Goal: Task Accomplishment & Management: Manage account settings

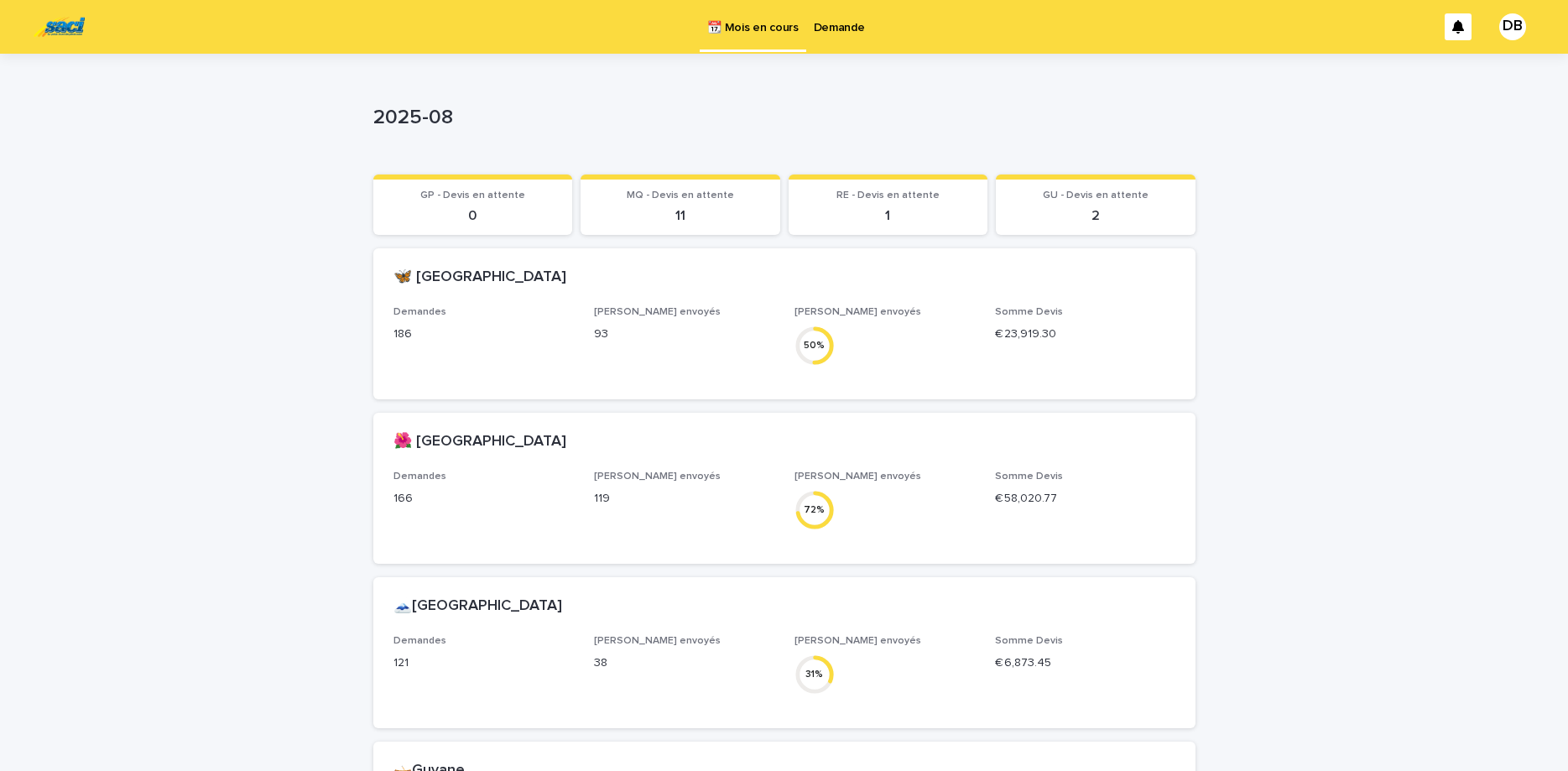
click at [839, 34] on p "Demande" at bounding box center [839, 18] width 51 height 35
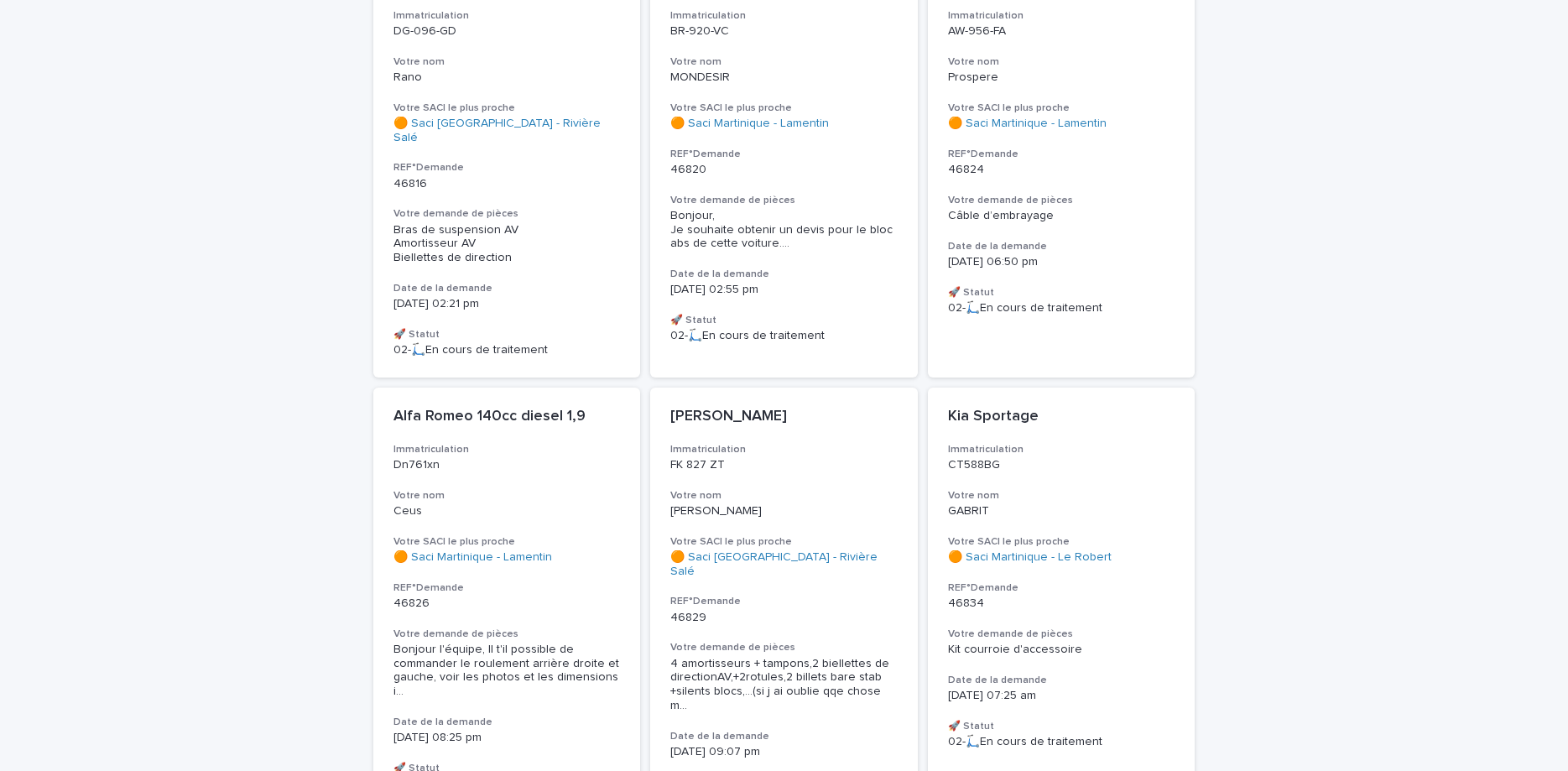
scroll to position [1057, 0]
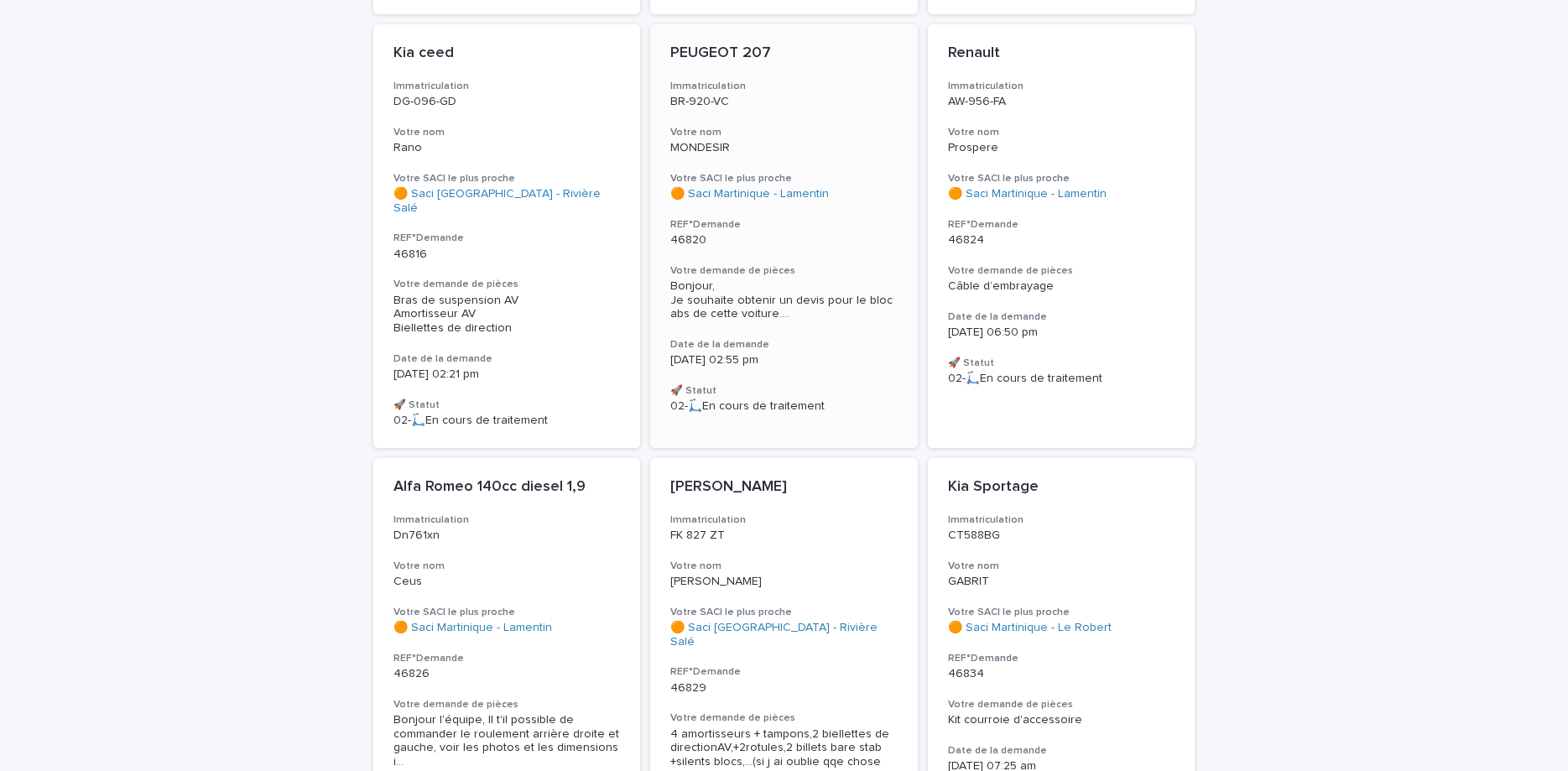
click at [811, 279] on span "Bonjour, Je souhaite obtenir un devis pour le bloc abs de cette voiture. ..." at bounding box center [784, 300] width 227 height 42
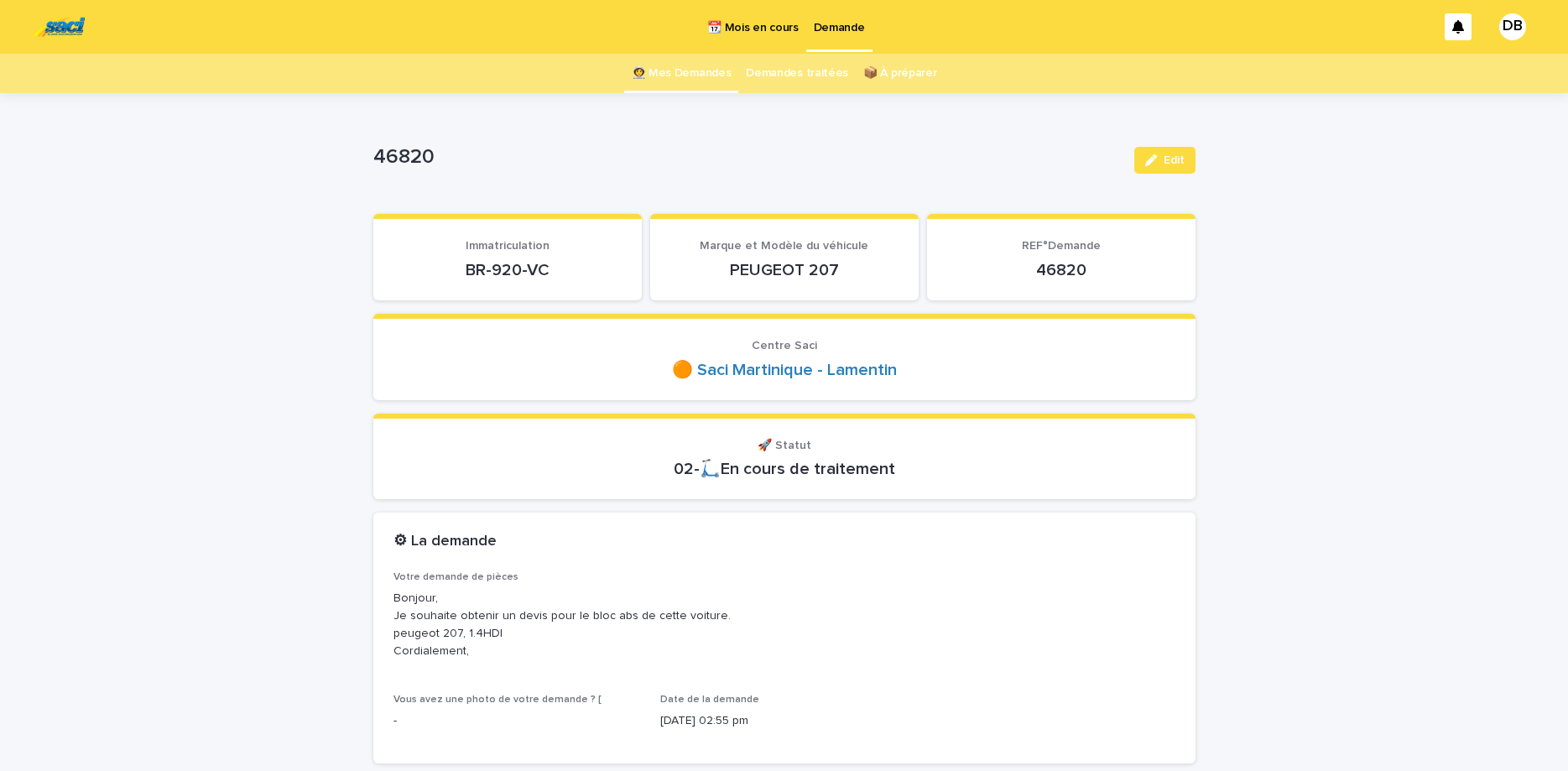
click at [731, 72] on link "👩‍🚀 Mes Demandes" at bounding box center [681, 73] width 100 height 40
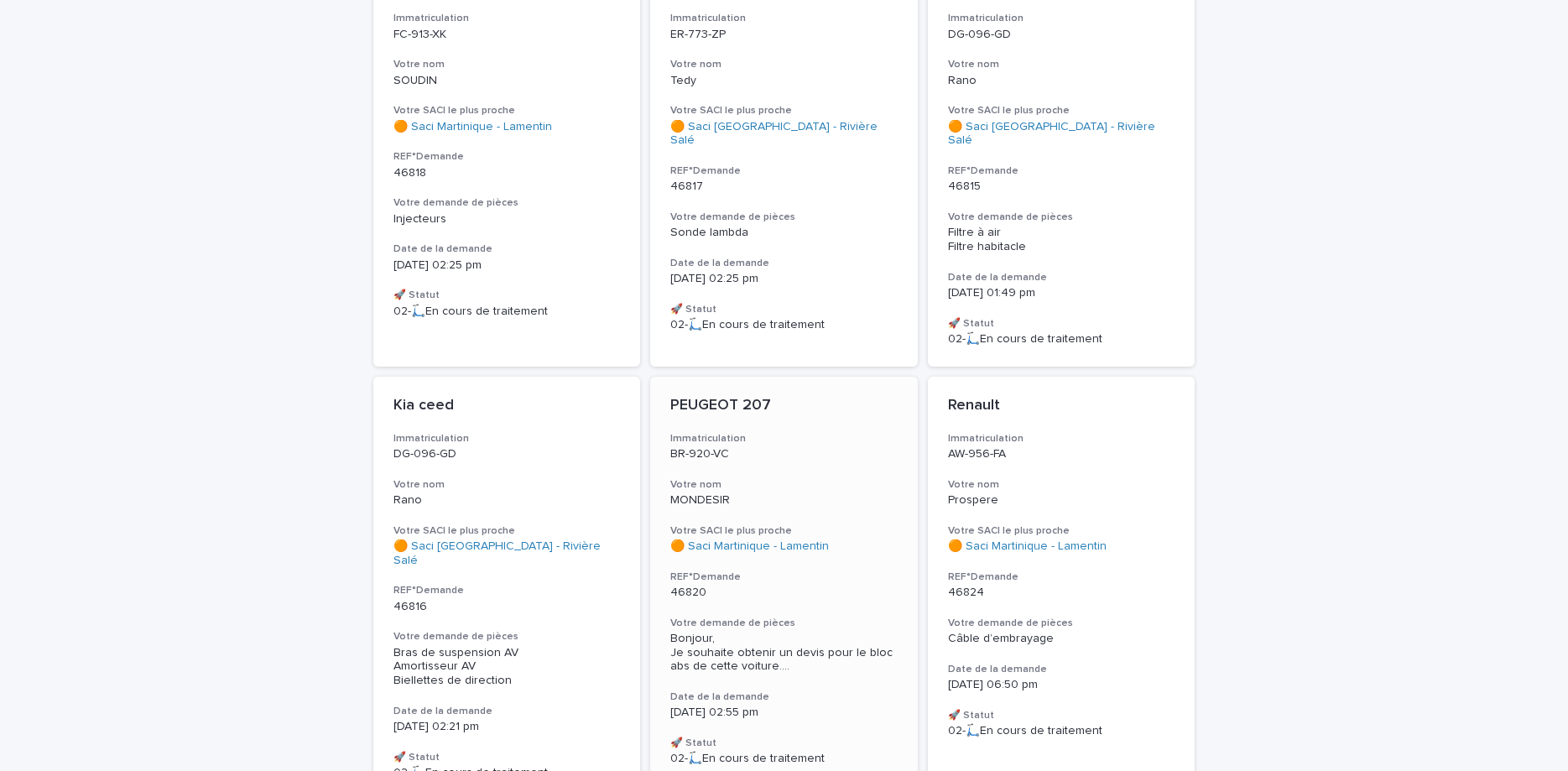
click at [758, 432] on h3 "Immatriculation" at bounding box center [784, 438] width 227 height 14
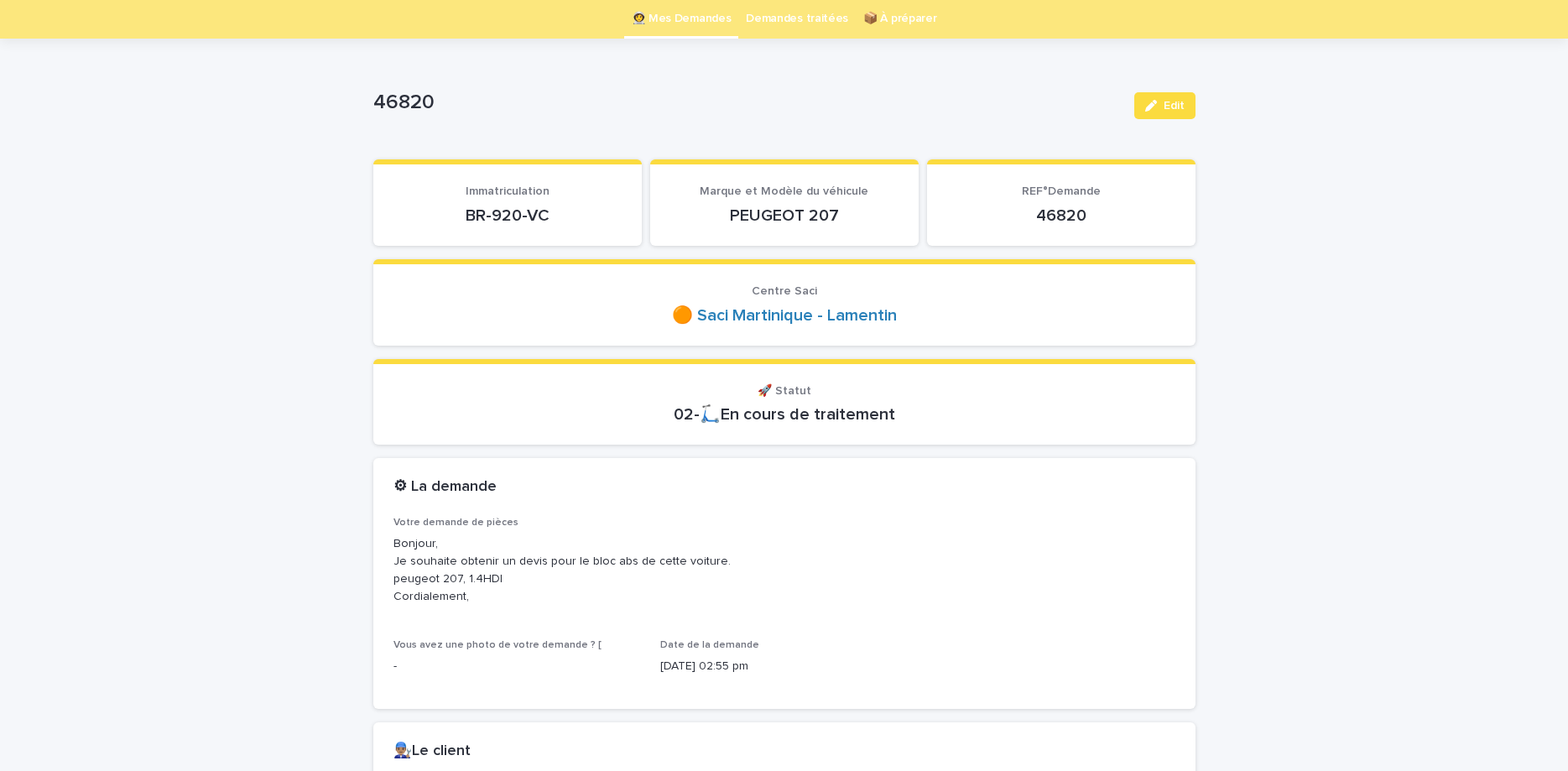
scroll to position [54, 0]
click at [503, 214] on p "BR-920-VC" at bounding box center [508, 216] width 228 height 20
click at [1055, 211] on p "46820" at bounding box center [1060, 216] width 228 height 20
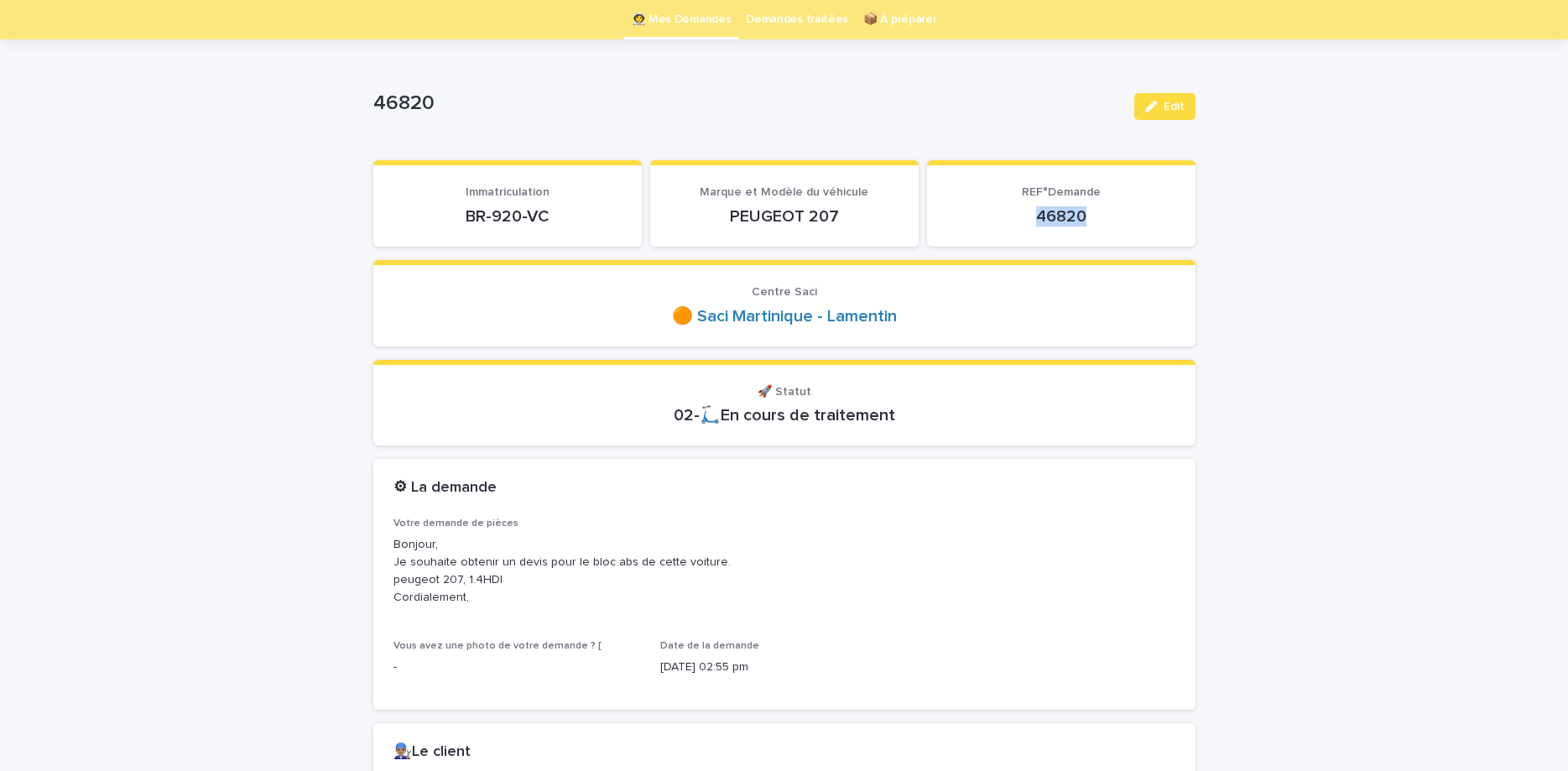
click at [1055, 211] on p "46820" at bounding box center [1060, 216] width 228 height 20
copy p "46820"
click at [707, 29] on link "👩‍🚀 Mes Demandes" at bounding box center [681, 19] width 100 height 40
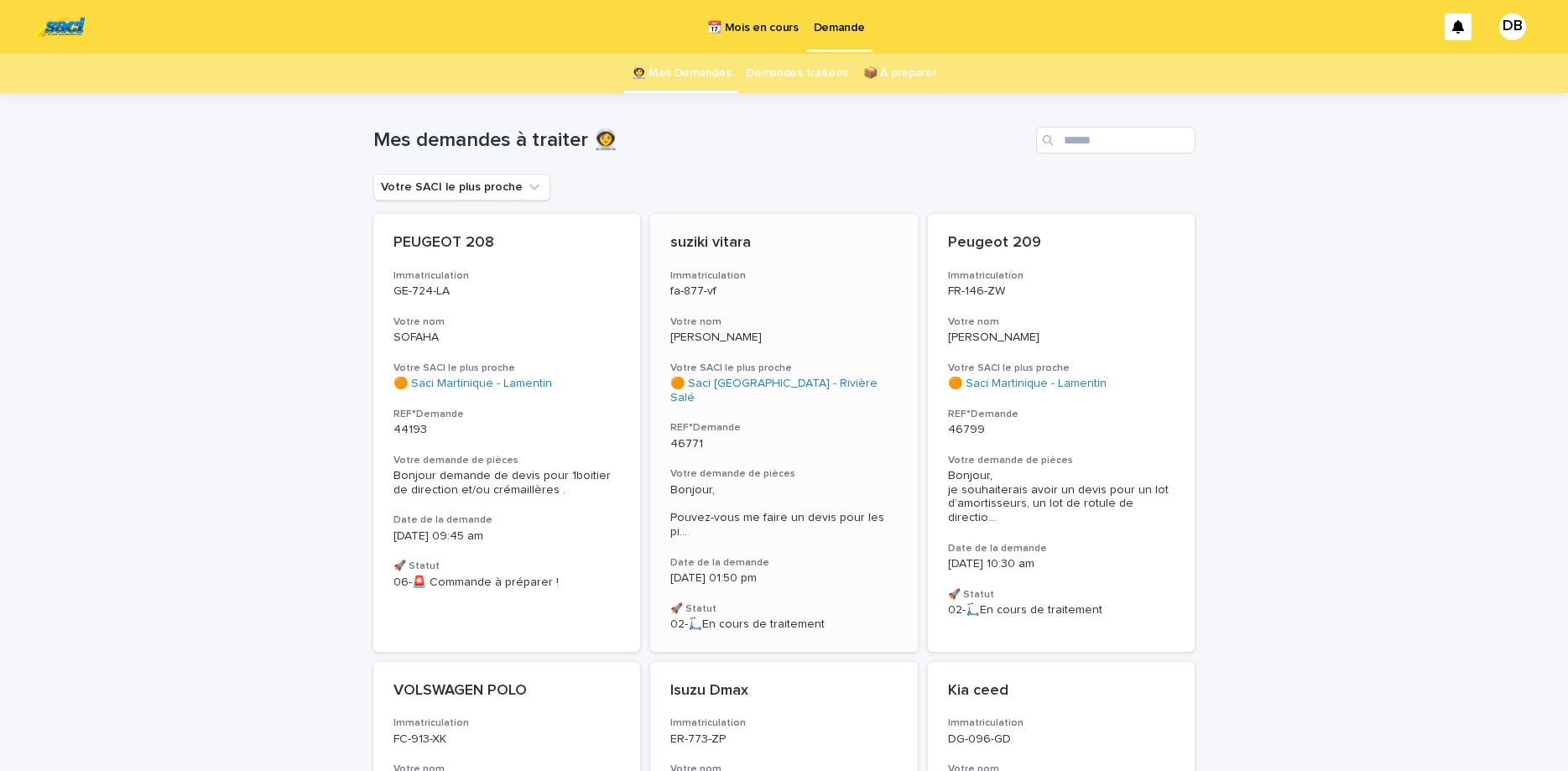
click at [797, 294] on p "fa-877-vf" at bounding box center [784, 291] width 227 height 14
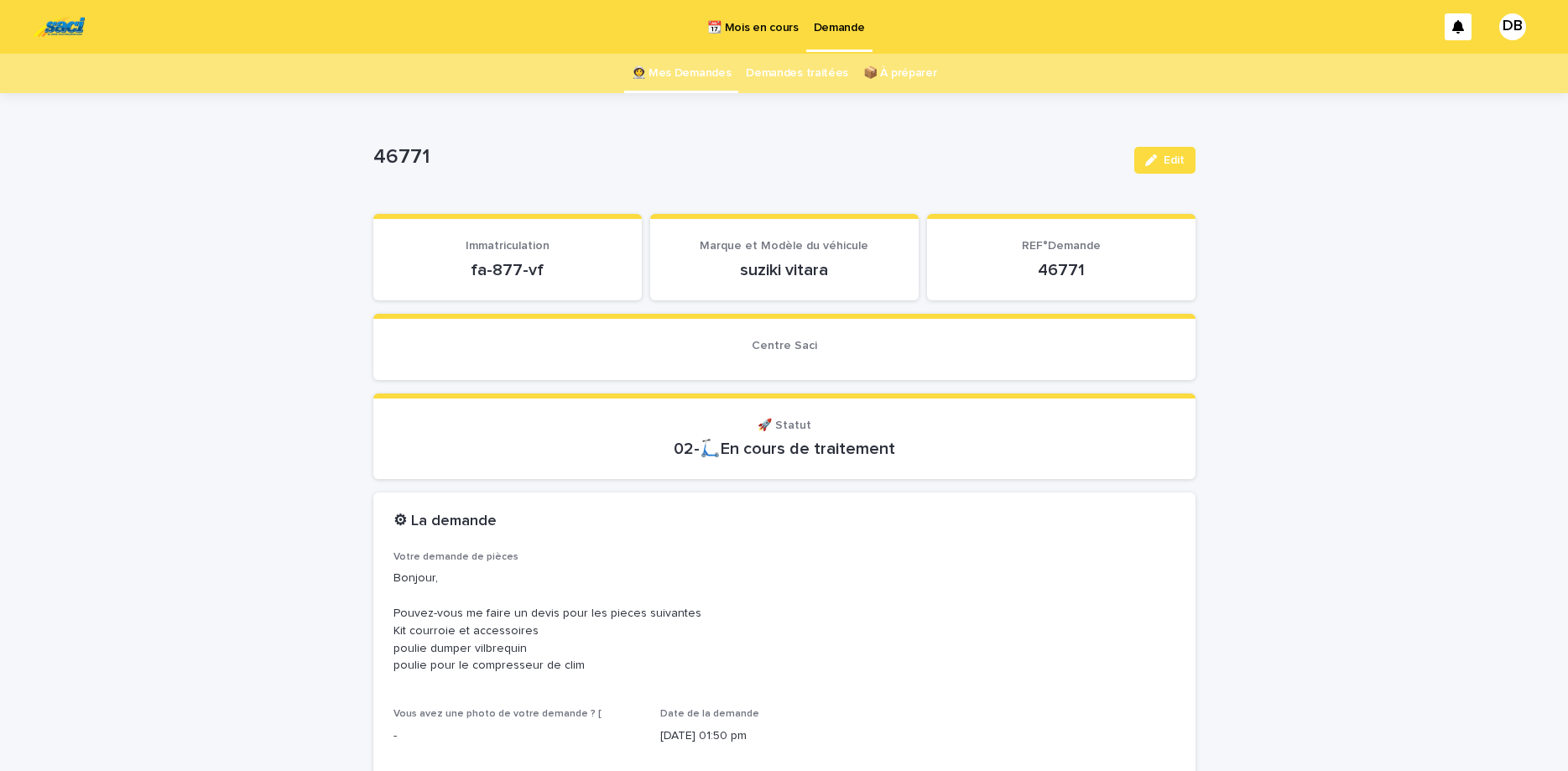
scroll to position [70, 0]
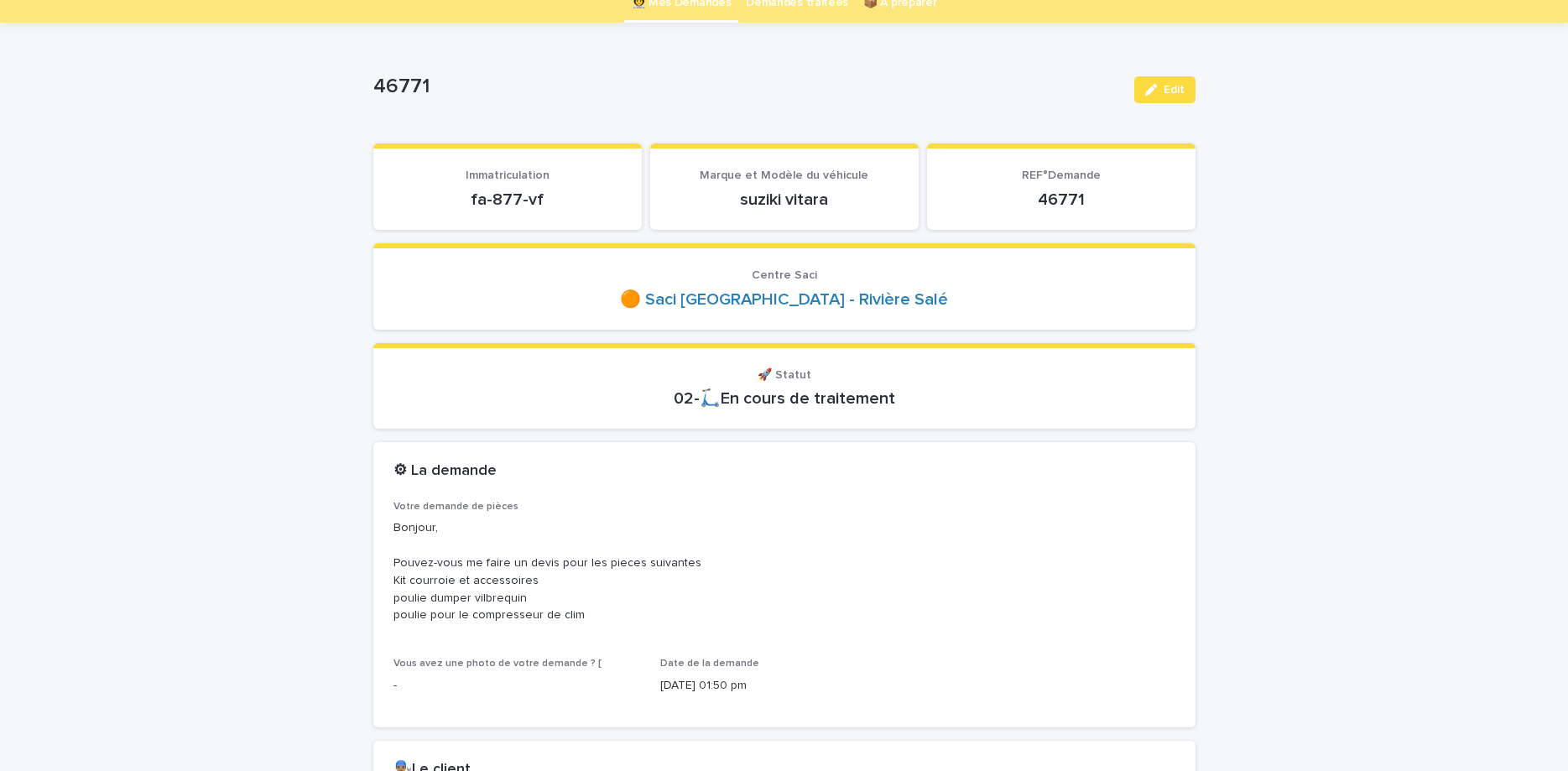
click at [512, 203] on p "fa-877-vf" at bounding box center [508, 200] width 228 height 20
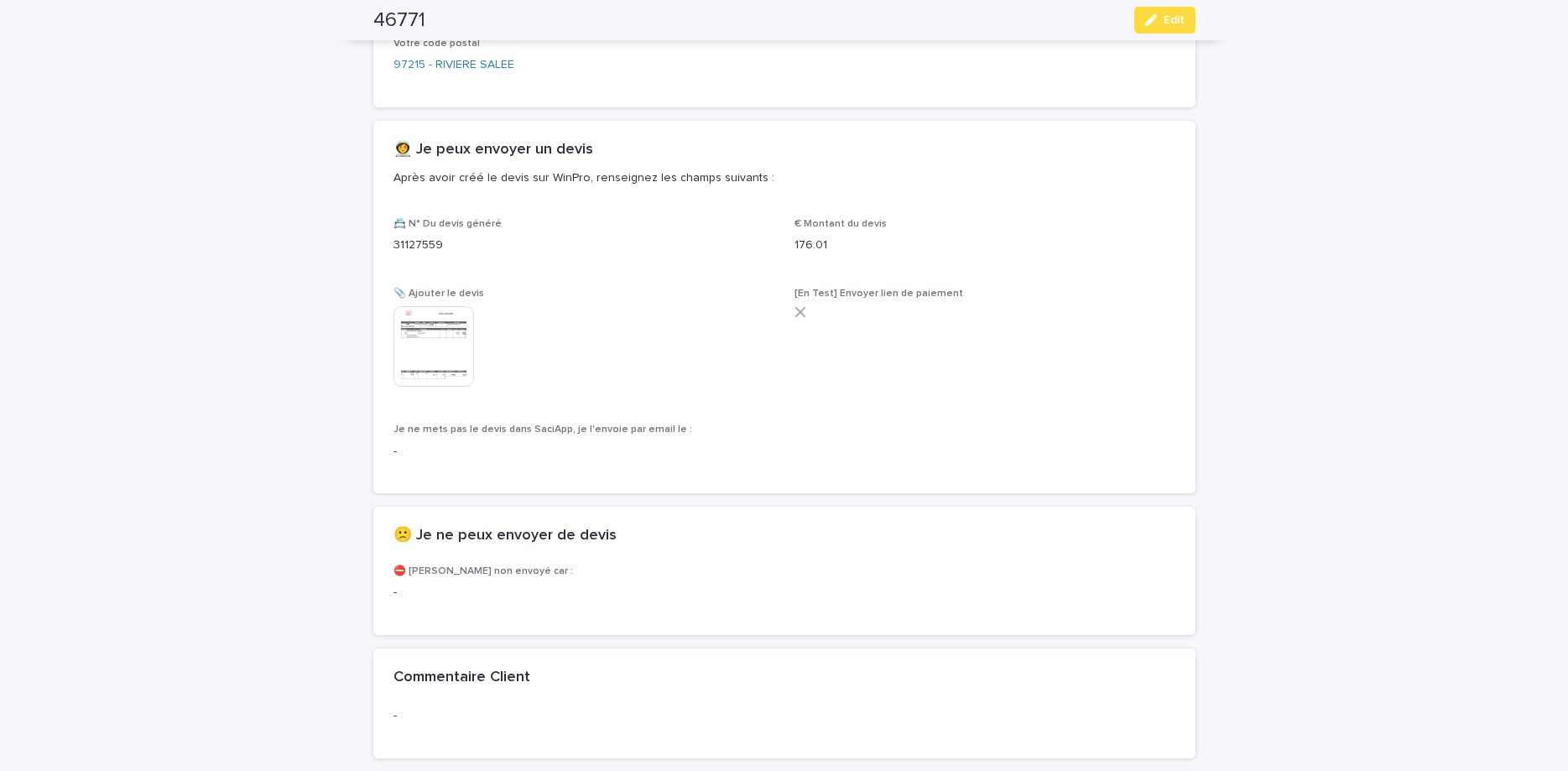
scroll to position [986, 0]
click at [439, 354] on img at bounding box center [434, 343] width 80 height 80
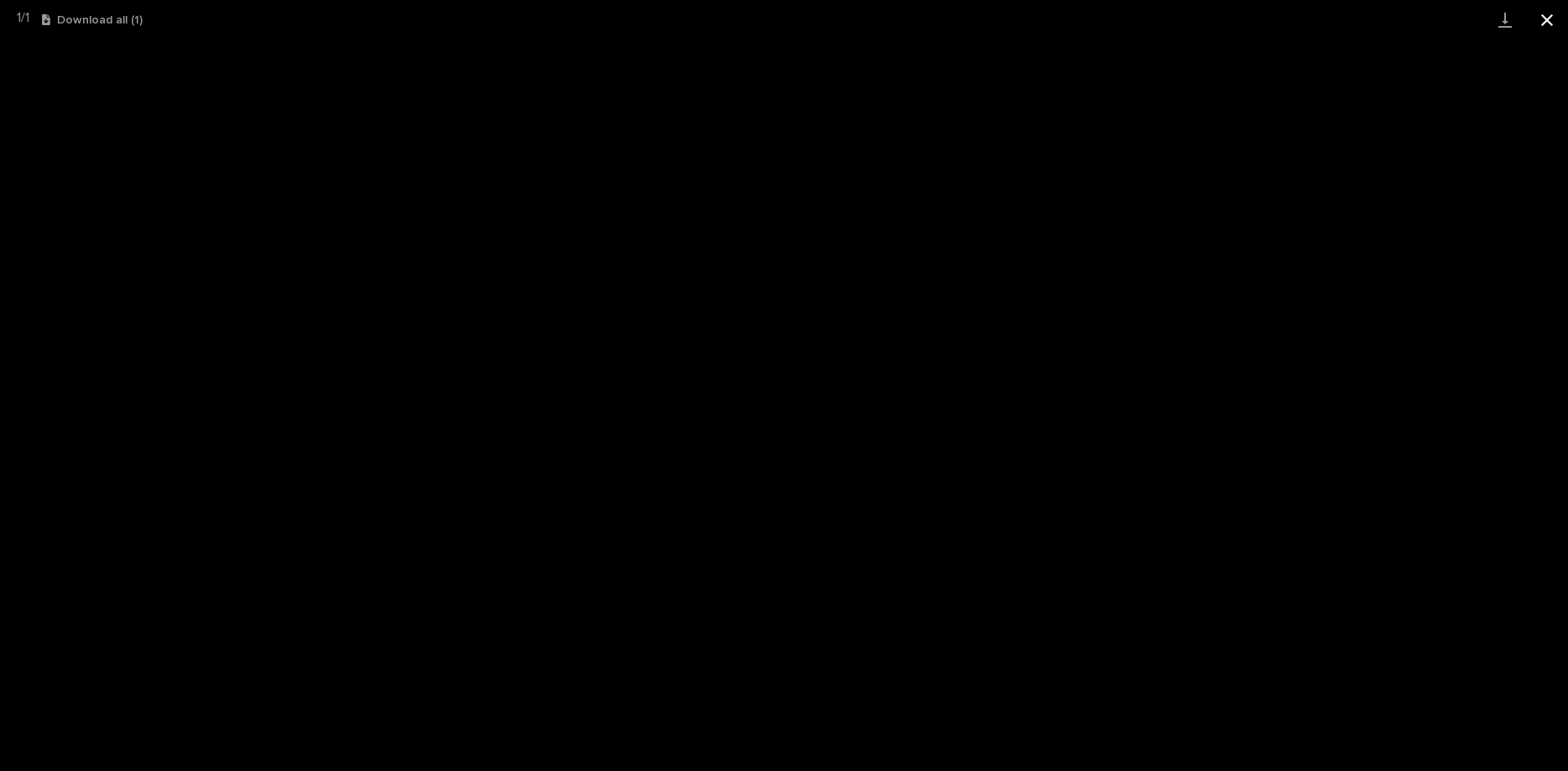
click at [1555, 15] on button "Close gallery" at bounding box center [1547, 19] width 42 height 40
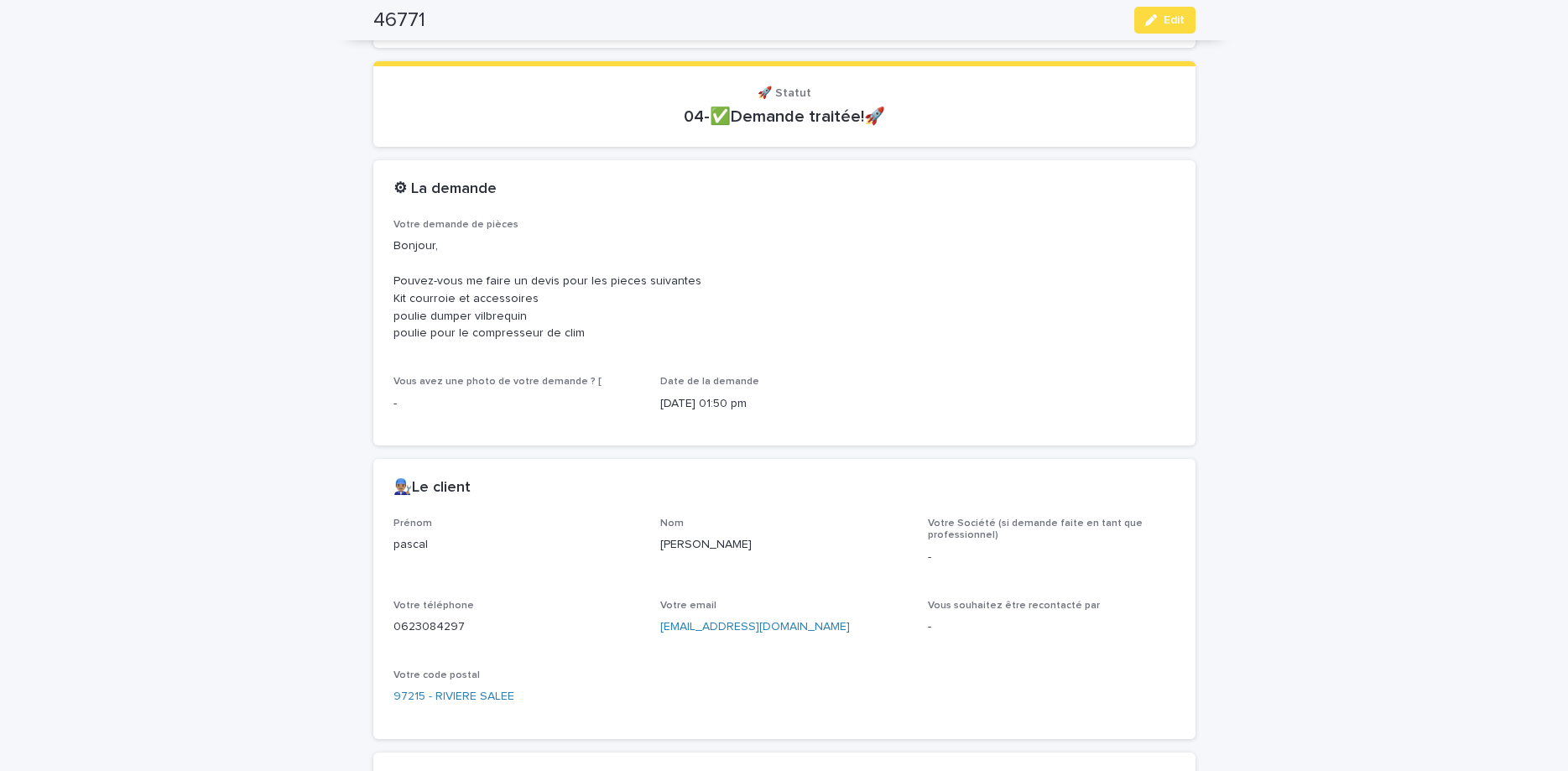
scroll to position [0, 0]
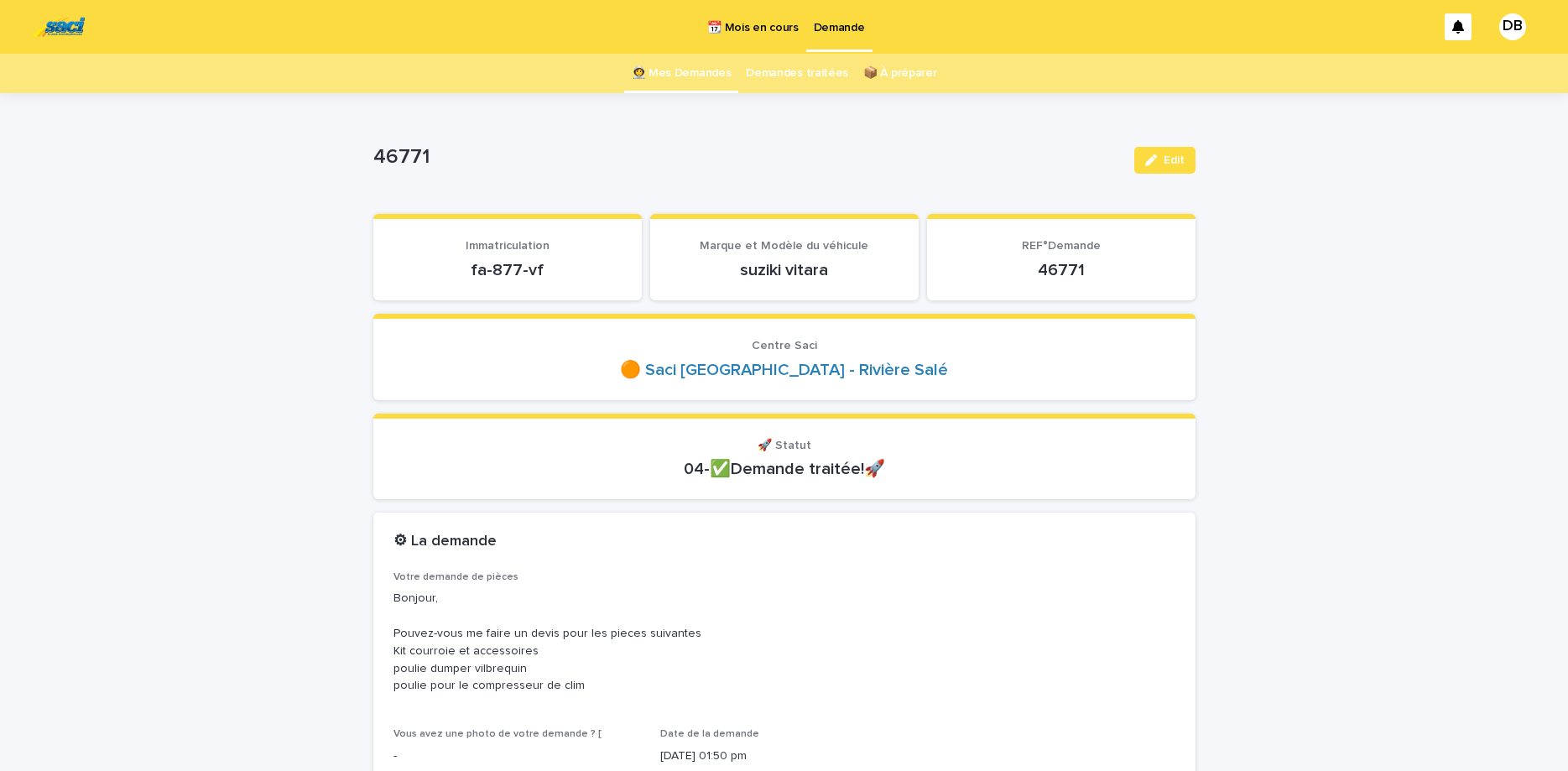
click at [684, 92] on link "👩‍🚀 Mes Demandes" at bounding box center [681, 73] width 100 height 40
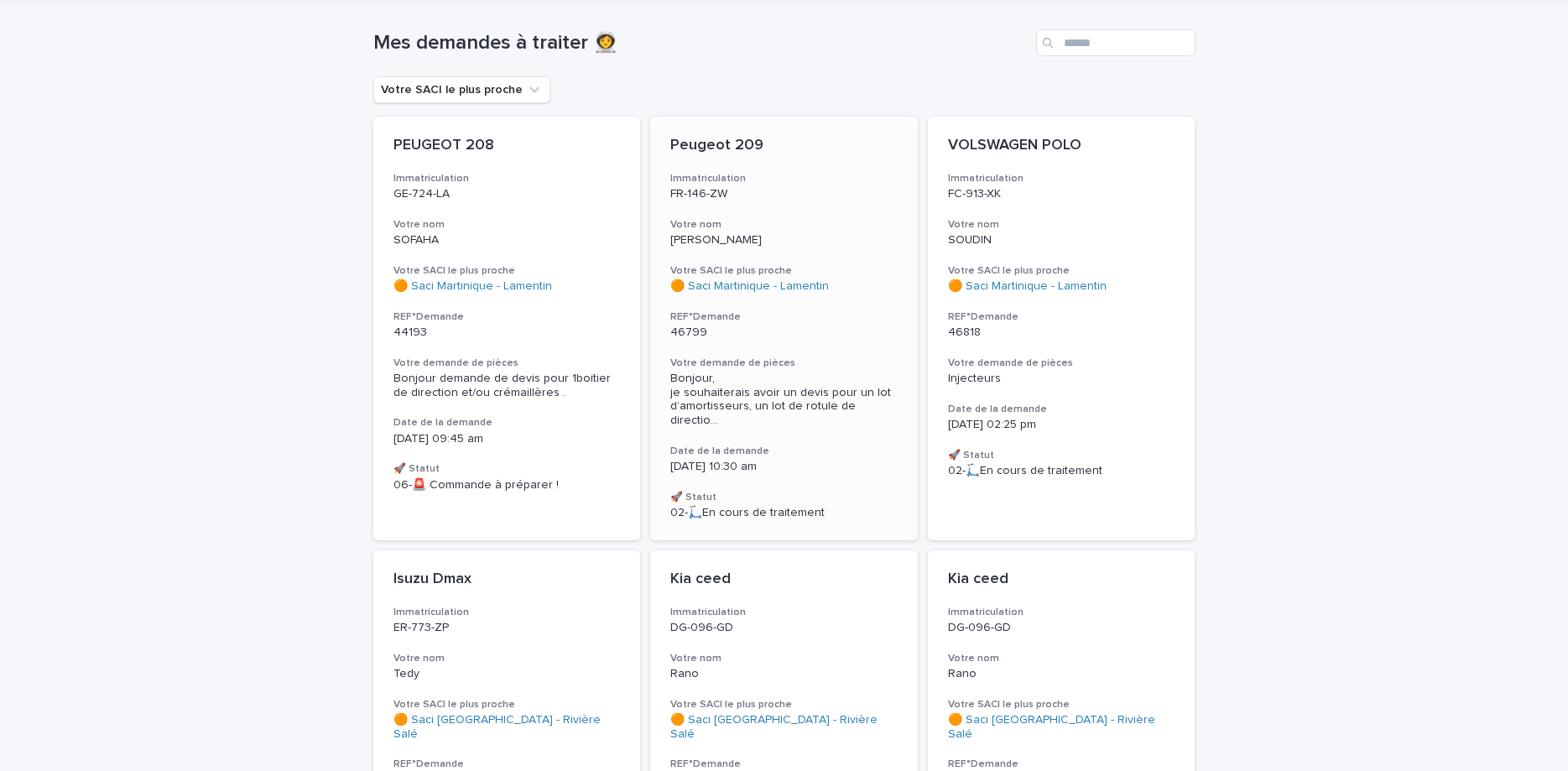
scroll to position [141, 0]
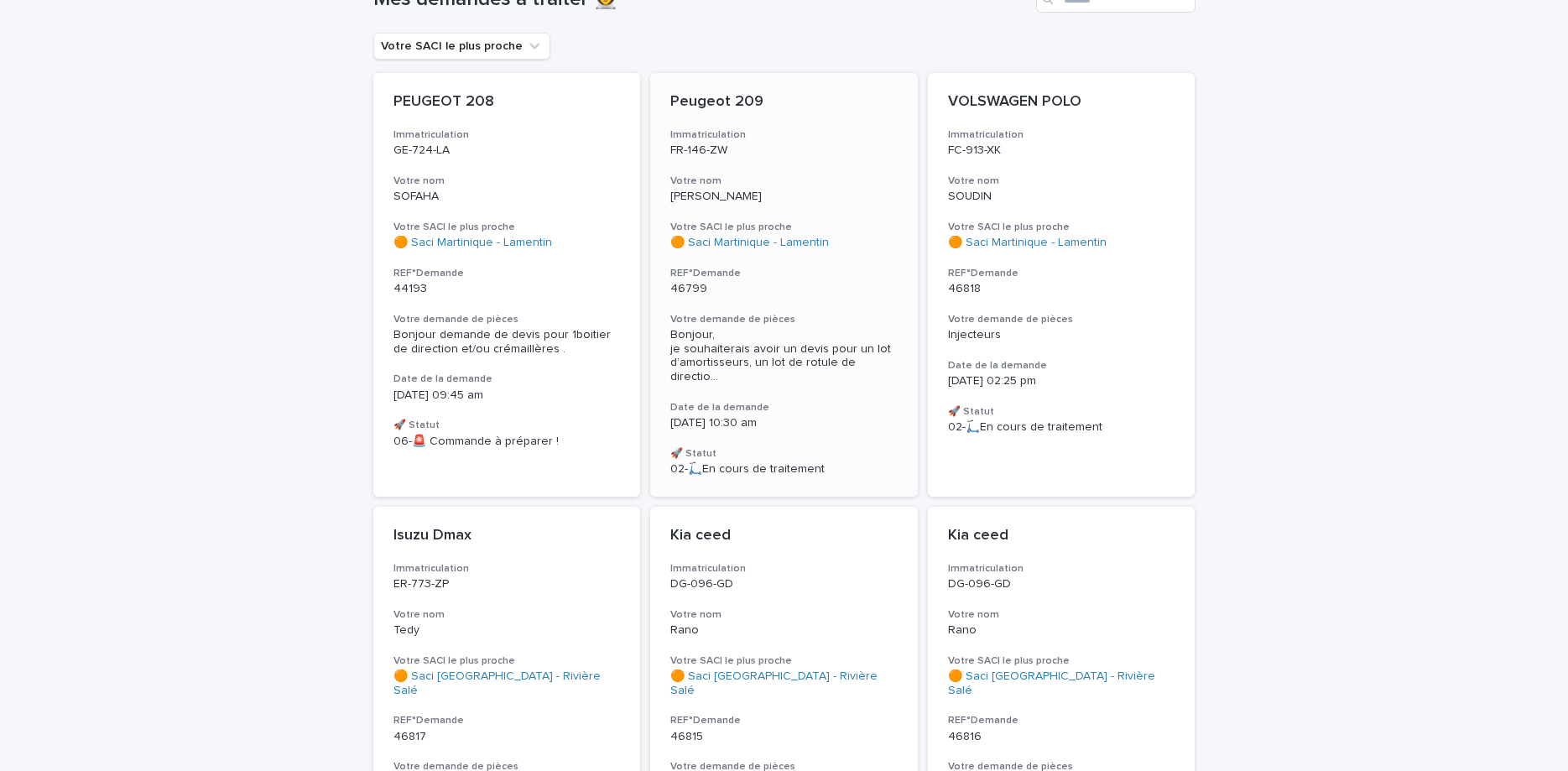
click at [794, 172] on div "Peugeot 209 Immatriculation FR-146-ZW Votre nom [PERSON_NAME] SACI le plus proc…" at bounding box center [783, 285] width 267 height 423
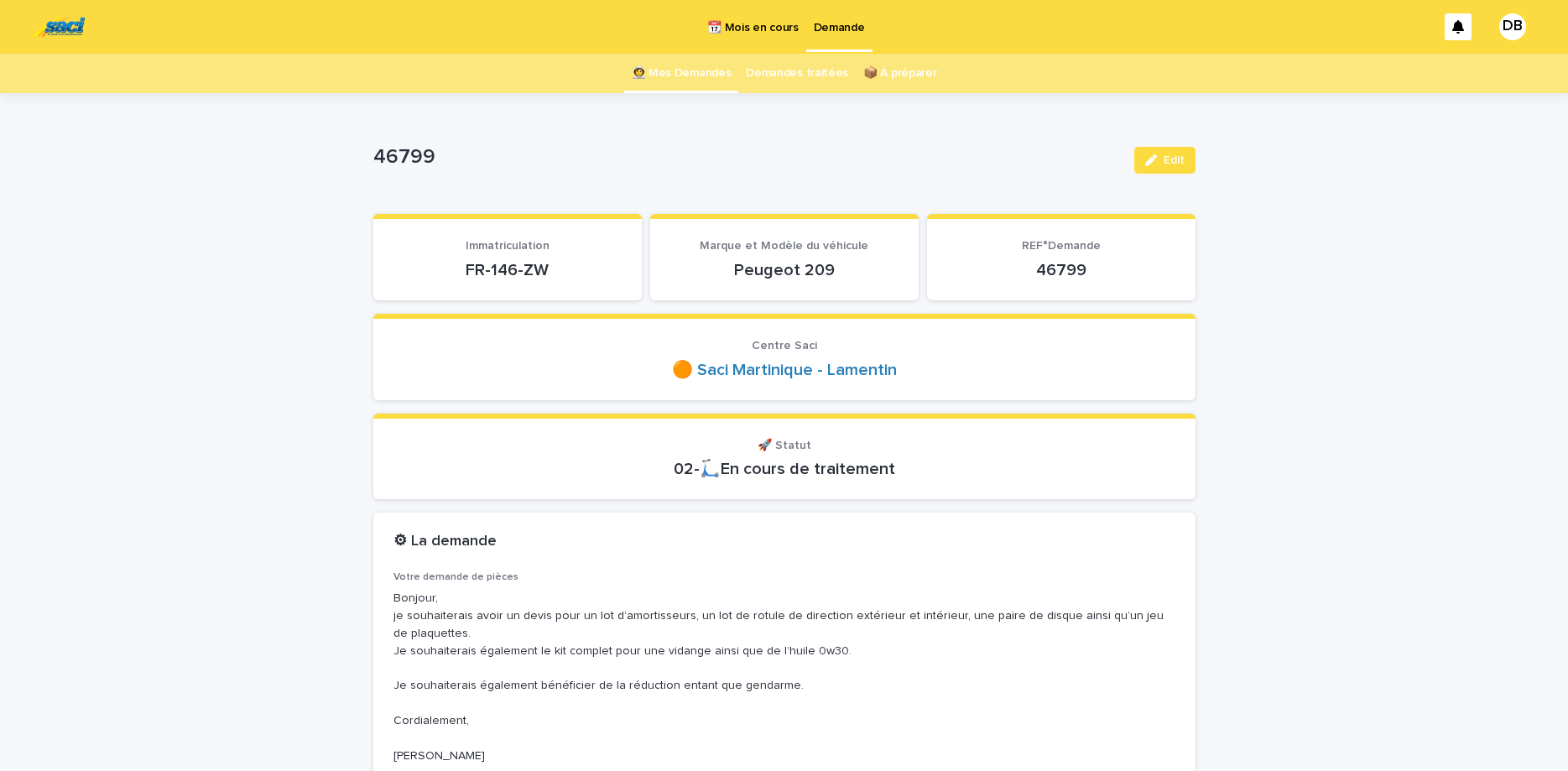
click at [520, 267] on p "FR-146-ZW" at bounding box center [508, 270] width 228 height 20
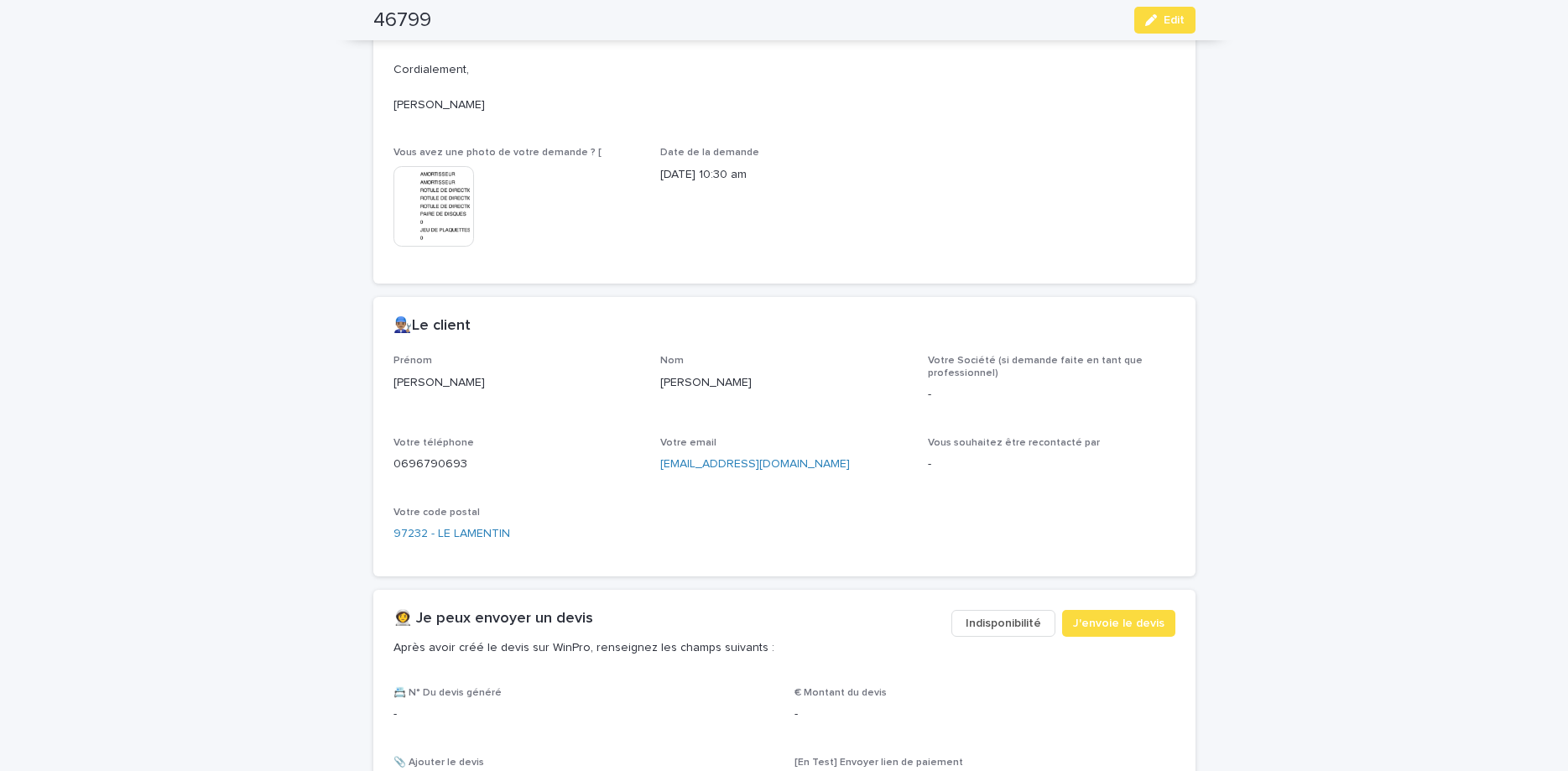
scroll to position [704, 0]
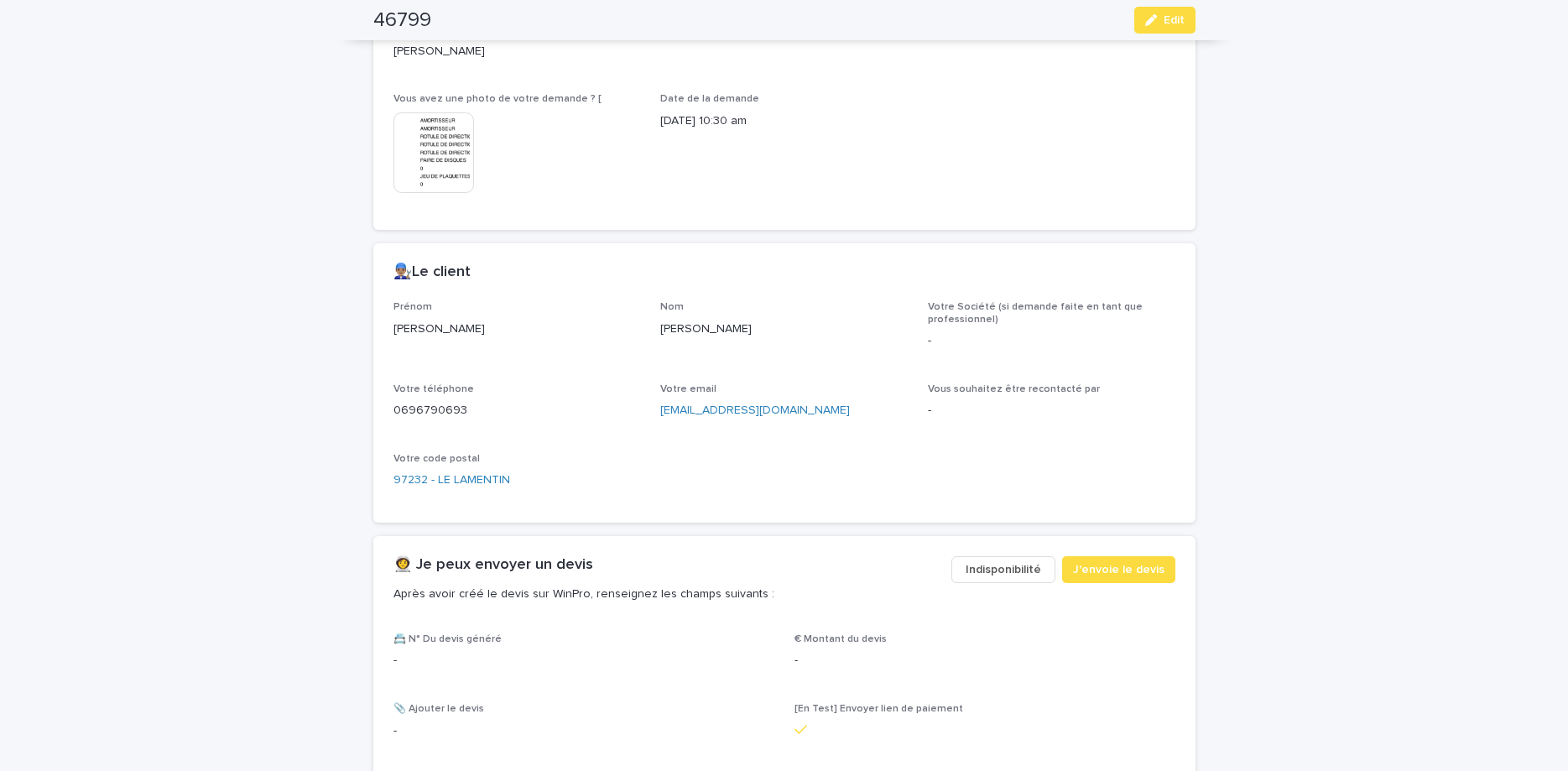
click at [441, 407] on p "0696790693" at bounding box center [518, 410] width 248 height 18
copy p "0696790693"
click at [1164, 21] on div "button" at bounding box center [1155, 19] width 18 height 12
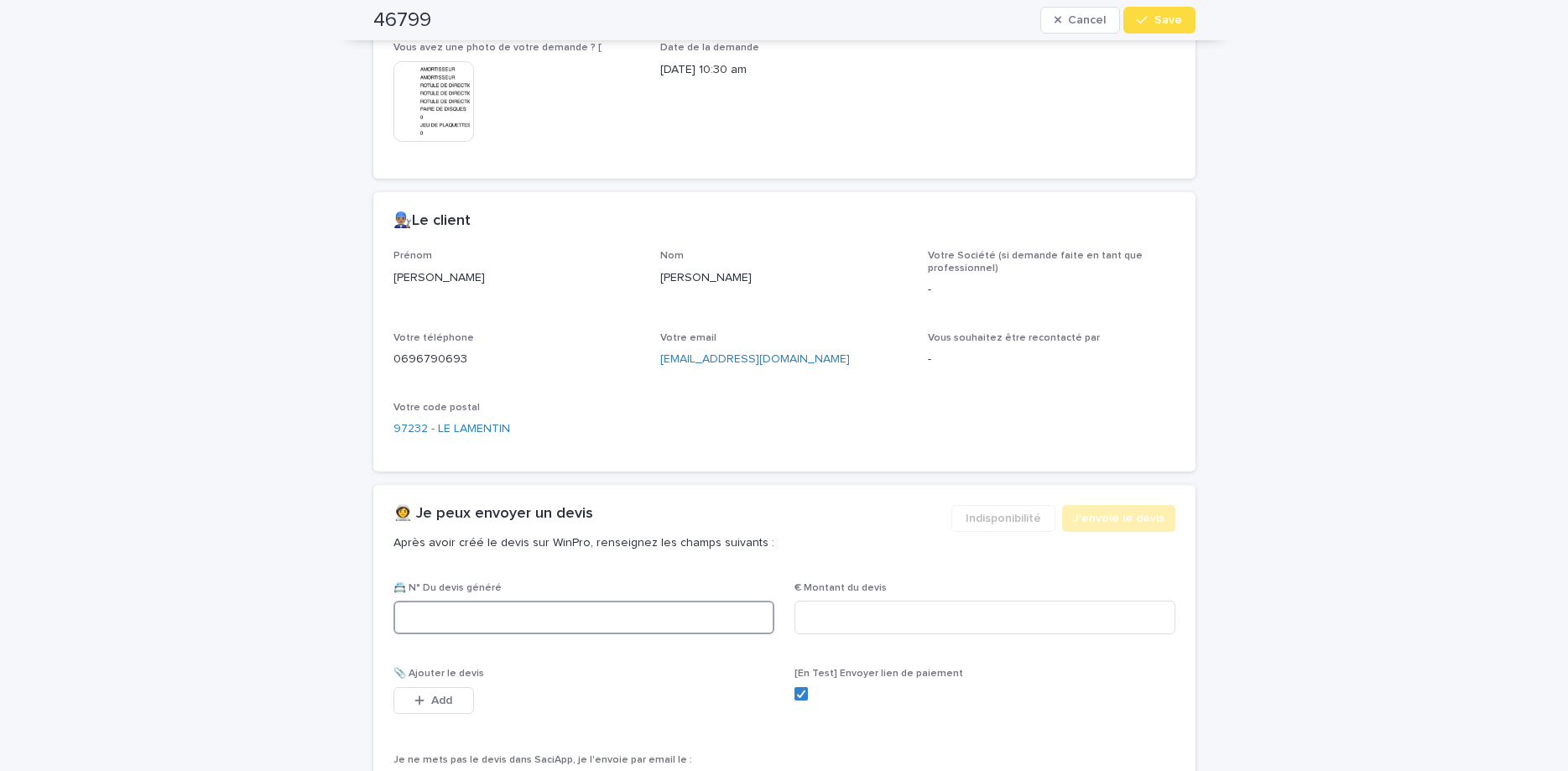
click at [533, 604] on input at bounding box center [584, 618] width 381 height 33
paste input "********"
type input "********"
click at [828, 629] on input at bounding box center [985, 618] width 381 height 33
type input "******"
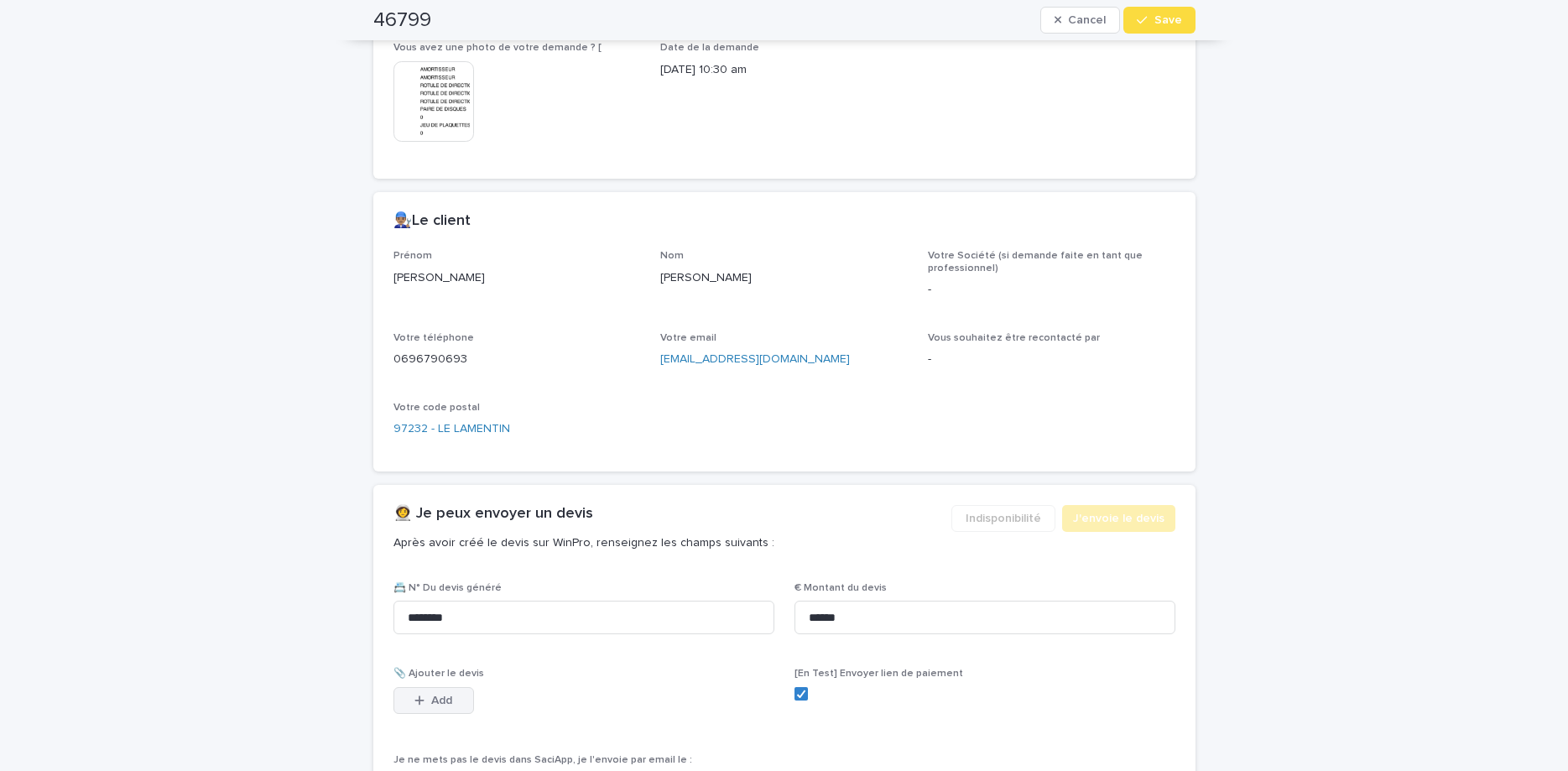
click at [431, 700] on span "Add" at bounding box center [441, 700] width 21 height 12
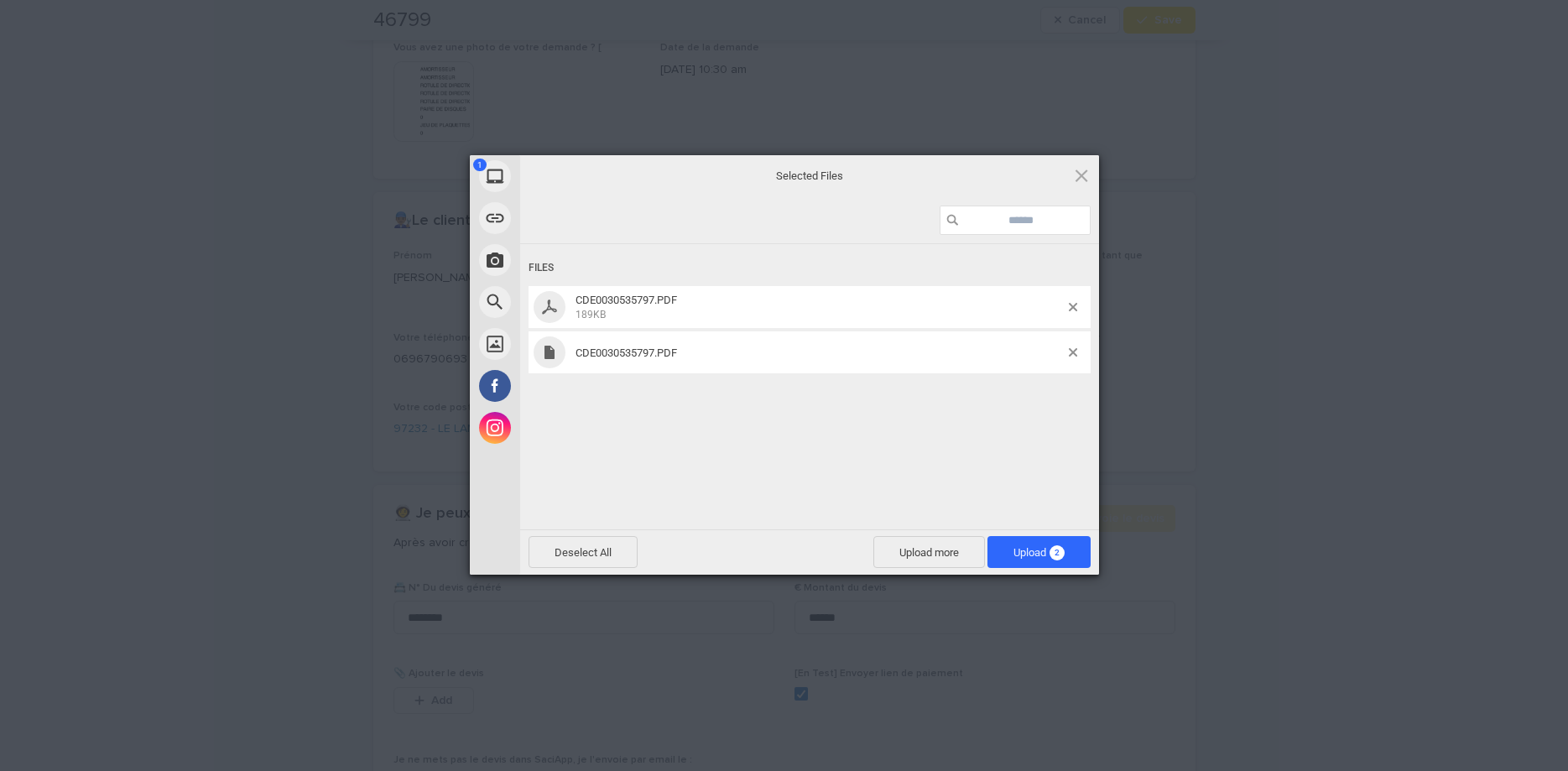
click at [982, 469] on div "Files CDE0030535797.PDF 189KB CDE0030535797.PDF" at bounding box center [810, 385] width 579 height 282
click at [1075, 353] on span at bounding box center [1072, 352] width 8 height 8
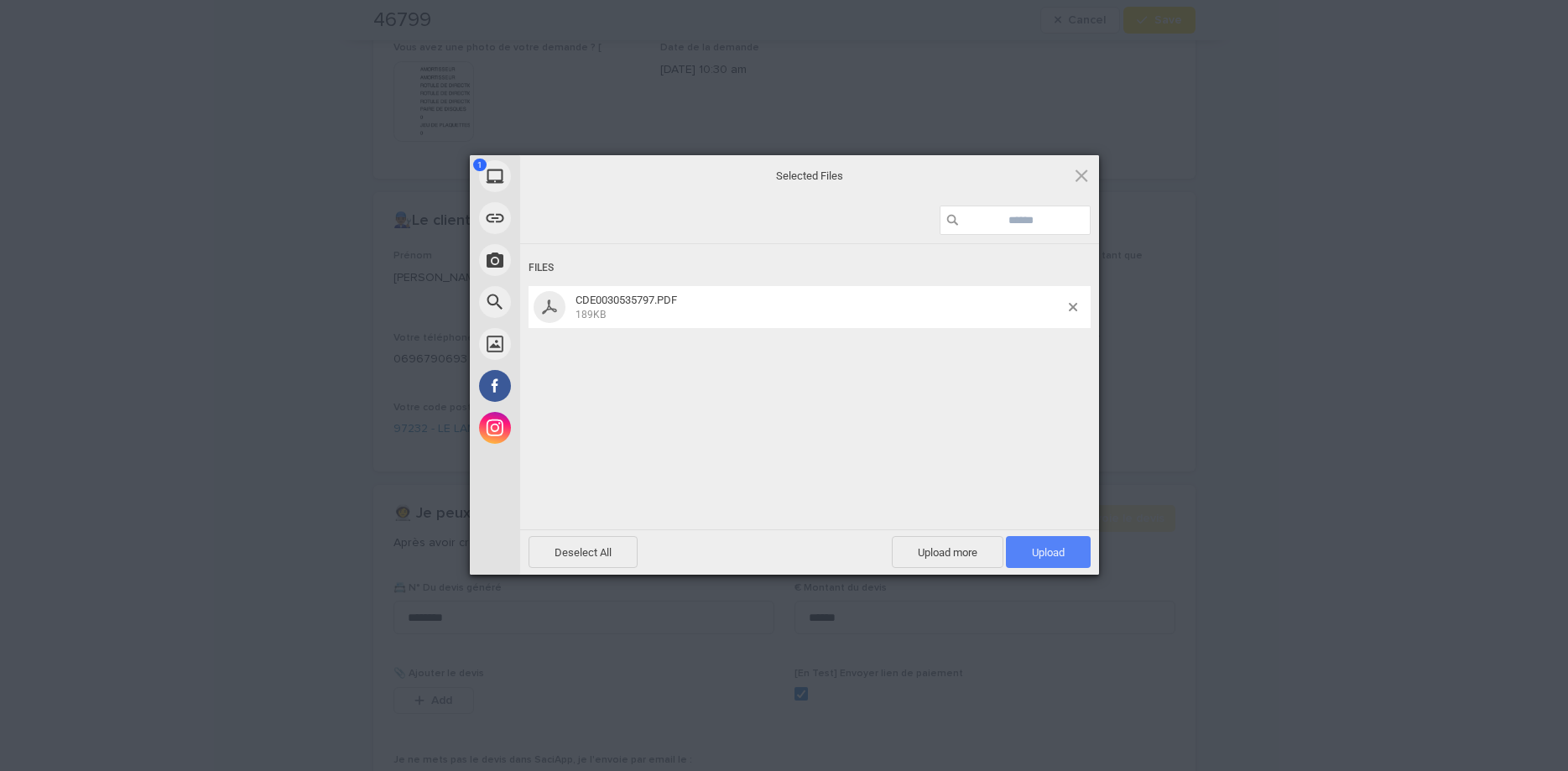
click at [1062, 538] on span "Upload 1" at bounding box center [1048, 552] width 85 height 31
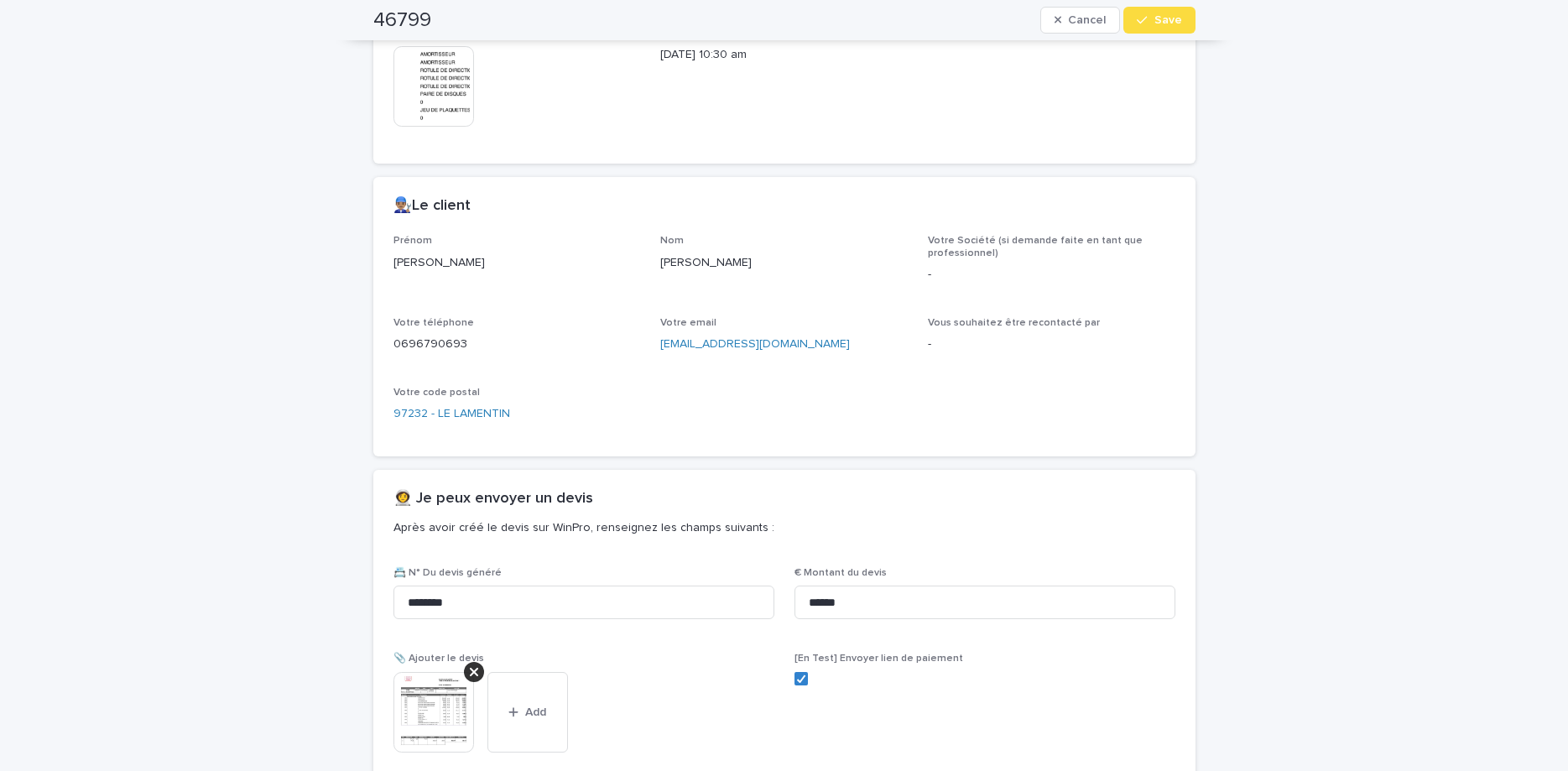
click at [1156, 20] on span "Save" at bounding box center [1169, 19] width 28 height 12
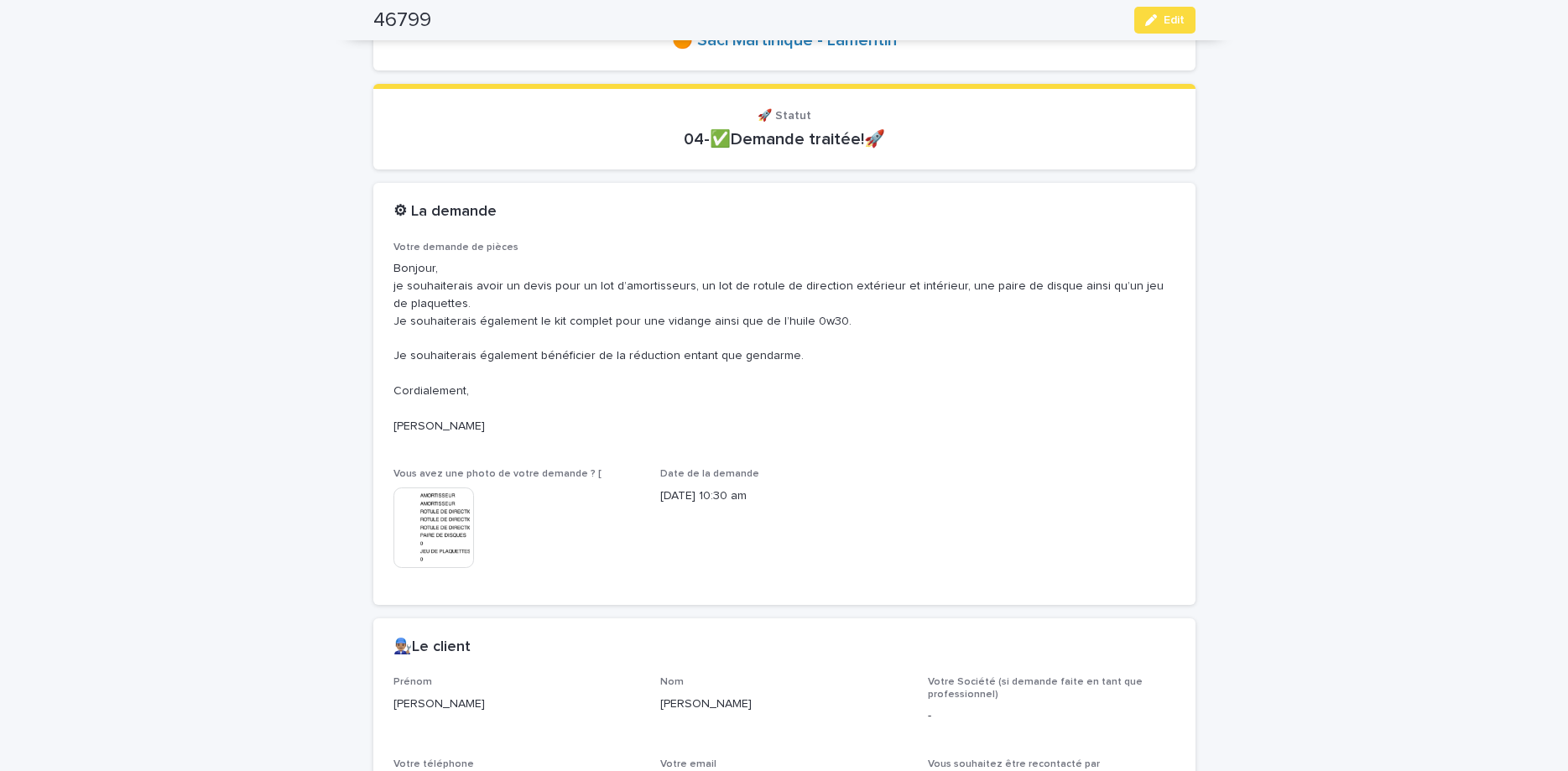
scroll to position [0, 0]
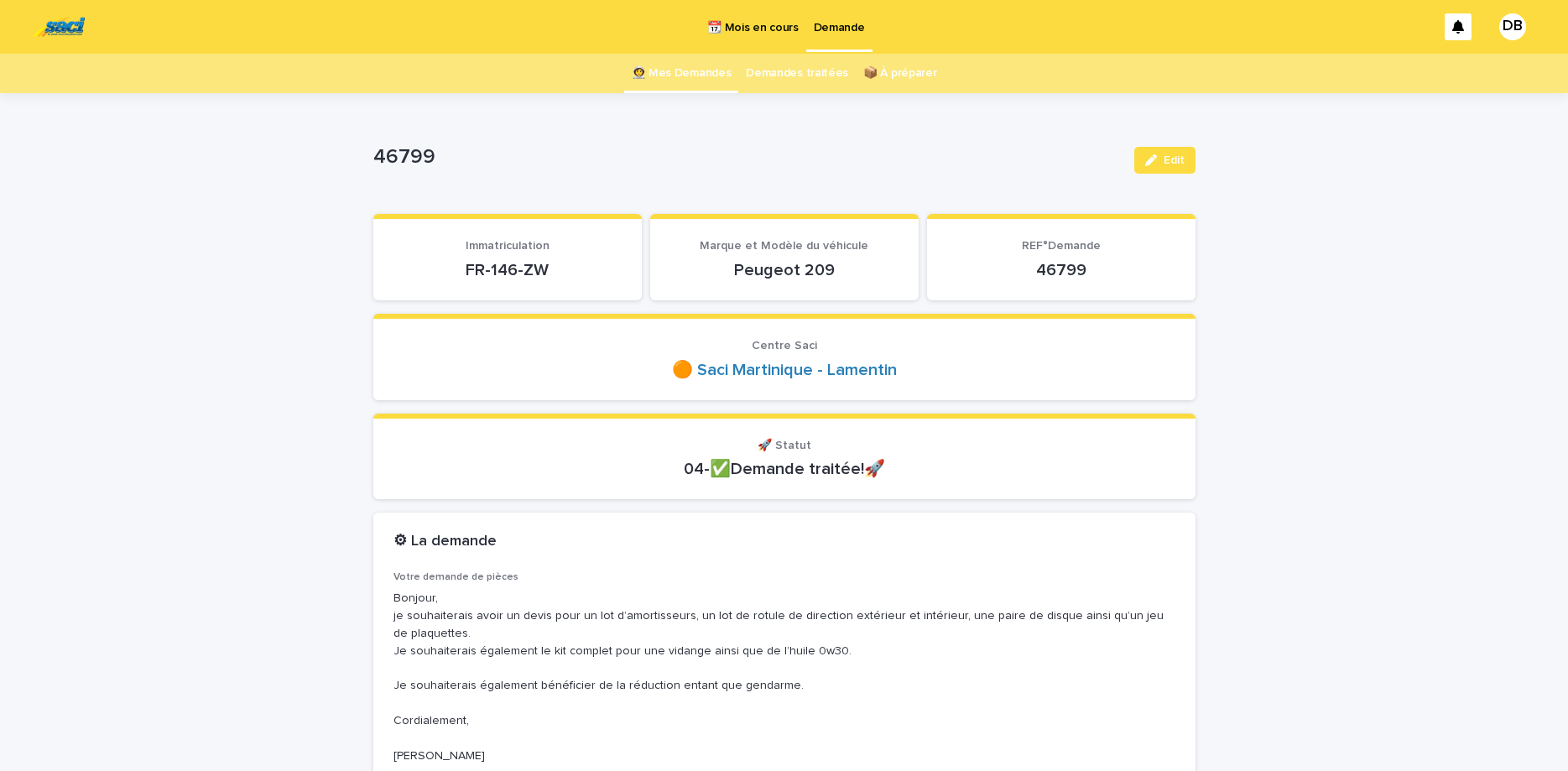
click at [646, 81] on link "👩‍🚀 Mes Demandes" at bounding box center [681, 73] width 100 height 40
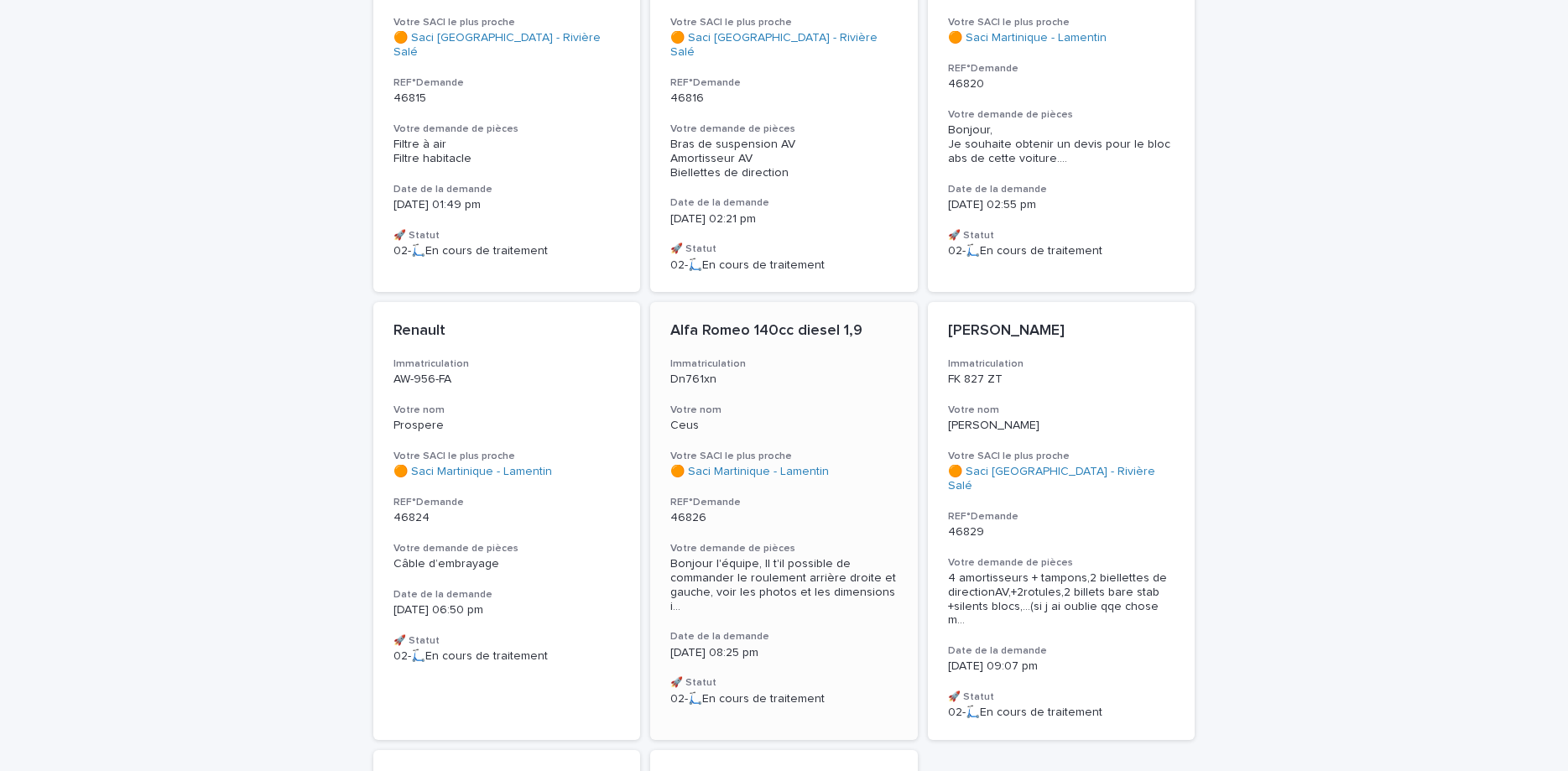
scroll to position [726, 0]
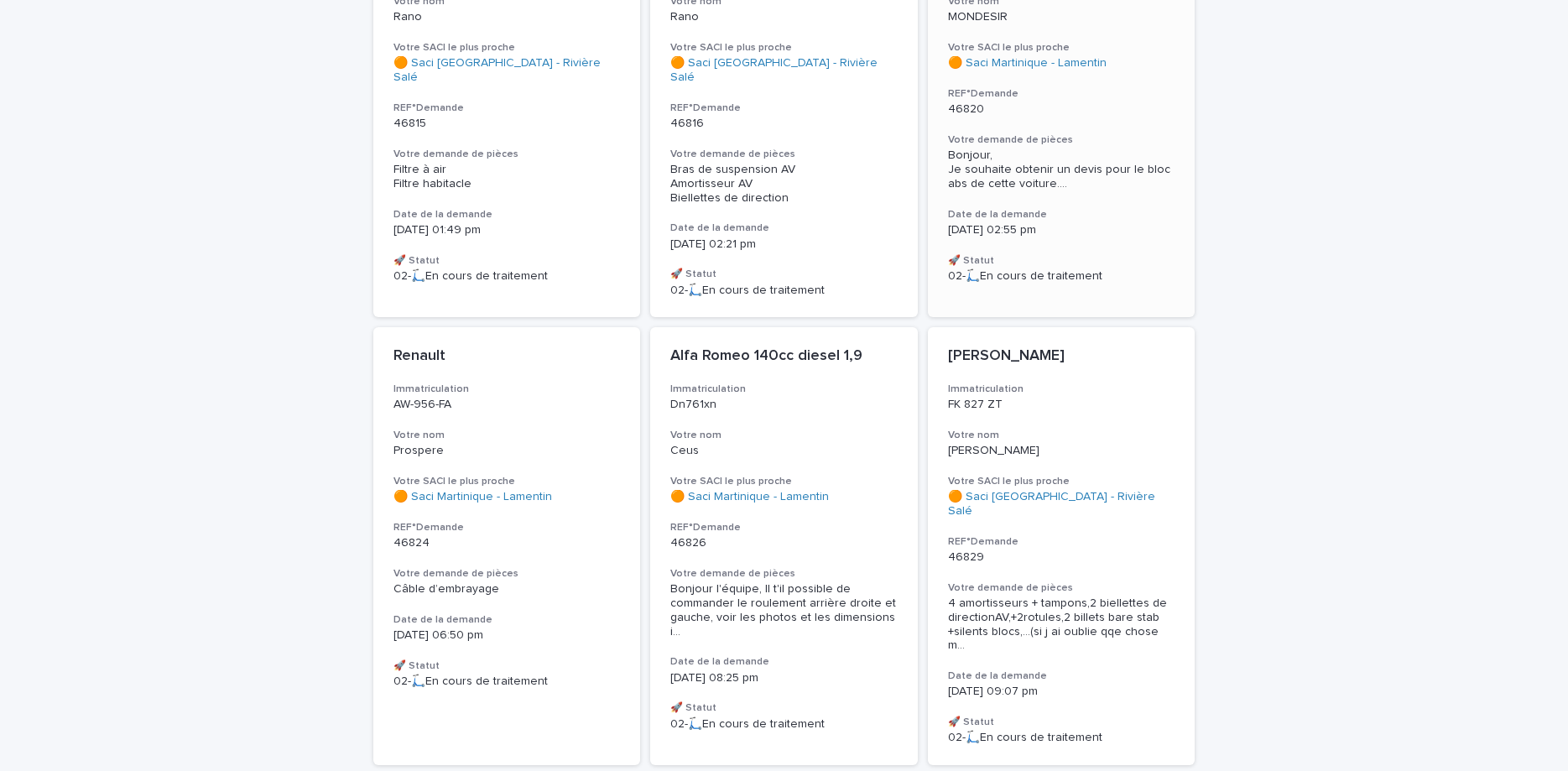
click at [1187, 121] on div "PEUGEOT 207 Immatriculation BR-920-VC Votre nom MONDESIR Votre SACI le plus pro…" at bounding box center [1061, 98] width 267 height 410
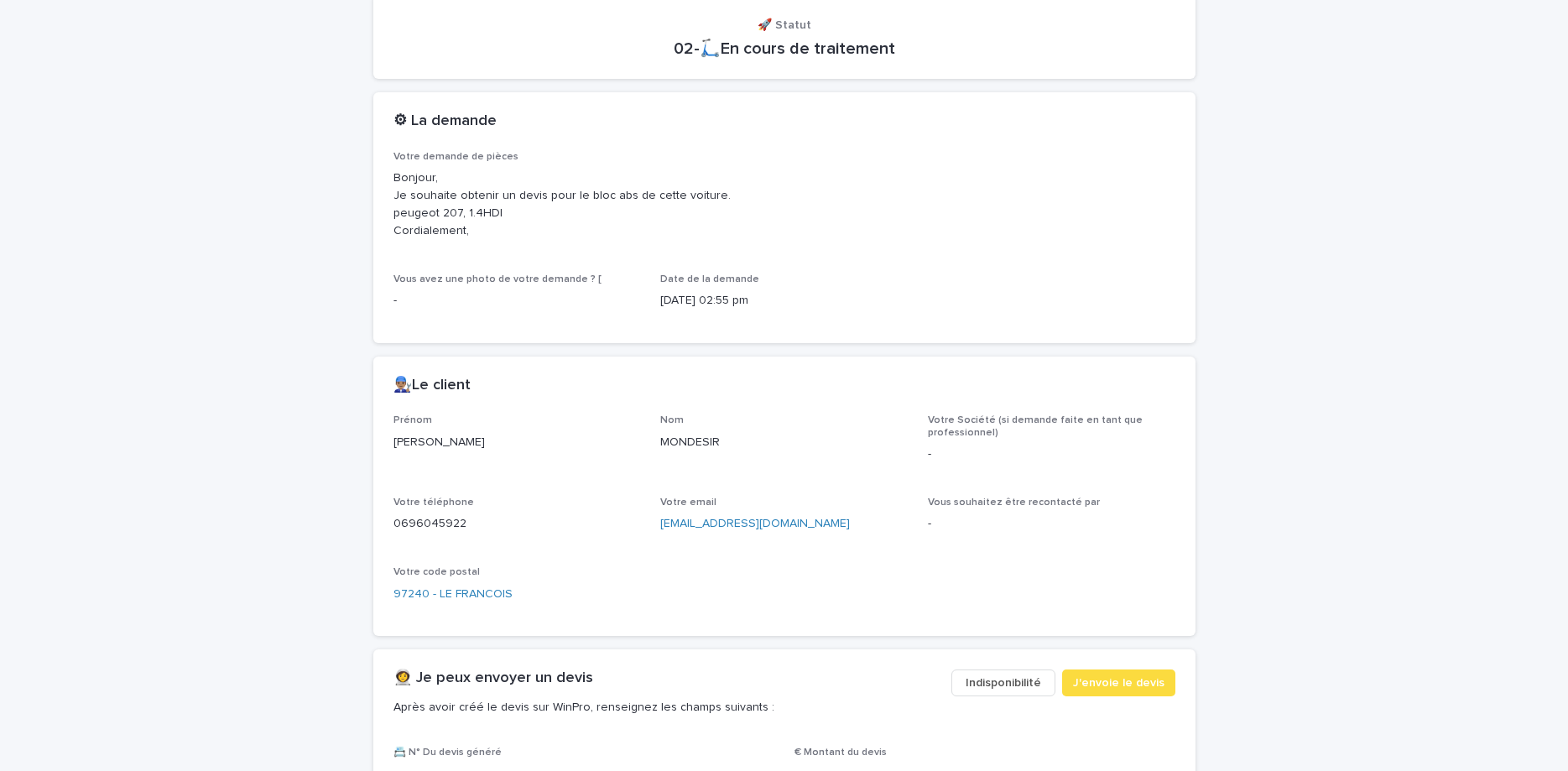
scroll to position [422, 0]
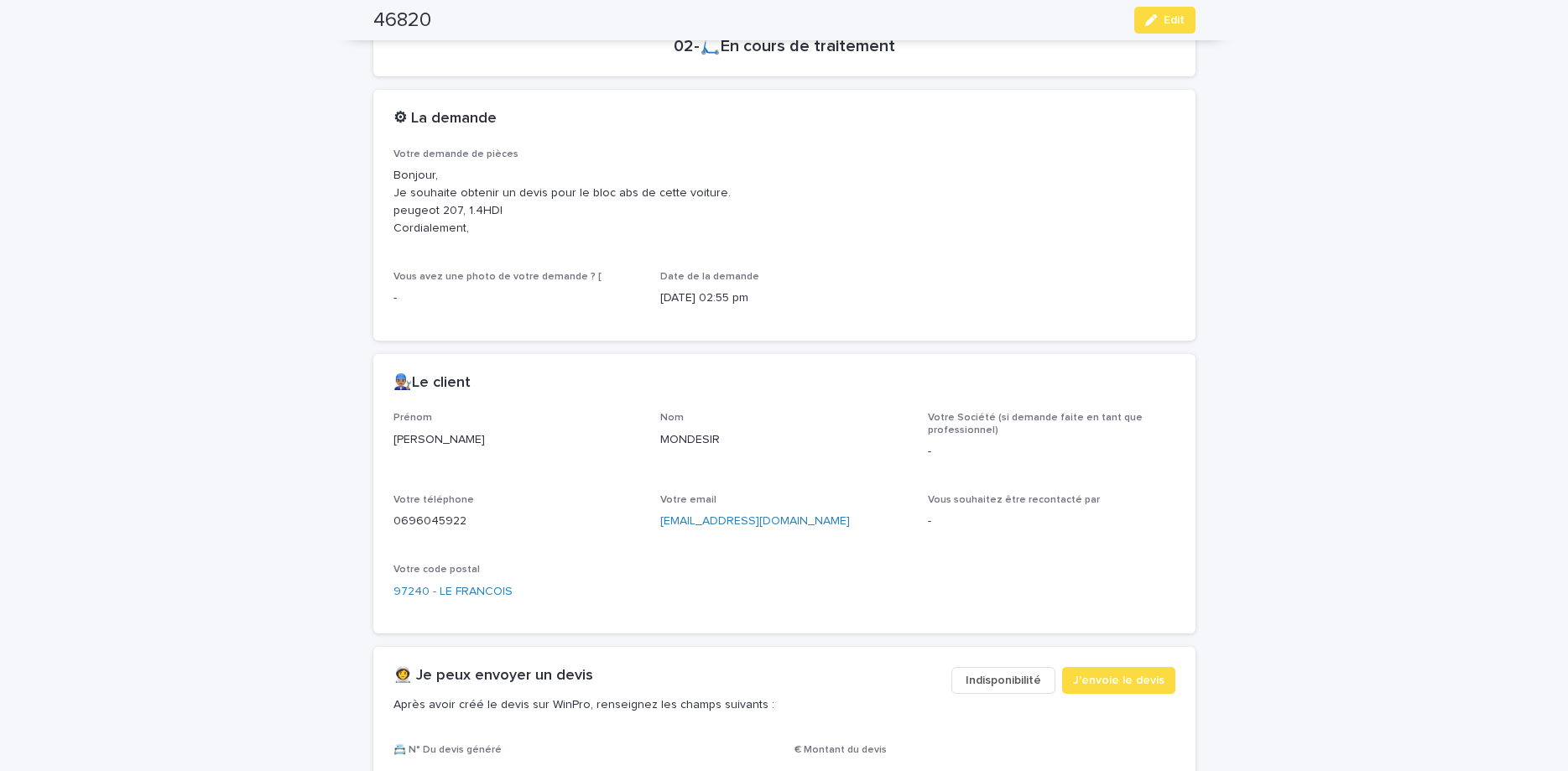
click at [432, 516] on p "0696045922" at bounding box center [518, 520] width 248 height 18
copy p "0696045922"
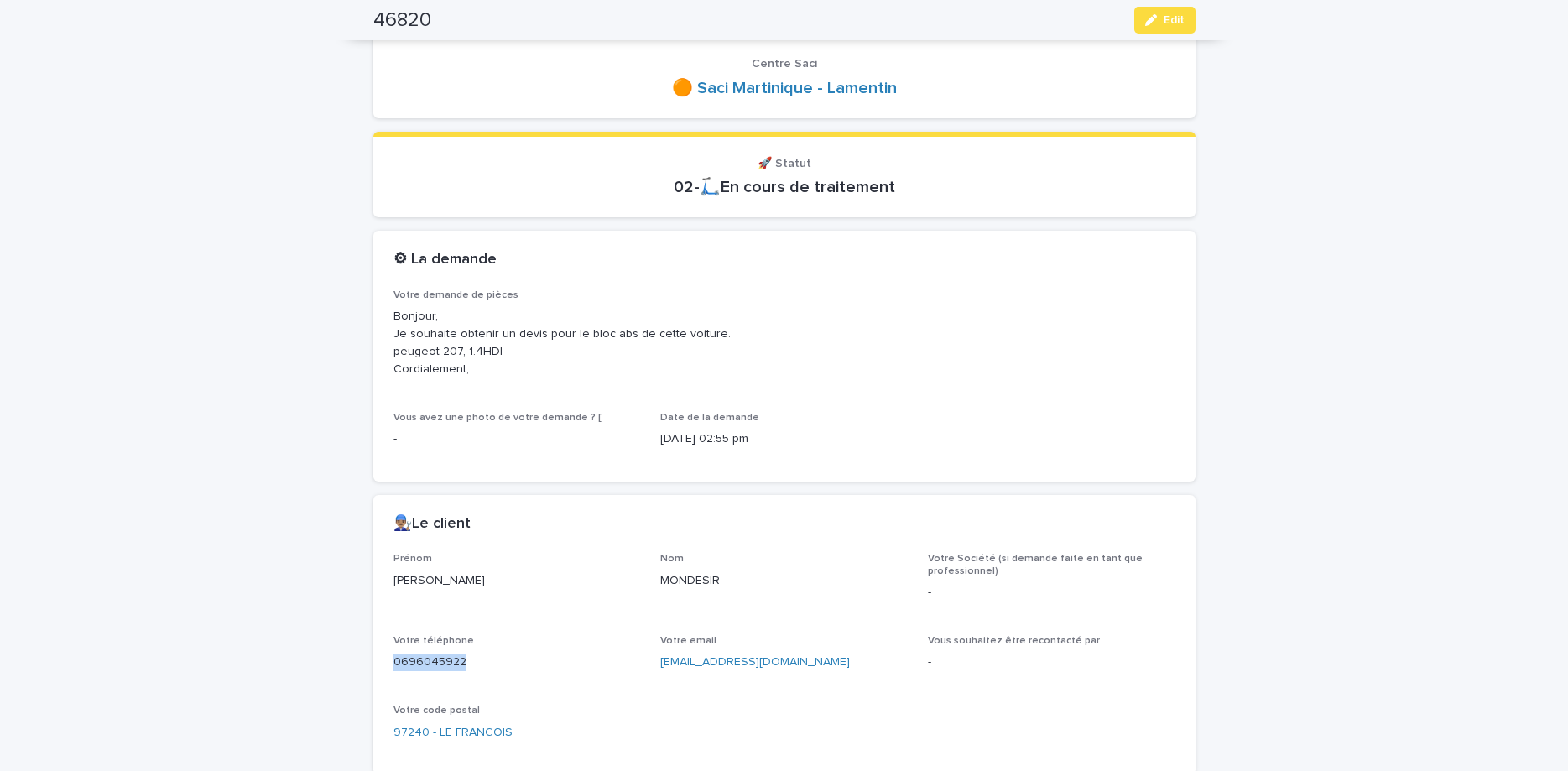
scroll to position [70, 0]
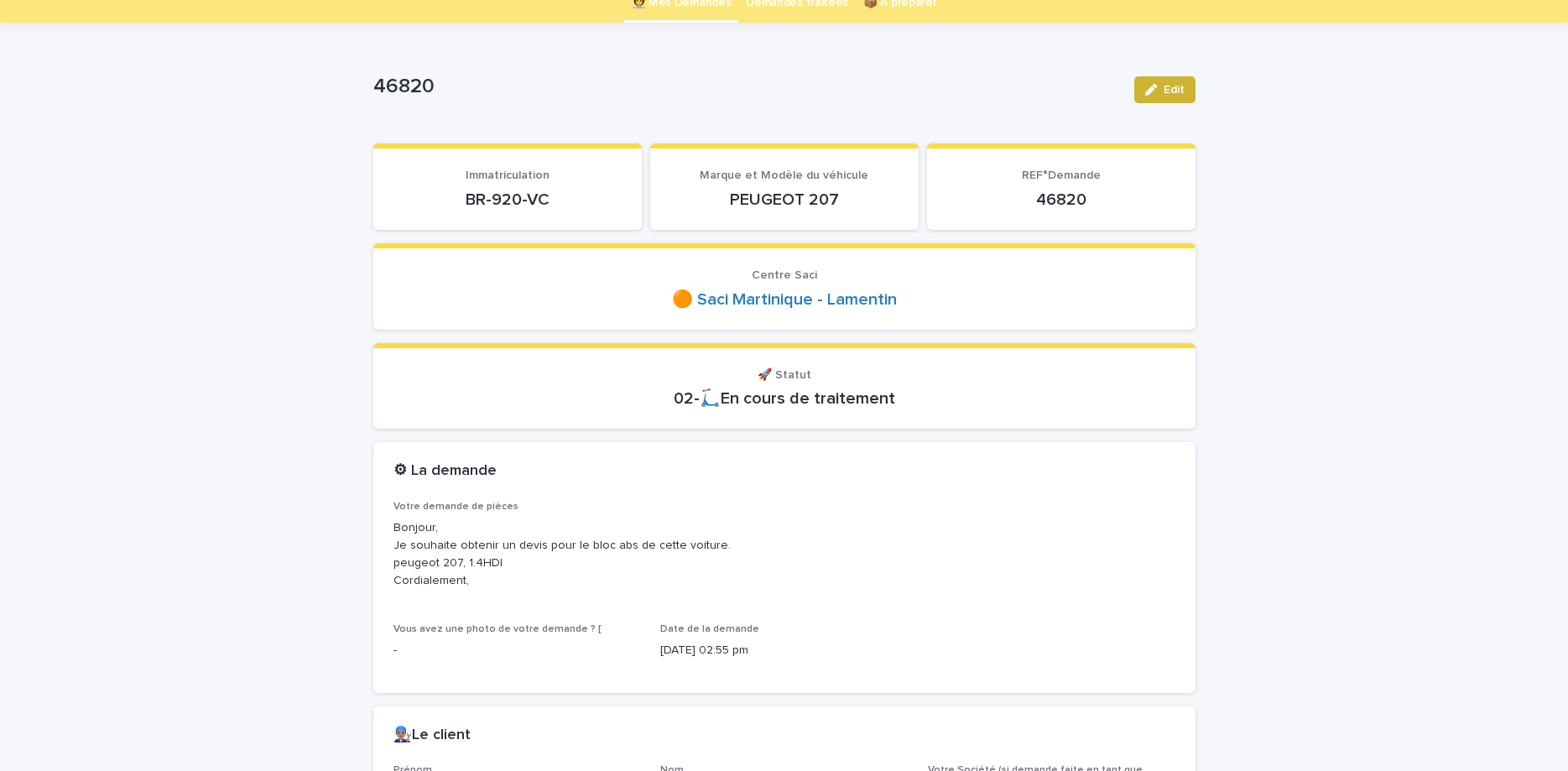
click at [1159, 94] on div "button" at bounding box center [1155, 90] width 18 height 12
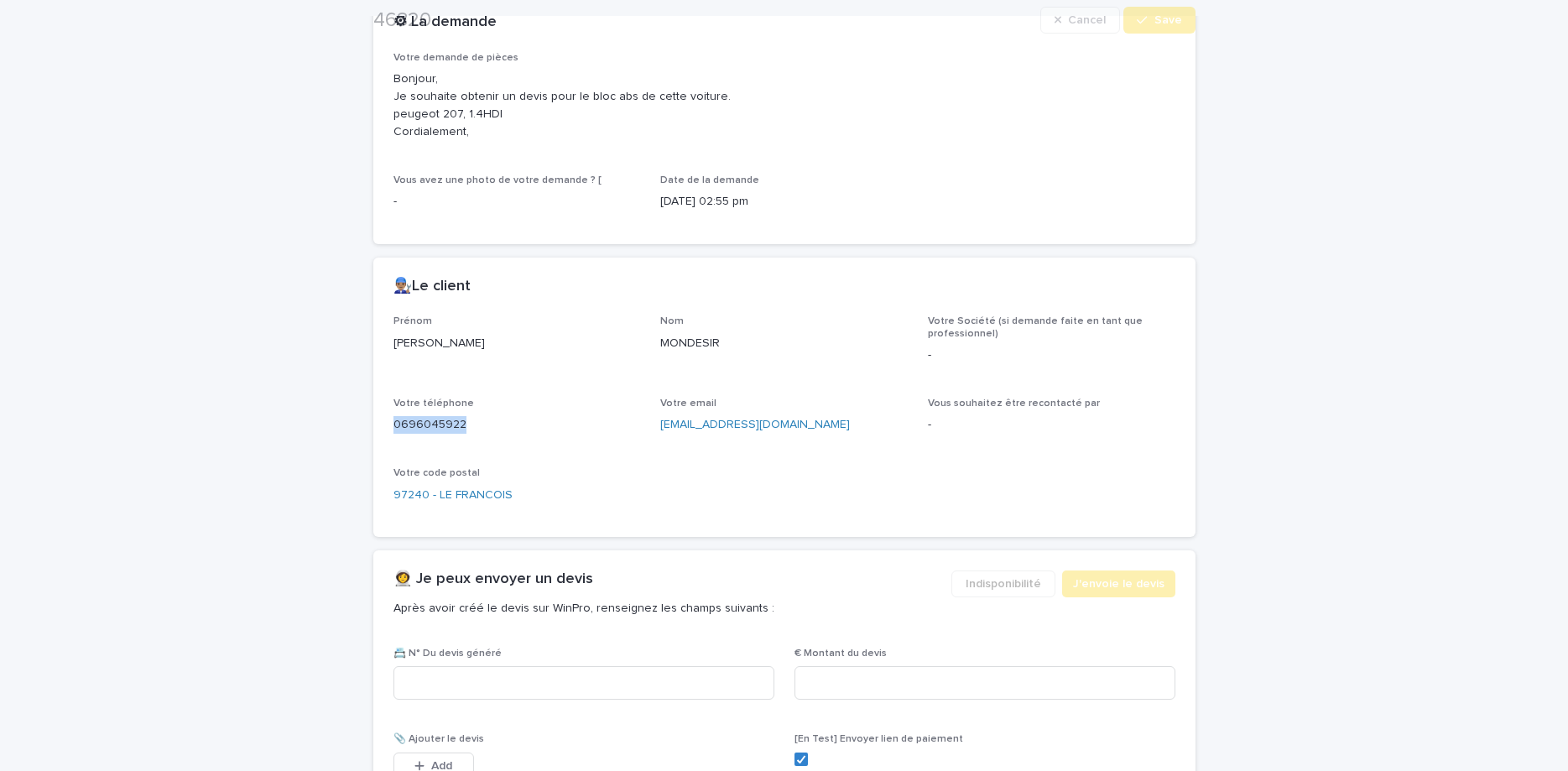
scroll to position [564, 0]
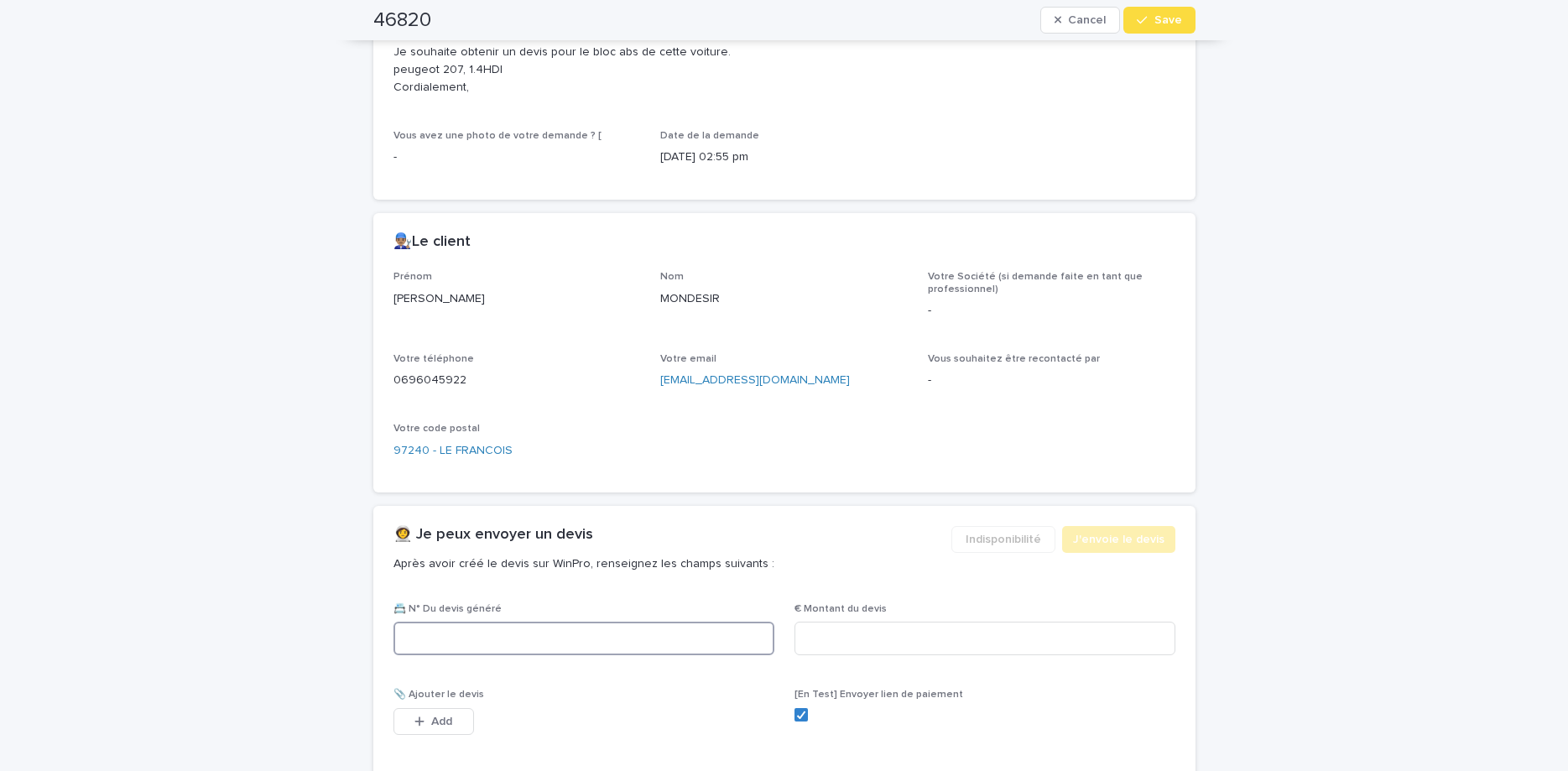
click at [620, 625] on input at bounding box center [584, 638] width 381 height 33
paste input "********"
type input "********"
click at [822, 645] on input at bounding box center [985, 638] width 381 height 33
type input "******"
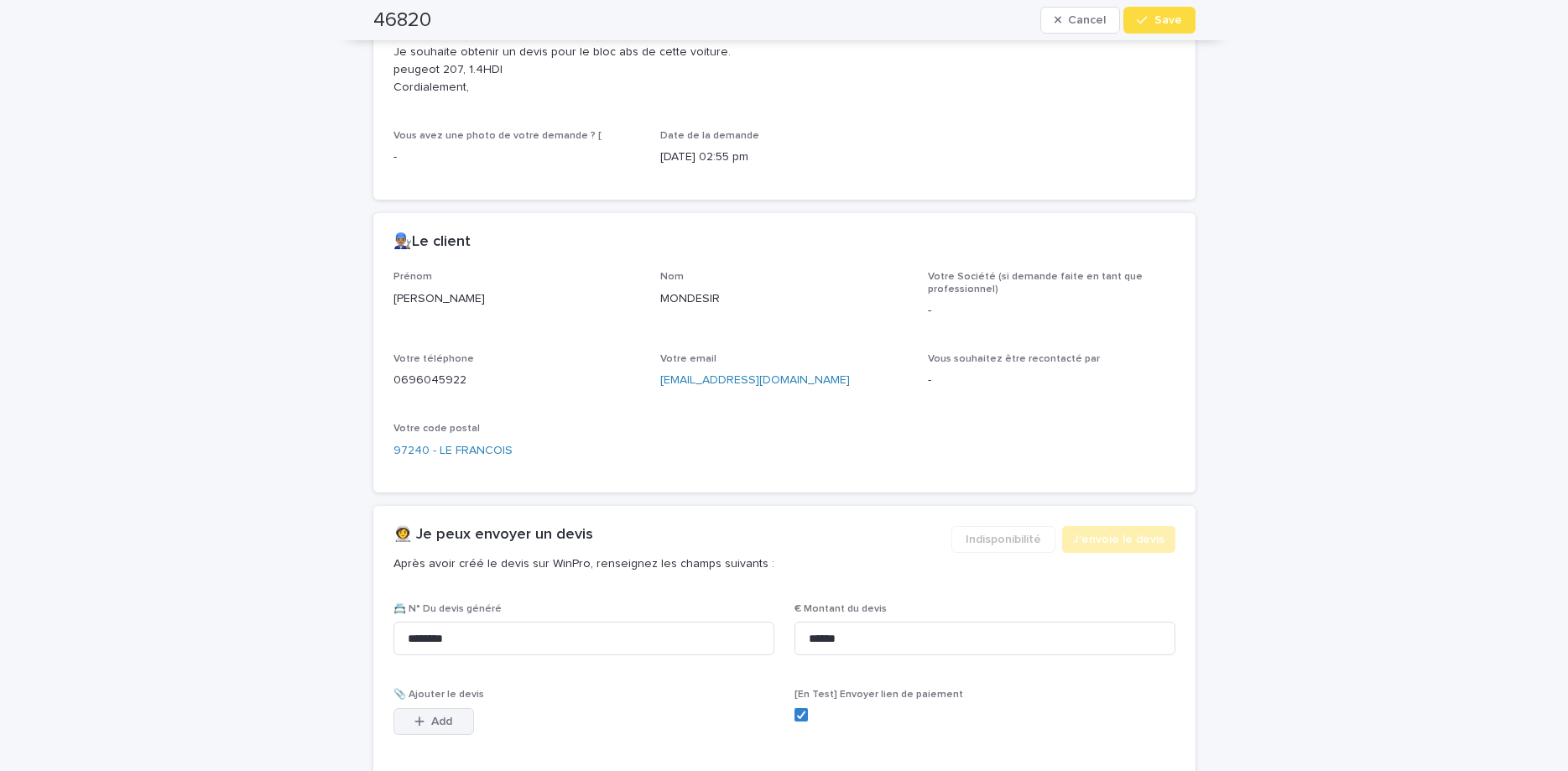
click at [459, 711] on button "Add" at bounding box center [434, 721] width 80 height 27
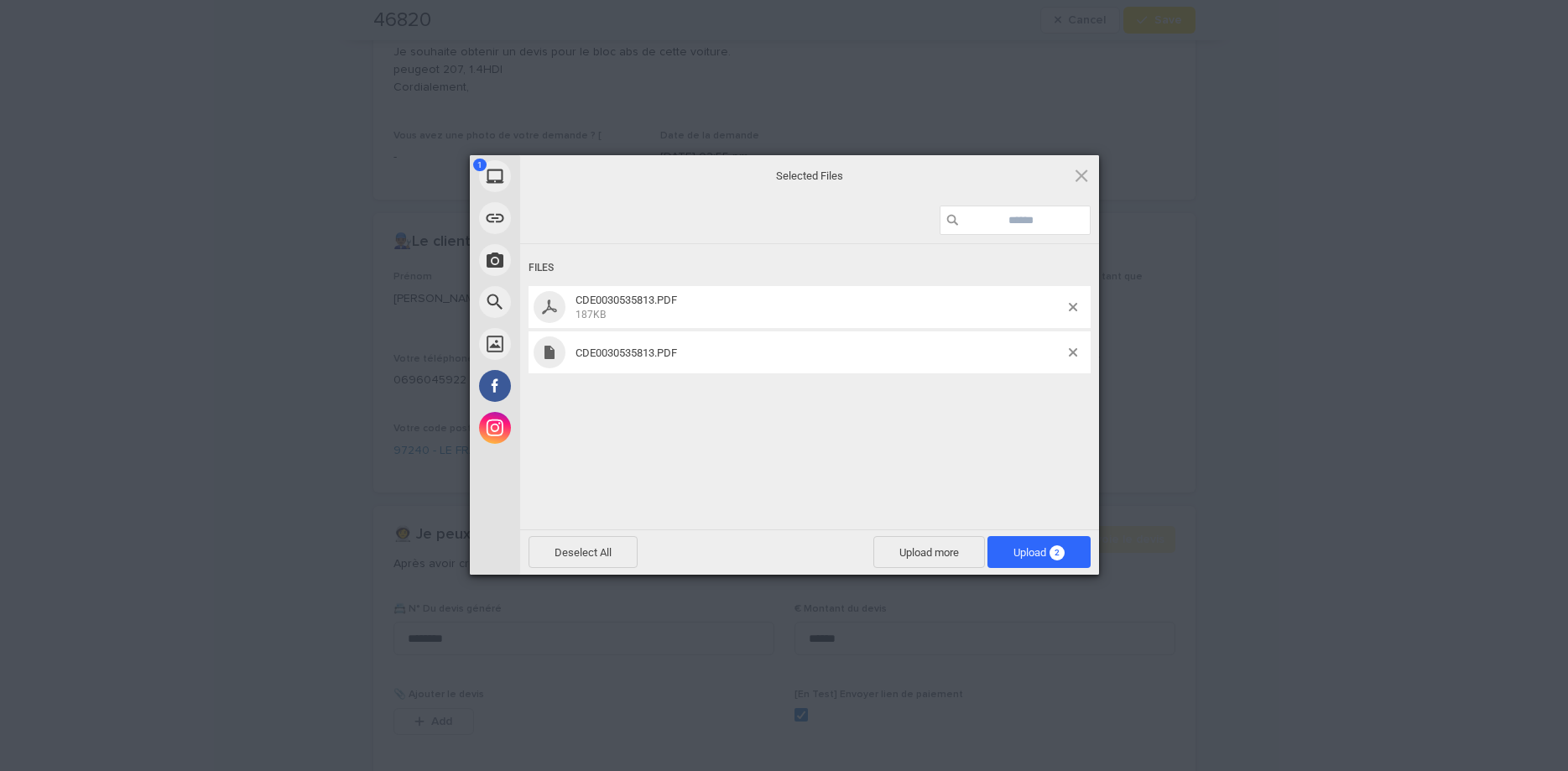
click at [865, 448] on div "Files CDE0030535813.PDF 187KB CDE0030535813.PDF" at bounding box center [810, 385] width 579 height 282
click at [1073, 352] on span at bounding box center [1072, 352] width 8 height 8
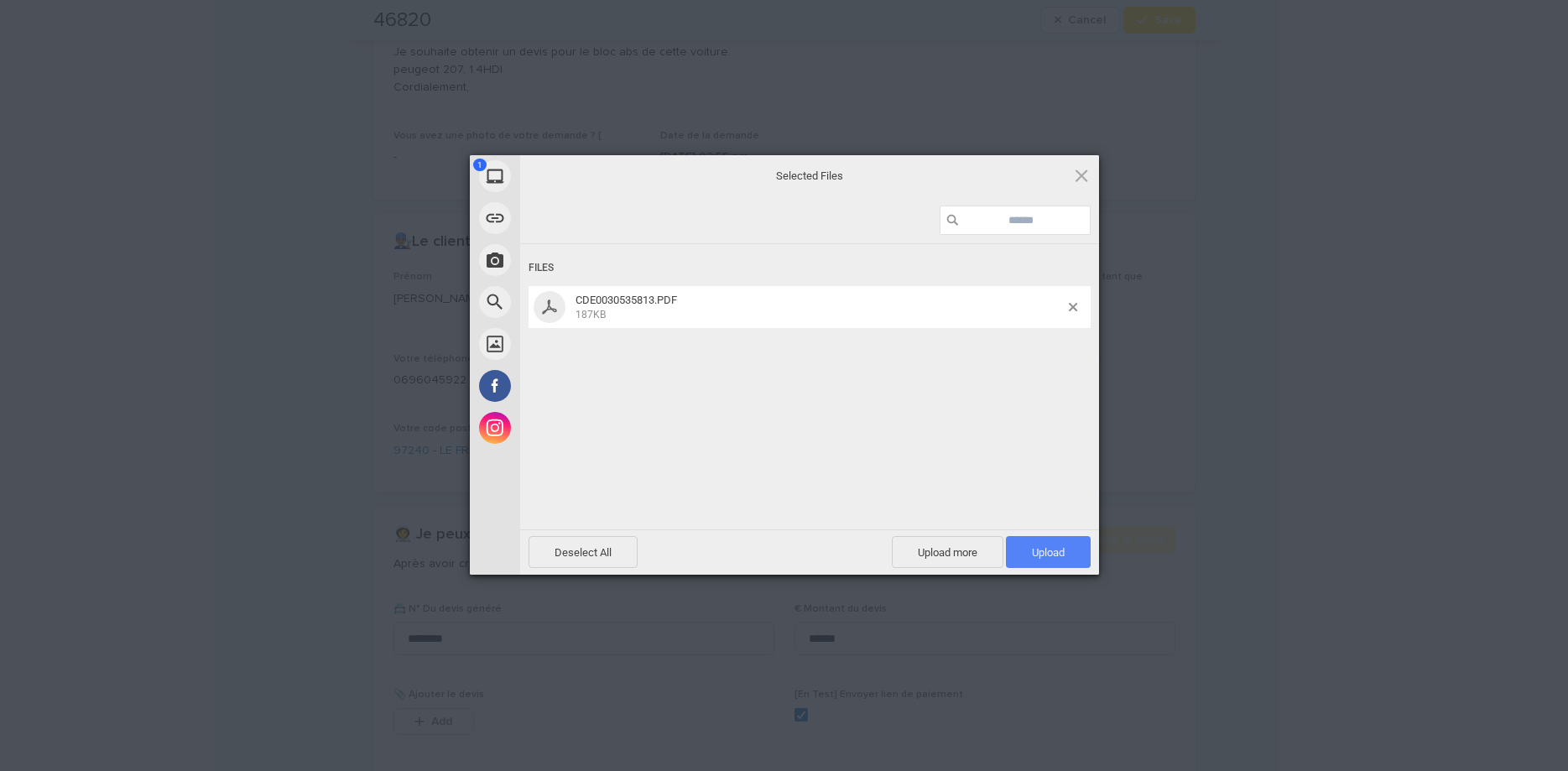
click at [1058, 551] on span "Upload 1" at bounding box center [1047, 553] width 32 height 13
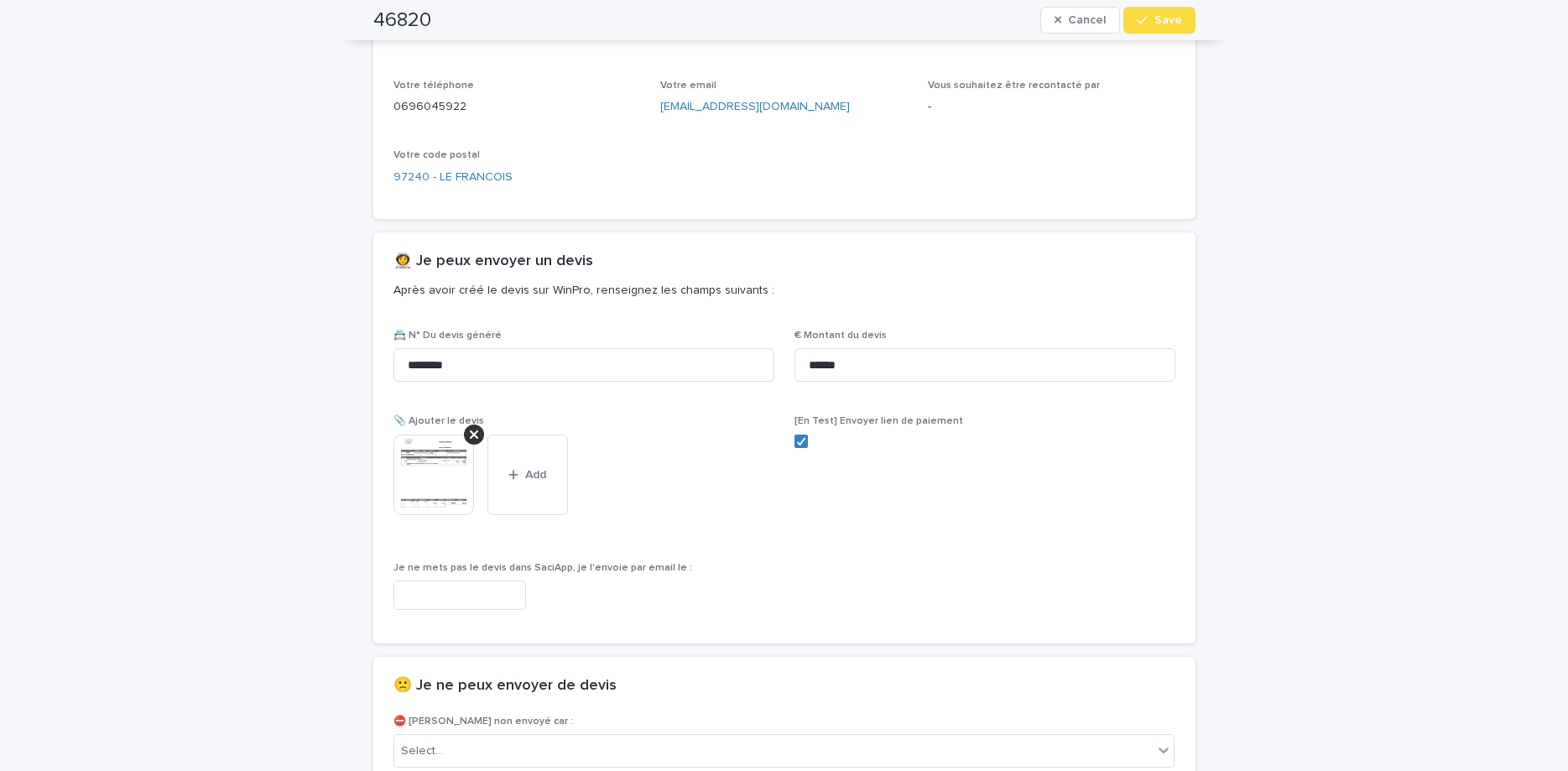
click at [1154, 19] on div "button" at bounding box center [1145, 19] width 17 height 12
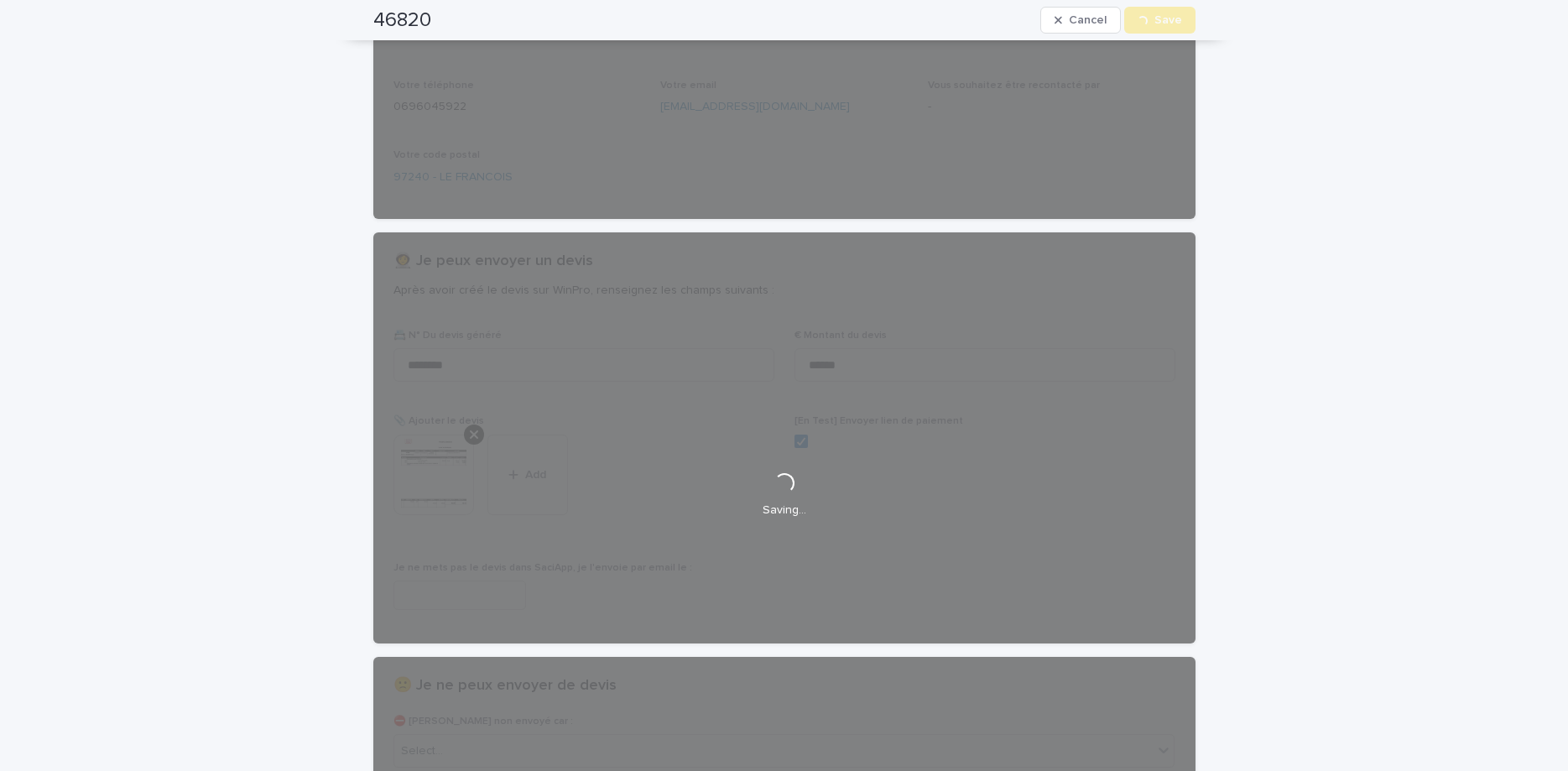
scroll to position [0, 0]
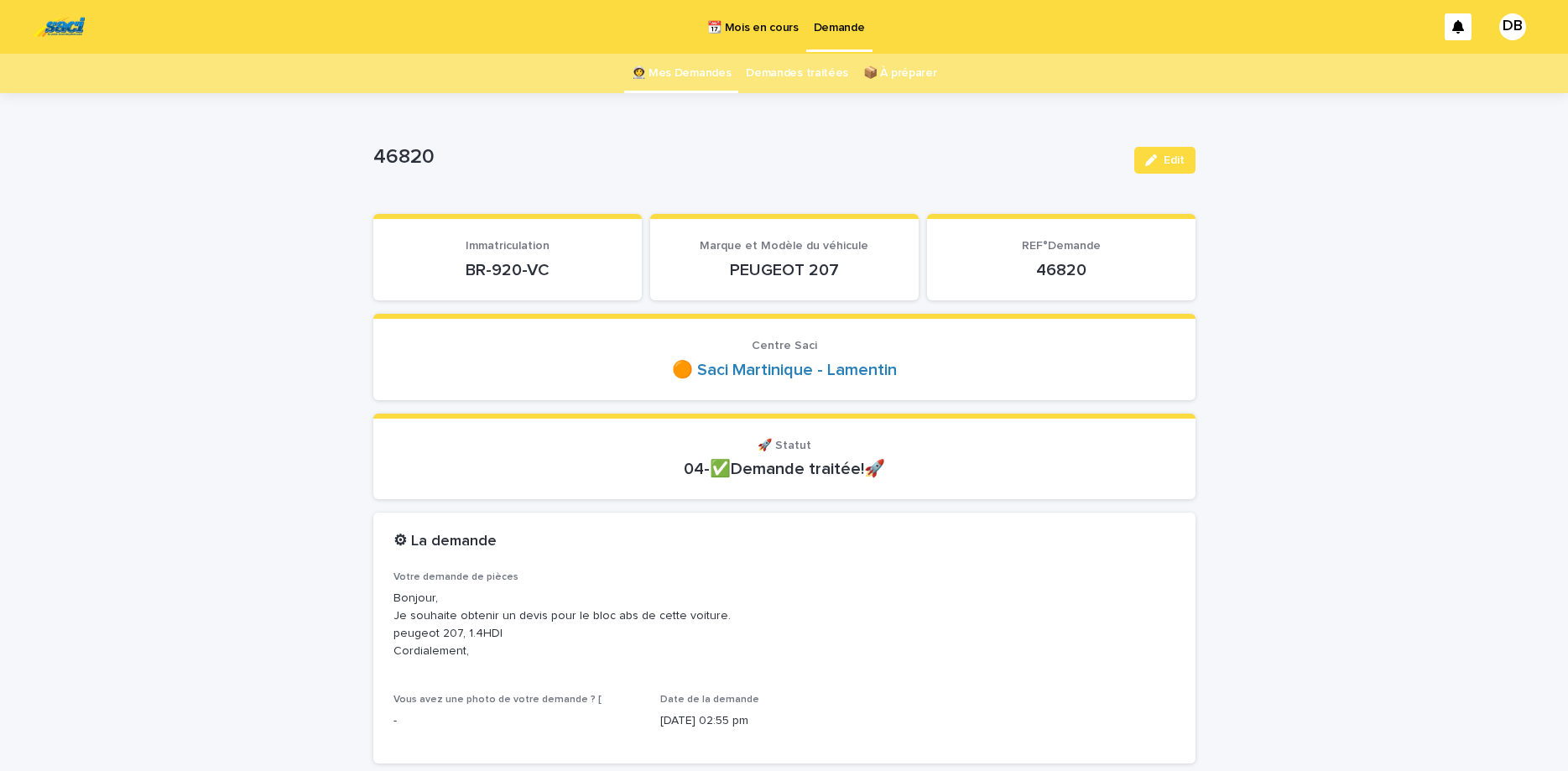
click at [701, 80] on link "👩‍🚀 Mes Demandes" at bounding box center [681, 73] width 100 height 40
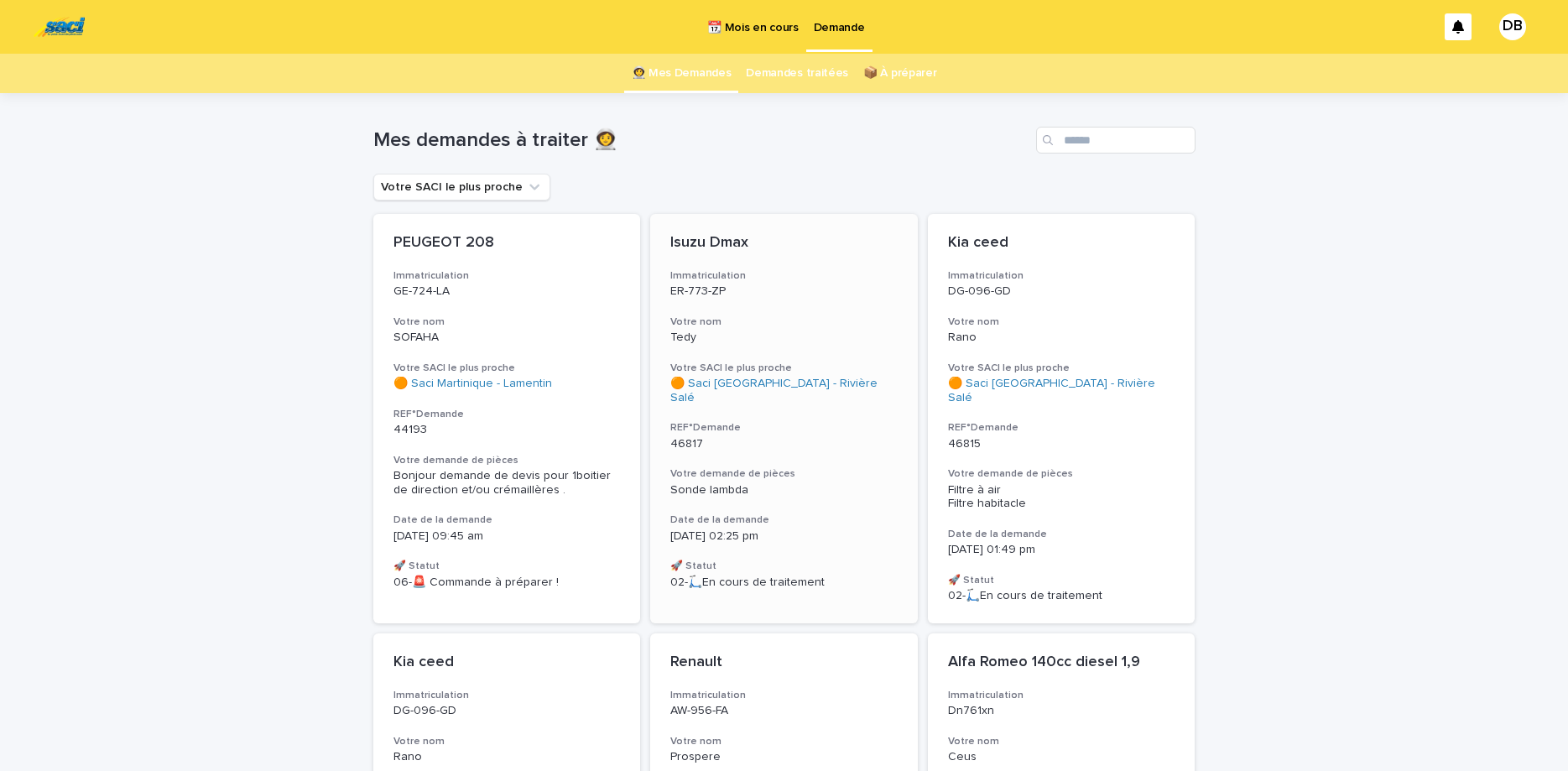
click at [831, 312] on div "Isuzu Dmax Immatriculation ER-773-ZP Votre nom Tedy Votre SACI le plus proche 🟠…" at bounding box center [783, 410] width 267 height 395
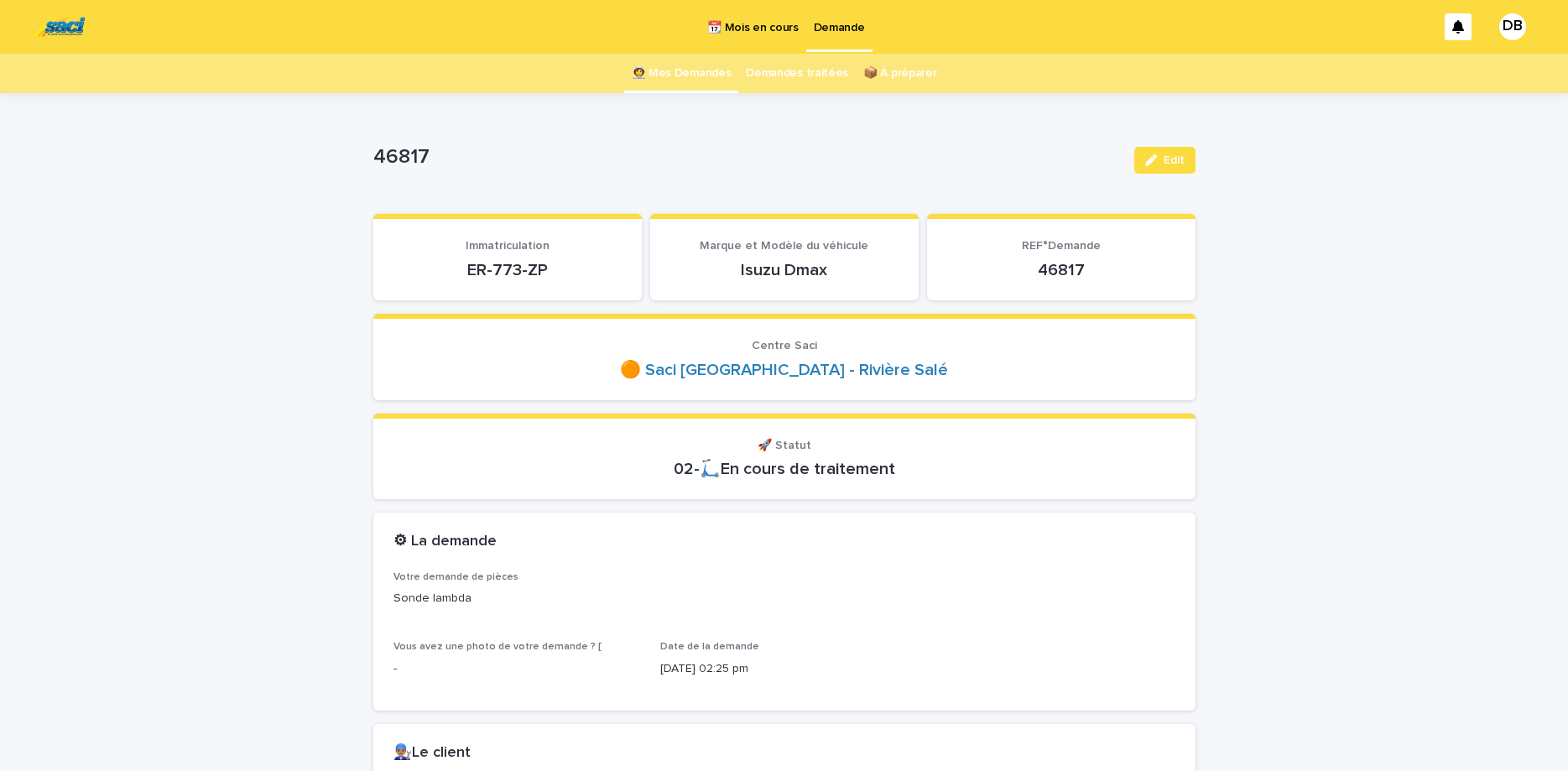
click at [496, 268] on p "ER-773-ZP" at bounding box center [508, 270] width 228 height 20
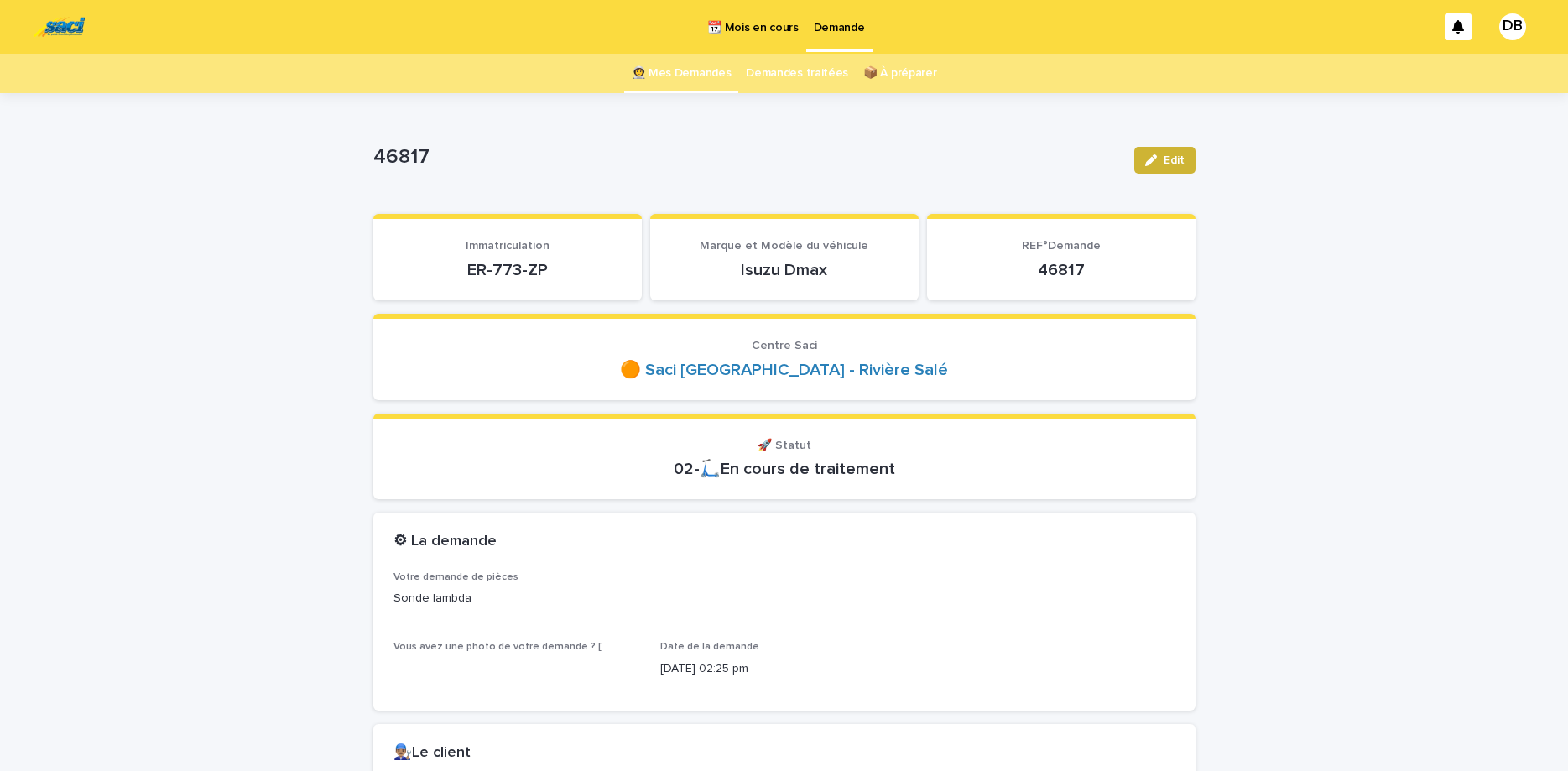
click at [1148, 163] on icon "button" at bounding box center [1151, 160] width 12 height 12
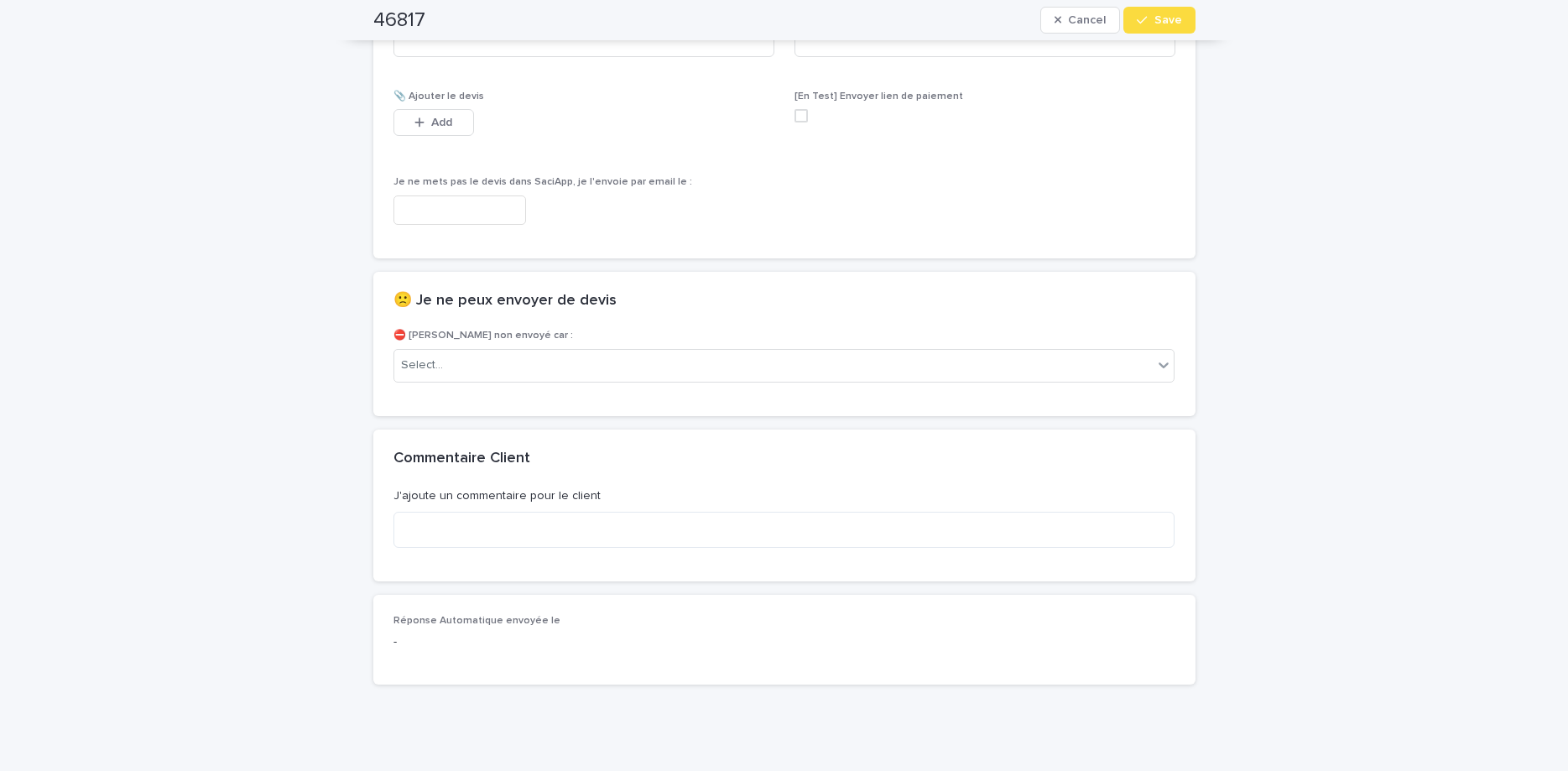
scroll to position [1121, 0]
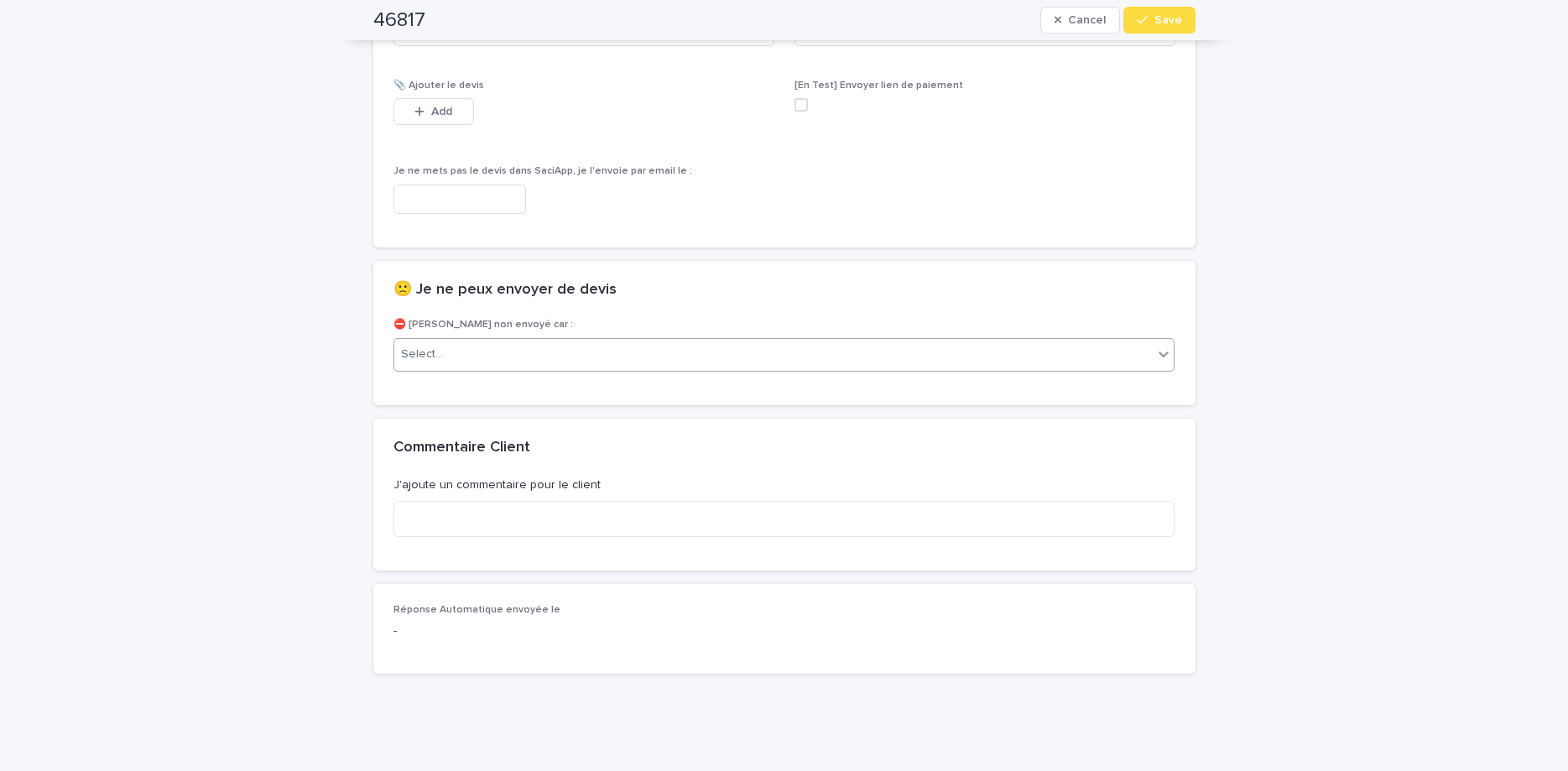
click at [839, 360] on div "Select..." at bounding box center [773, 354] width 759 height 28
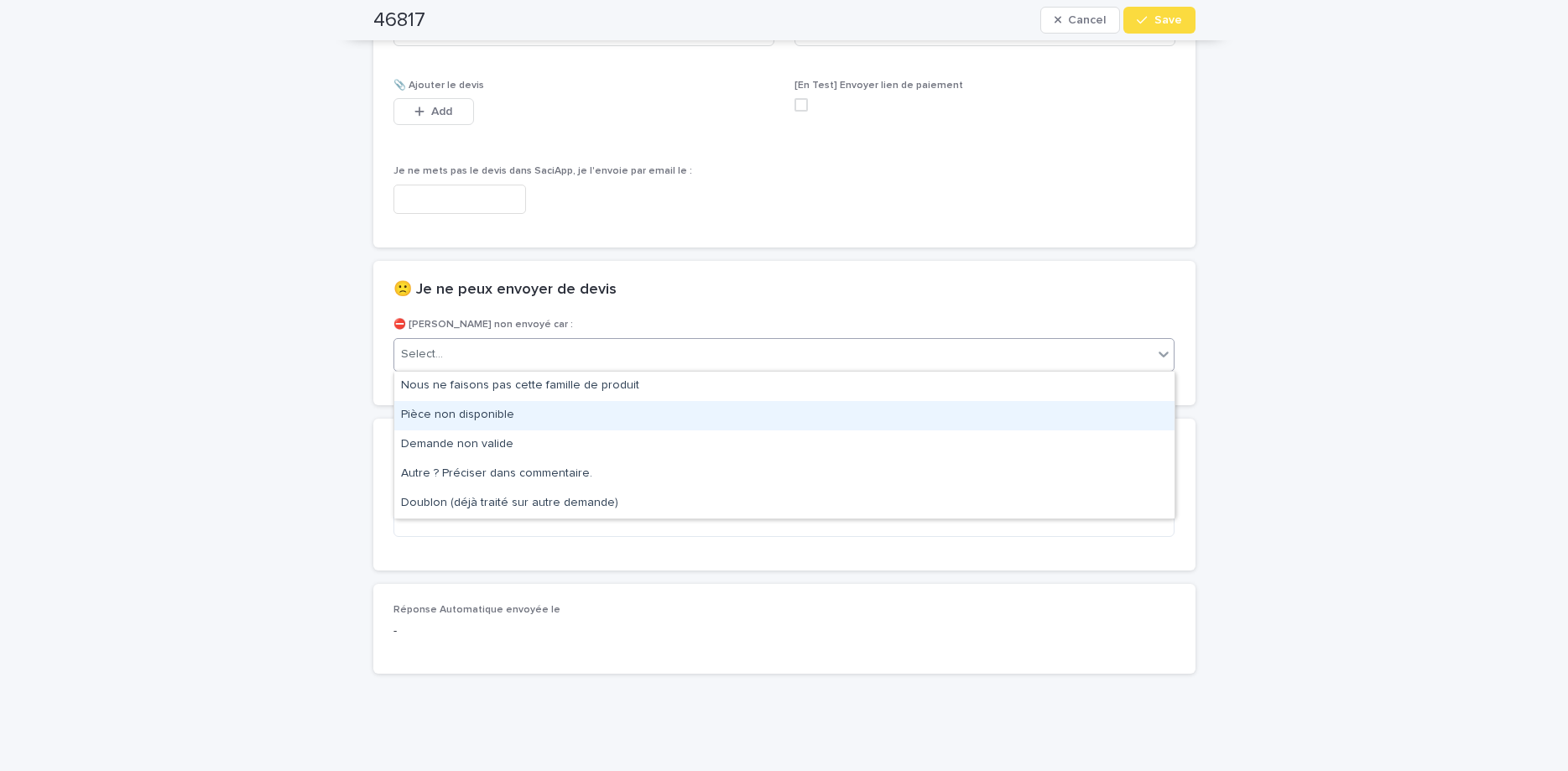
click at [812, 429] on div "Pièce non disponible" at bounding box center [784, 416] width 780 height 30
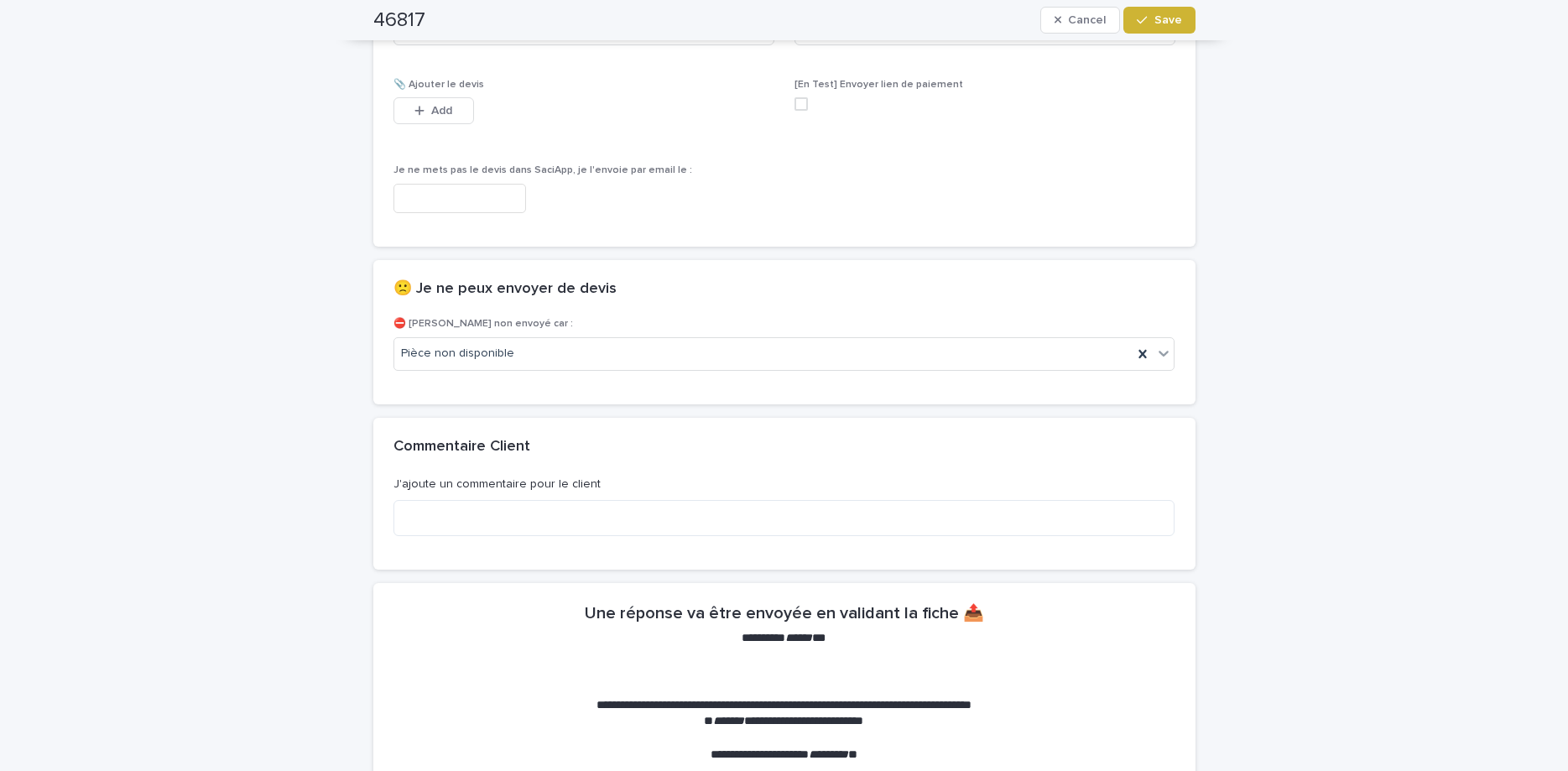
click at [1154, 31] on button "Save" at bounding box center [1158, 19] width 71 height 27
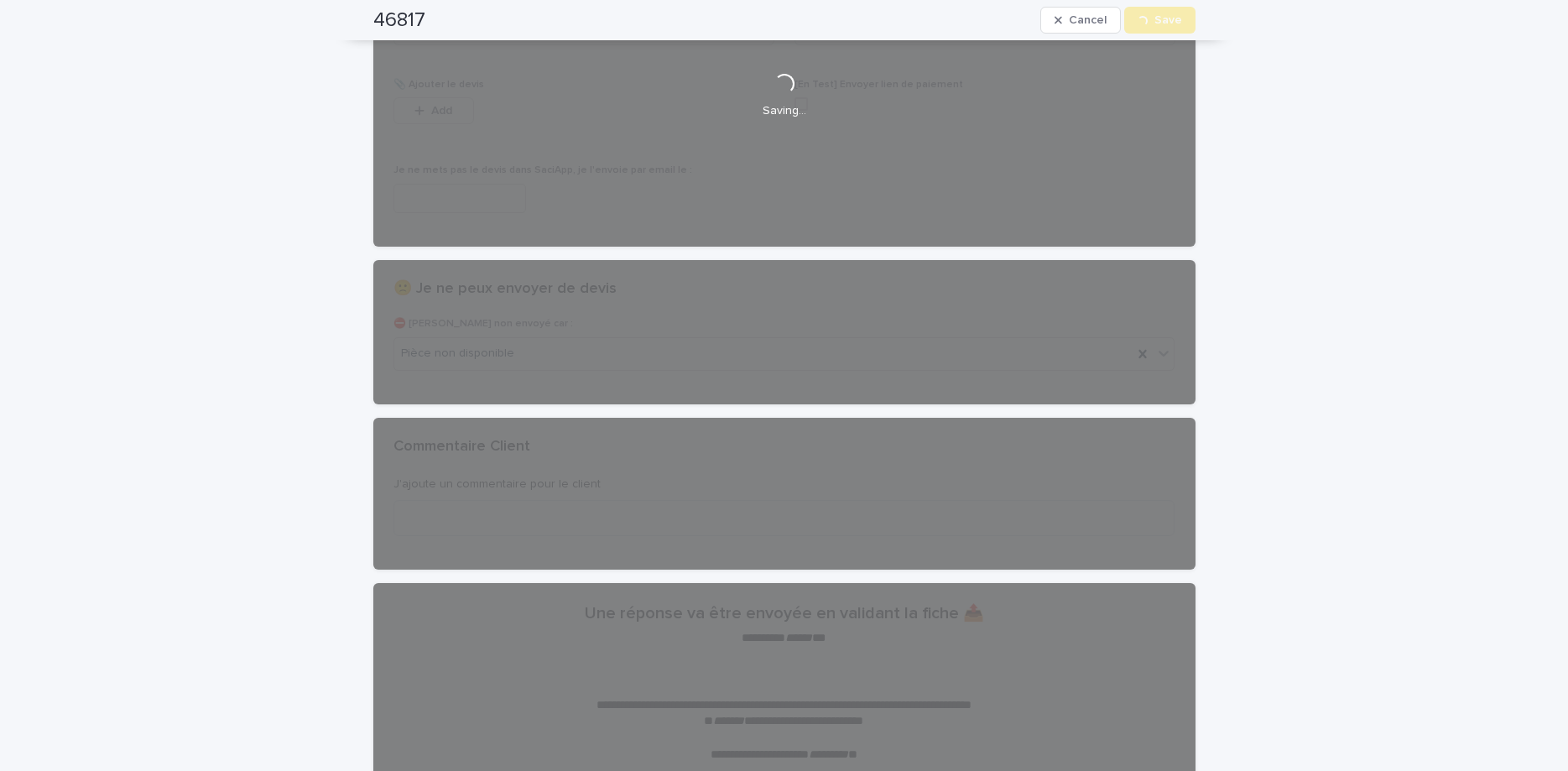
scroll to position [0, 0]
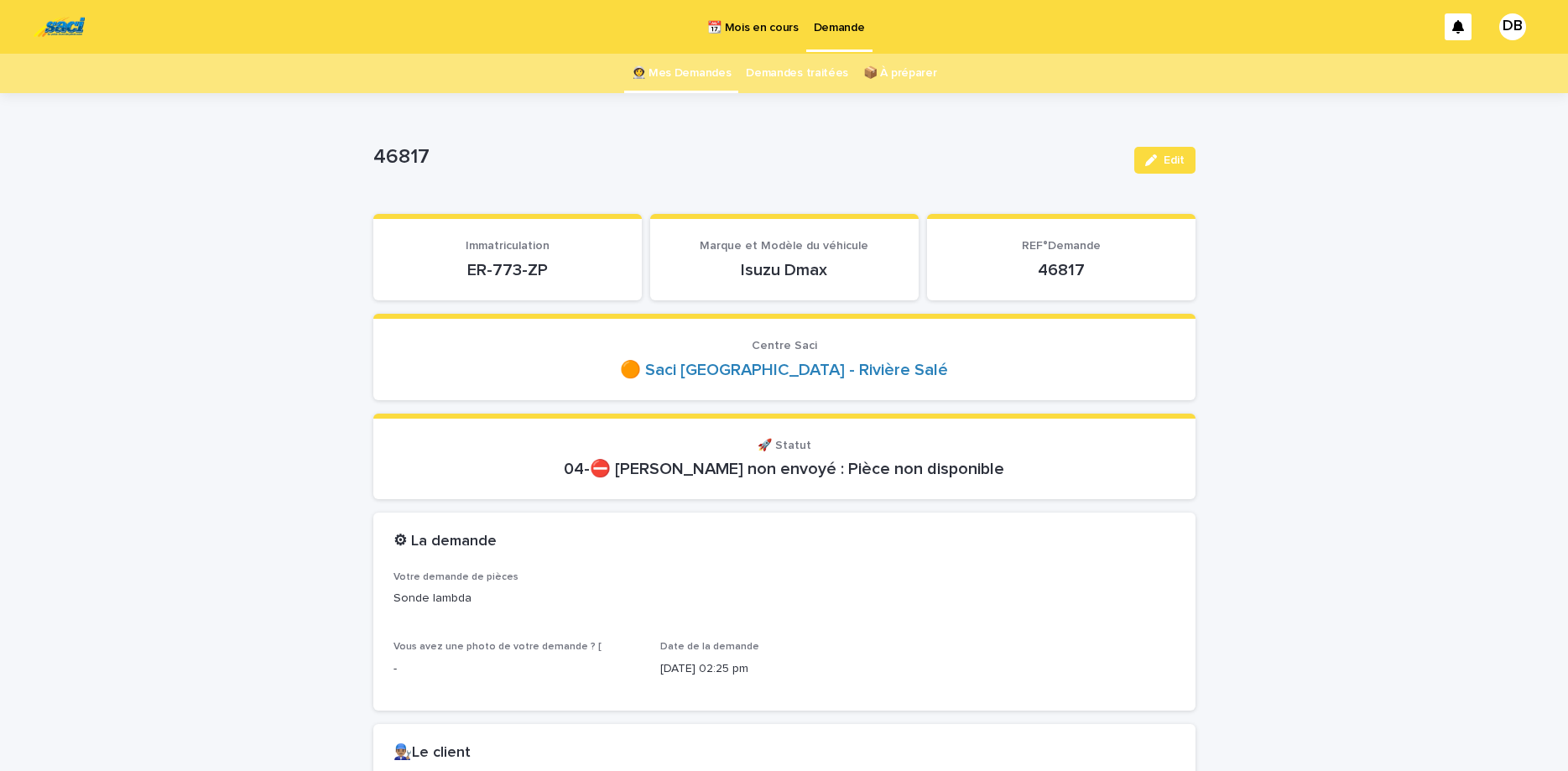
click at [679, 78] on link "👩‍🚀 Mes Demandes" at bounding box center [681, 73] width 100 height 40
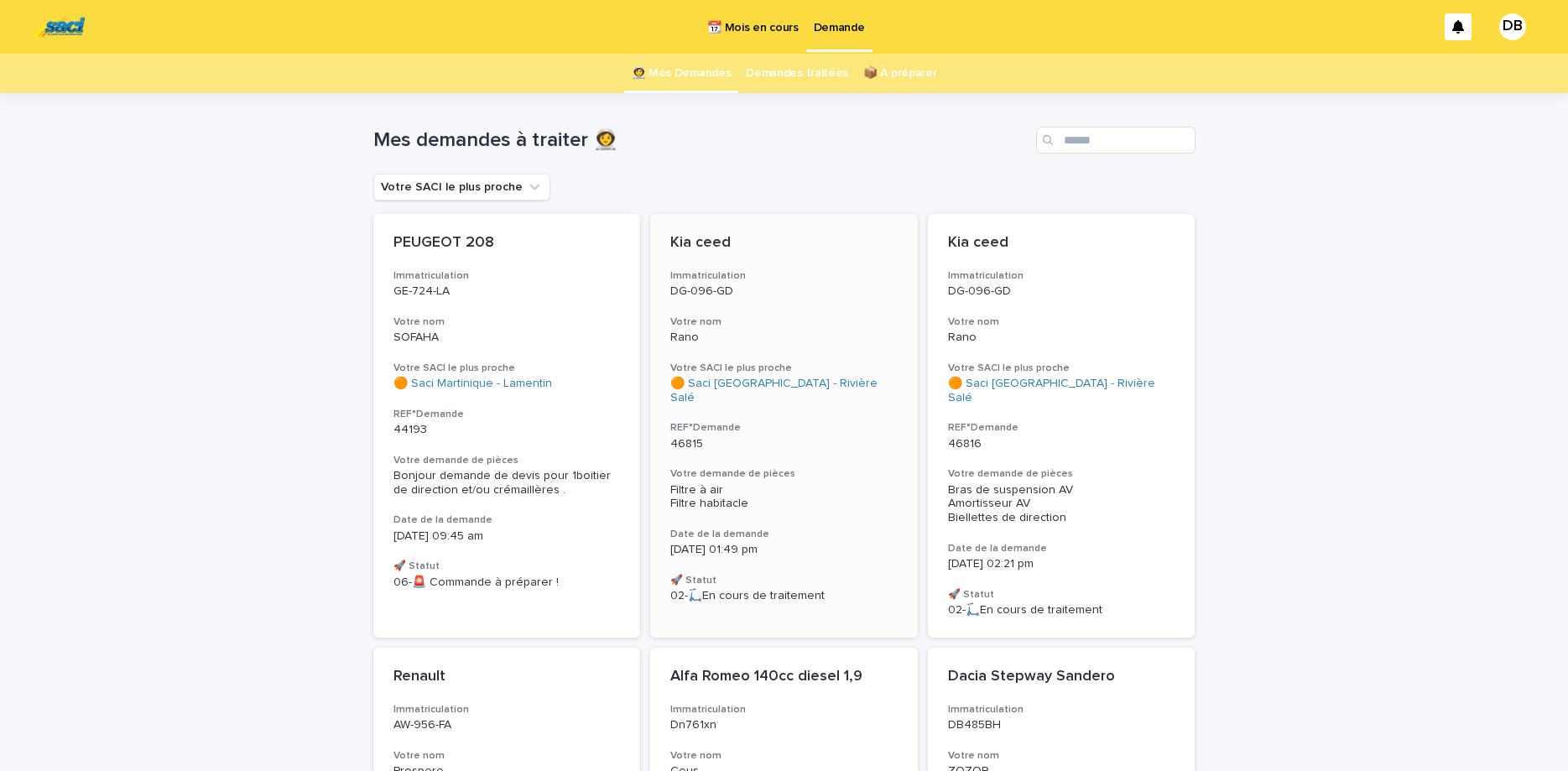
click at [775, 275] on h3 "Immatriculation" at bounding box center [784, 275] width 227 height 14
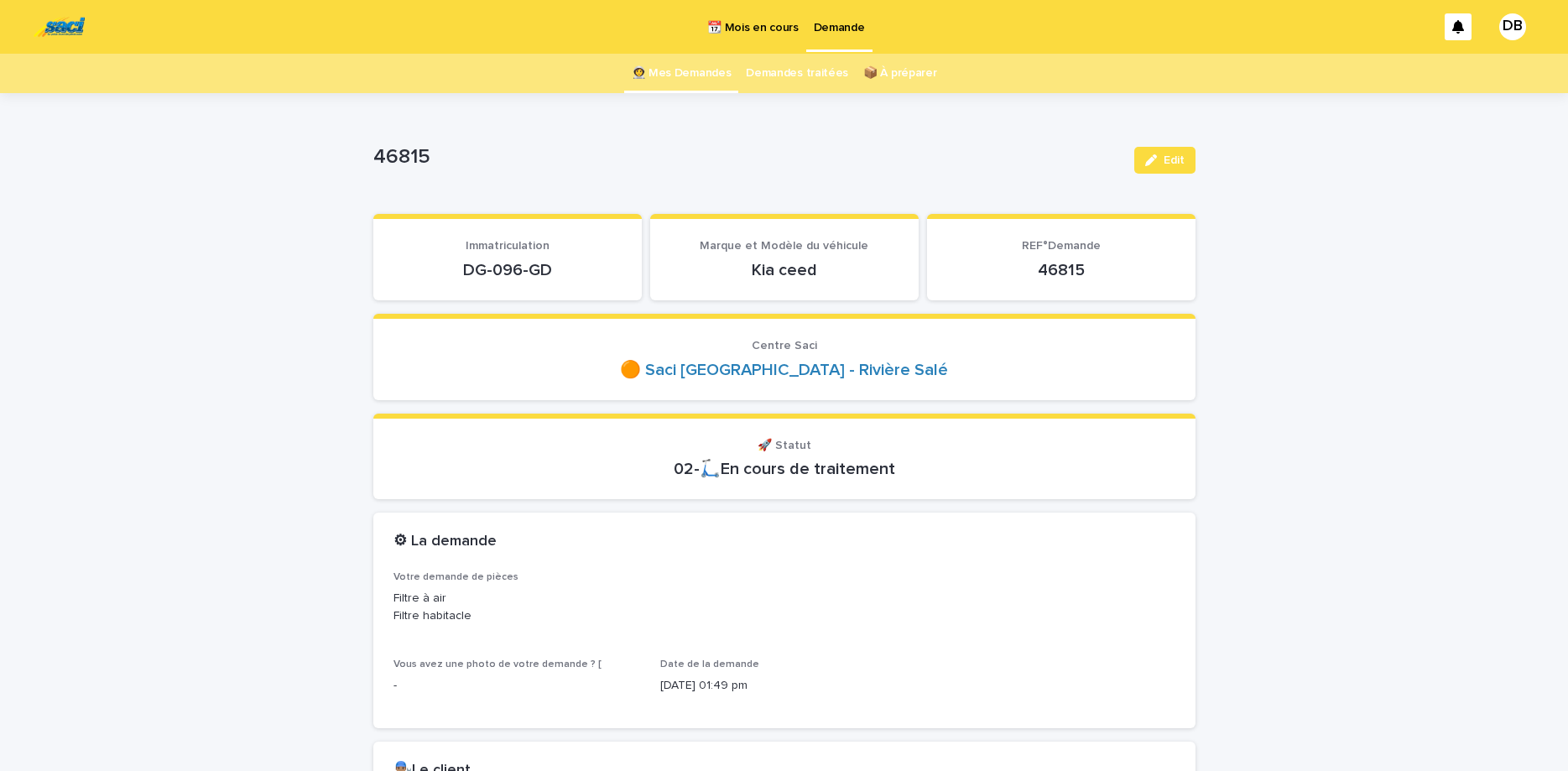
click at [512, 275] on p "DG-096-GD" at bounding box center [508, 270] width 228 height 20
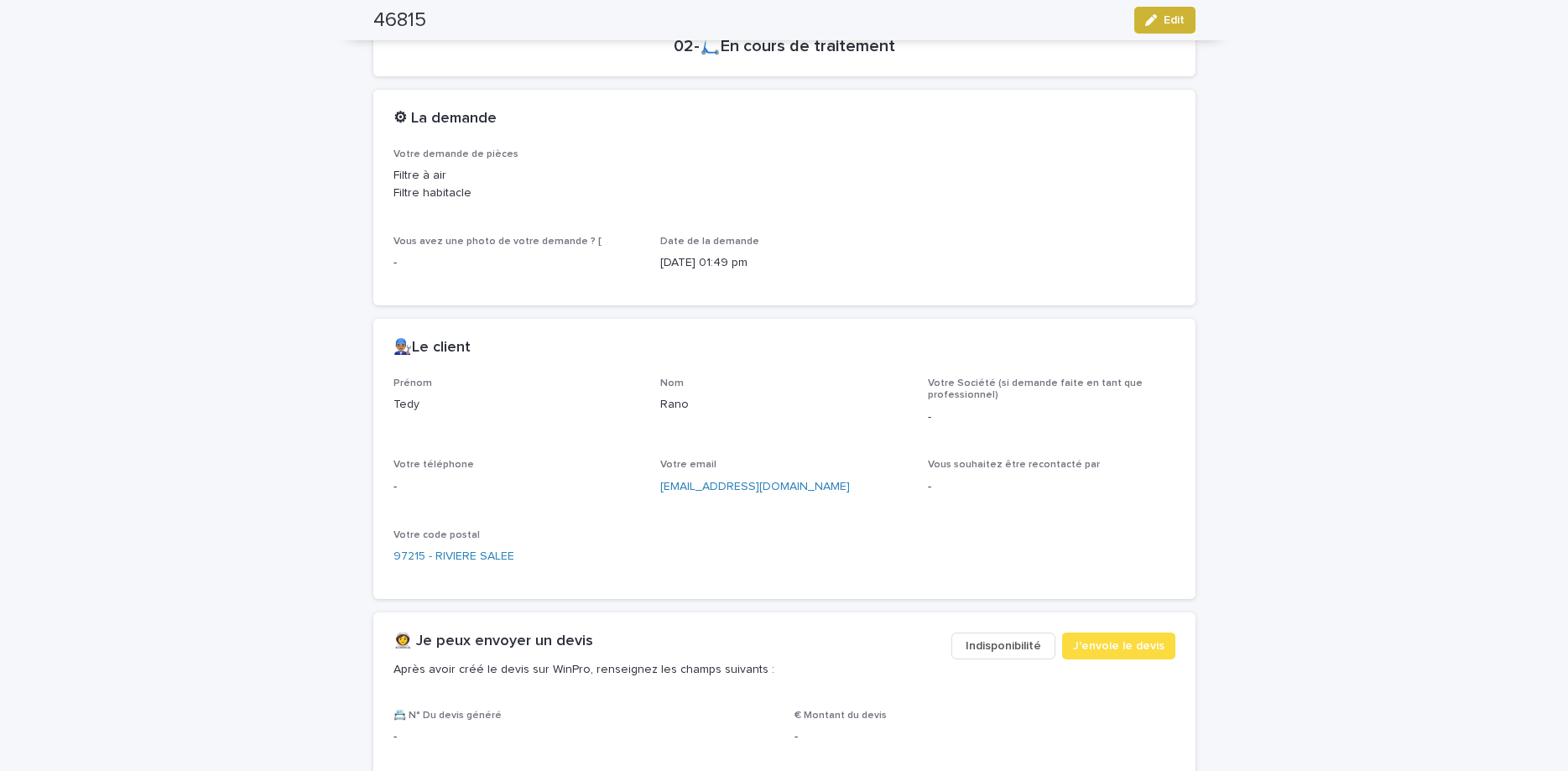
click at [1160, 24] on div "button" at bounding box center [1155, 19] width 18 height 12
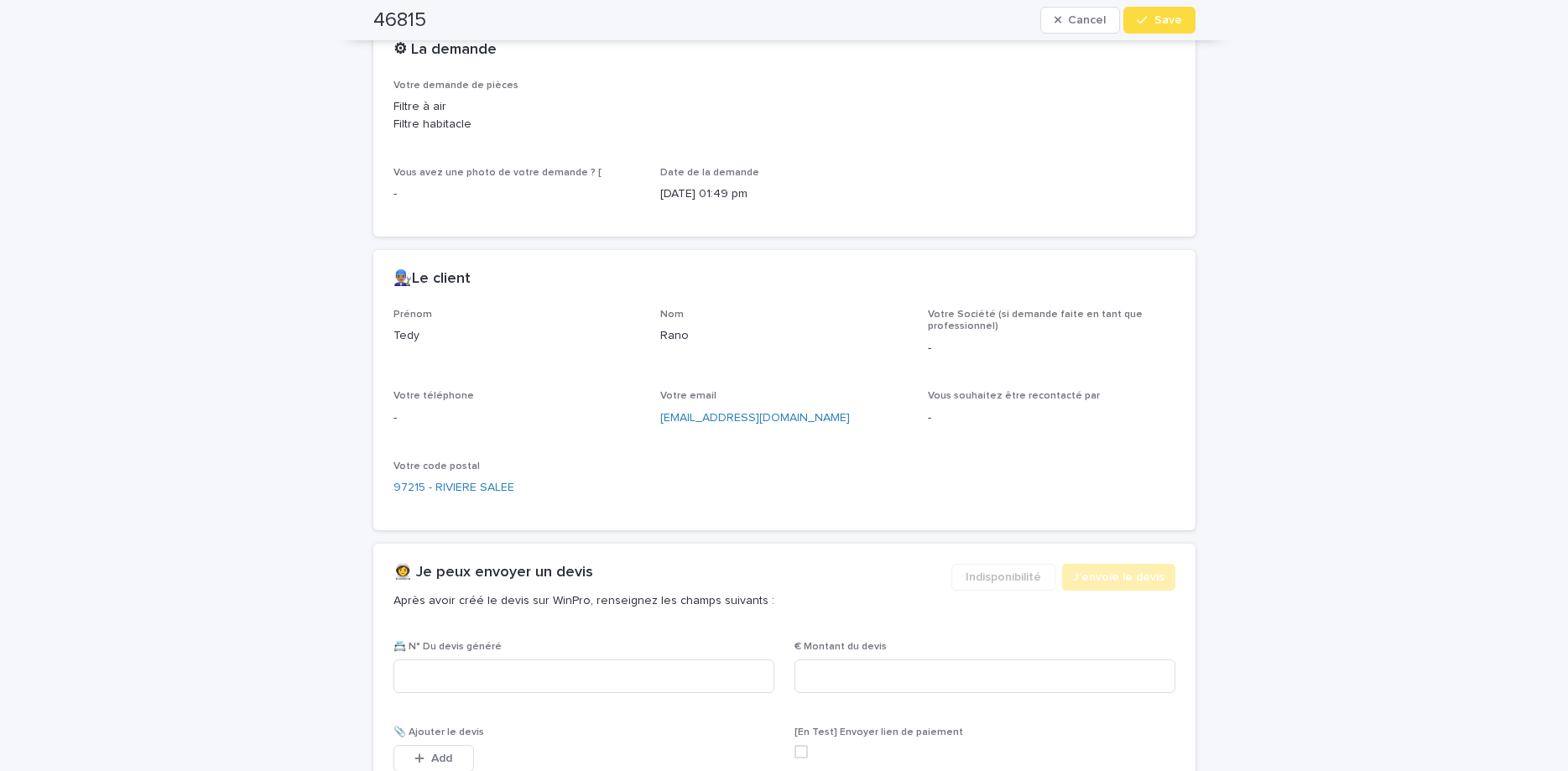
scroll to position [715, 0]
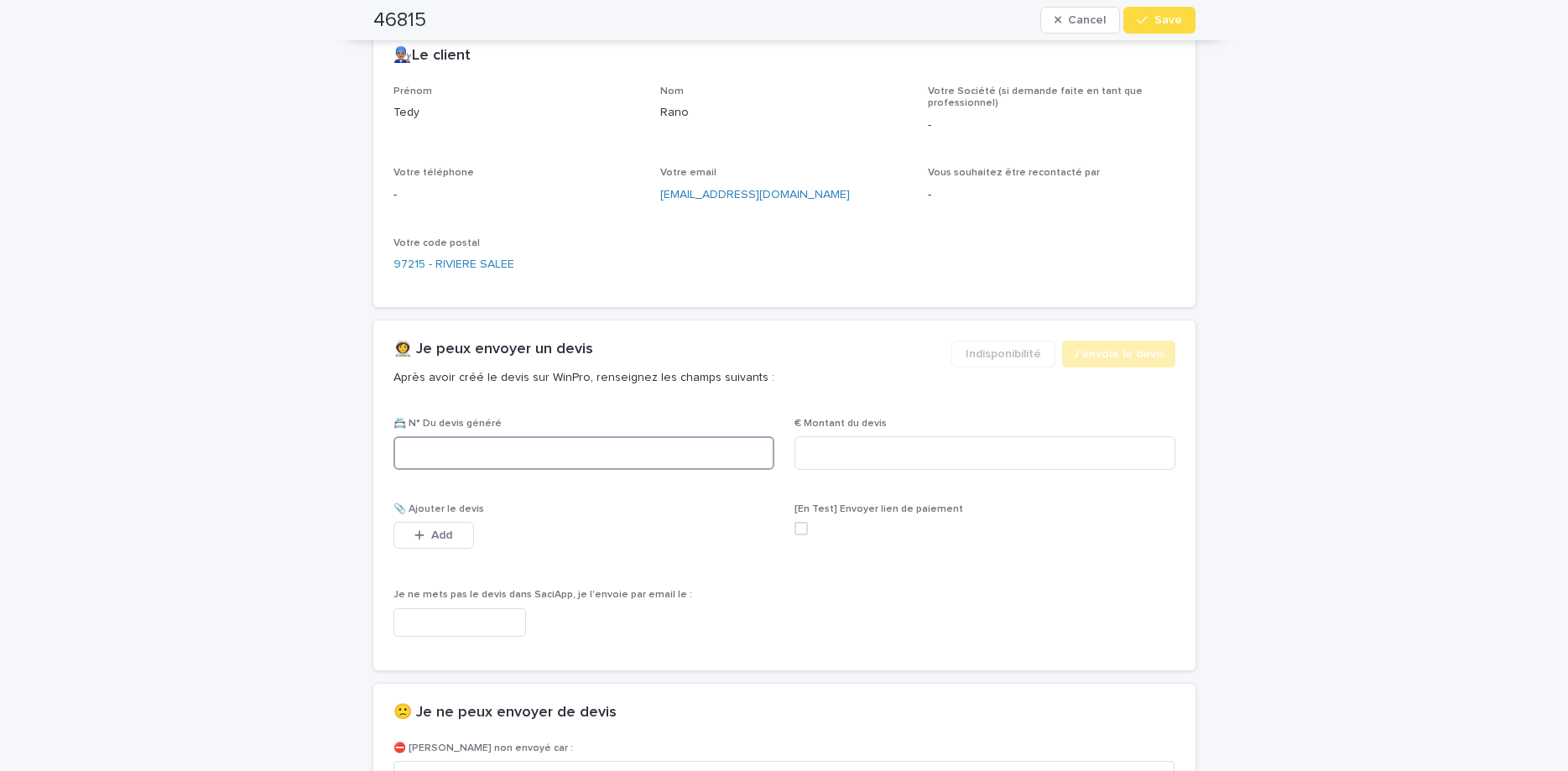
click at [672, 465] on input at bounding box center [584, 453] width 381 height 33
paste input "********"
type input "********"
click at [912, 447] on input at bounding box center [985, 453] width 381 height 33
type input "*****"
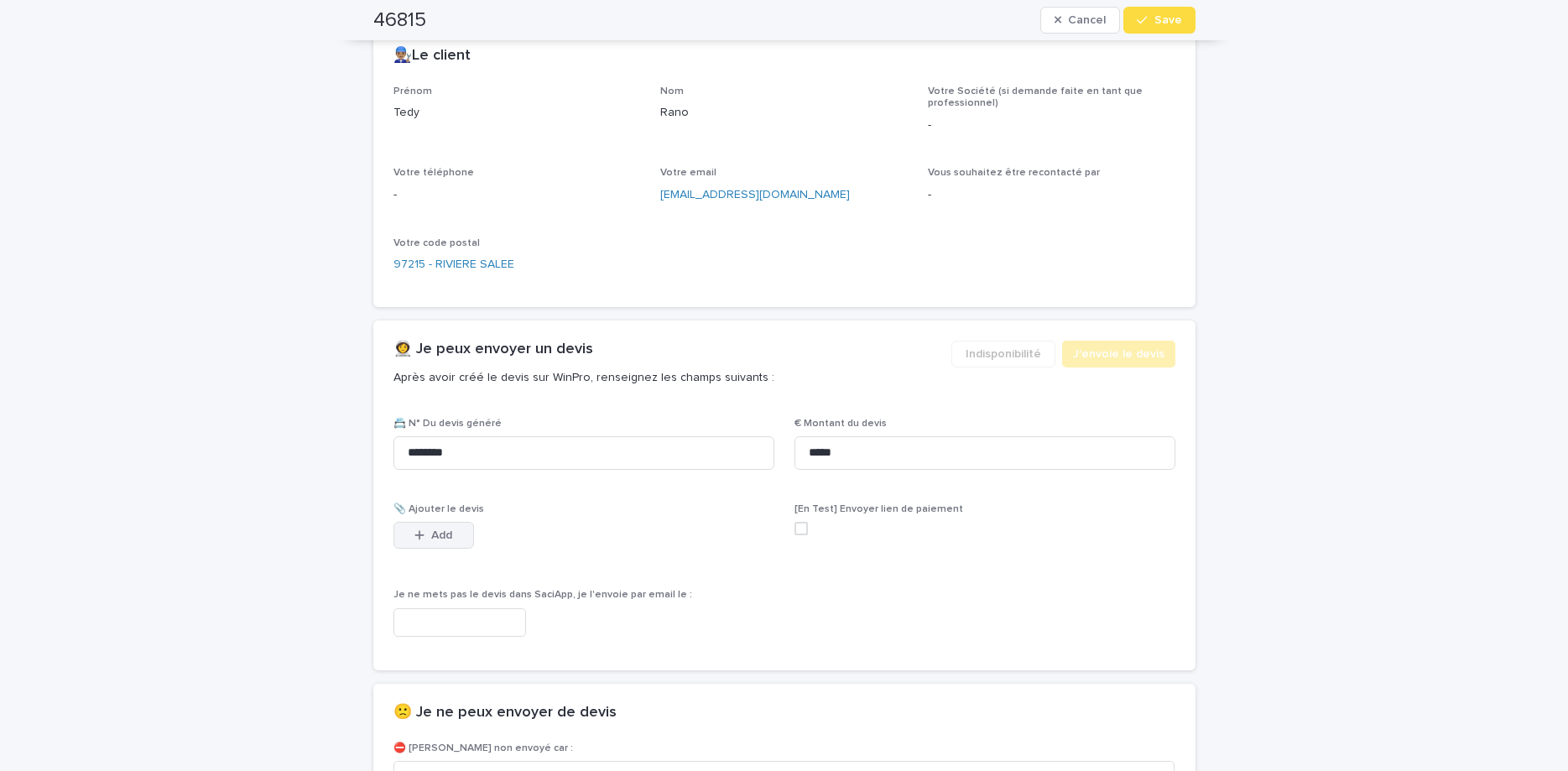
click at [409, 537] on button "Add" at bounding box center [434, 534] width 80 height 27
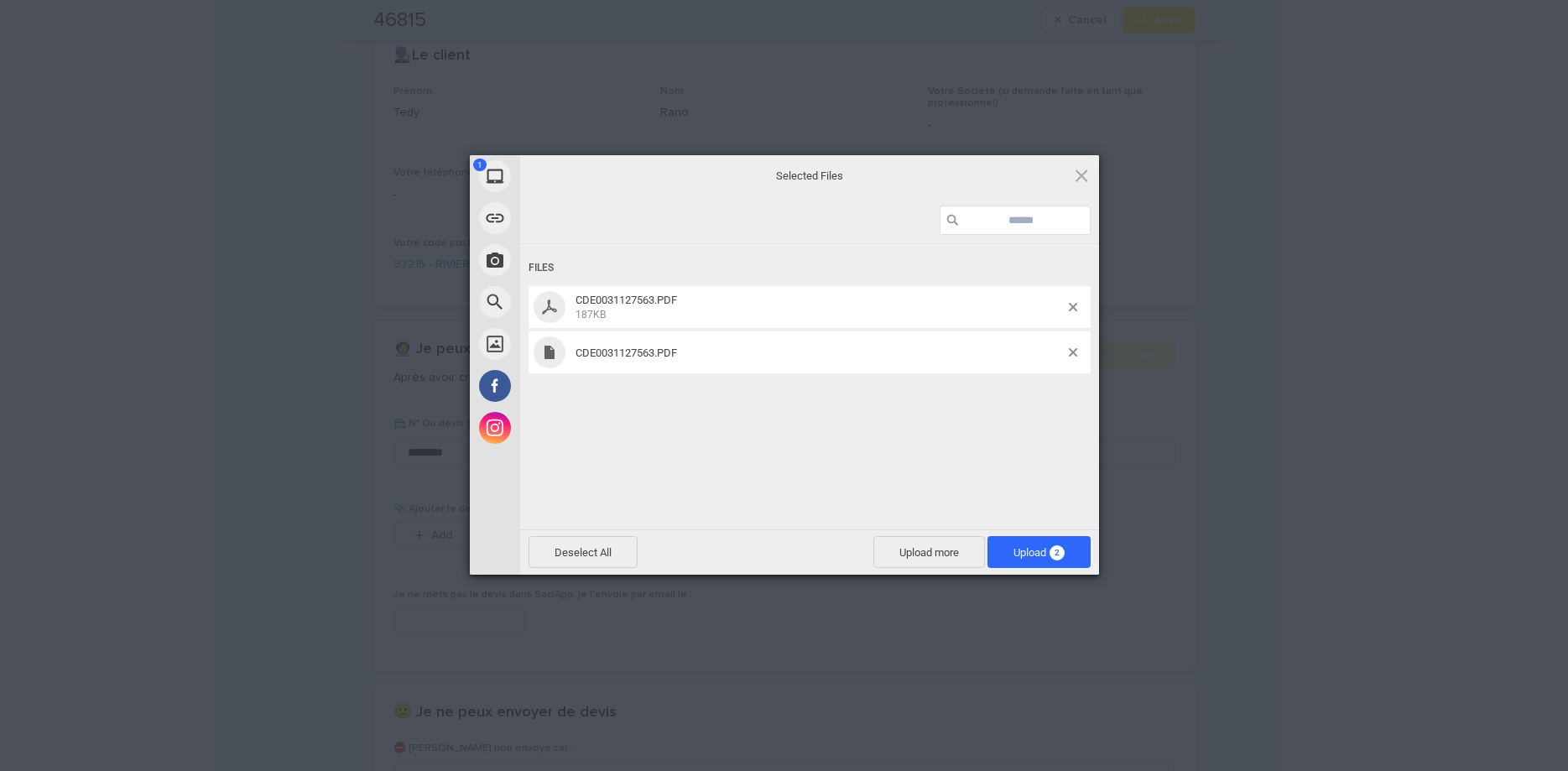
click at [881, 422] on div "Files CDE0031127563.PDF 187KB CDE0031127563.PDF" at bounding box center [810, 385] width 579 height 282
click at [1076, 349] on div "CDE0031127563.PDF" at bounding box center [810, 351] width 562 height 42
drag, startPoint x: 1073, startPoint y: 352, endPoint x: 1064, endPoint y: 434, distance: 82.5
click at [1072, 352] on span at bounding box center [1072, 352] width 8 height 8
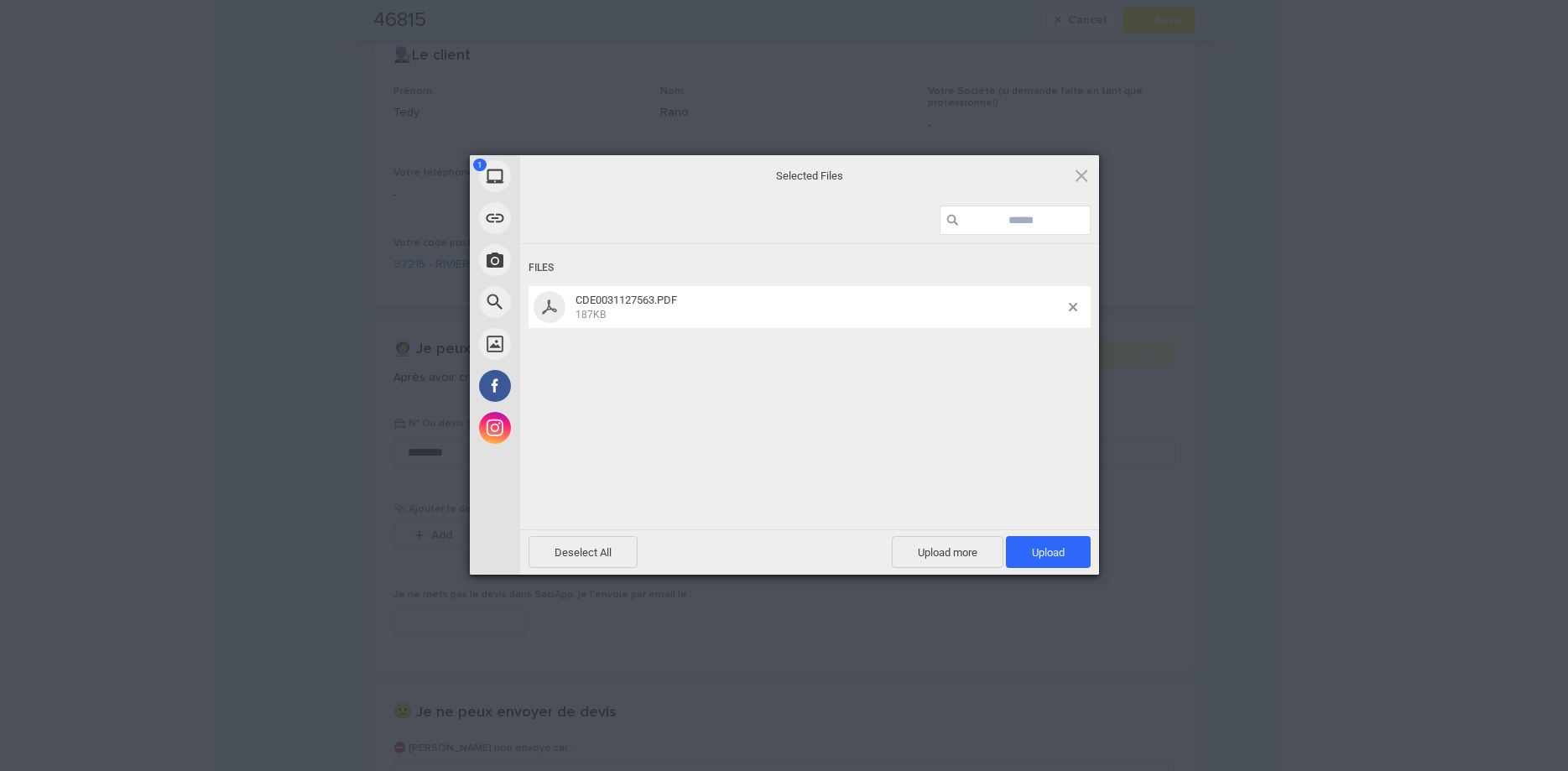
drag, startPoint x: 1073, startPoint y: 545, endPoint x: 1213, endPoint y: 242, distance: 333.8
click at [1073, 539] on span "Upload 1" at bounding box center [1048, 552] width 85 height 31
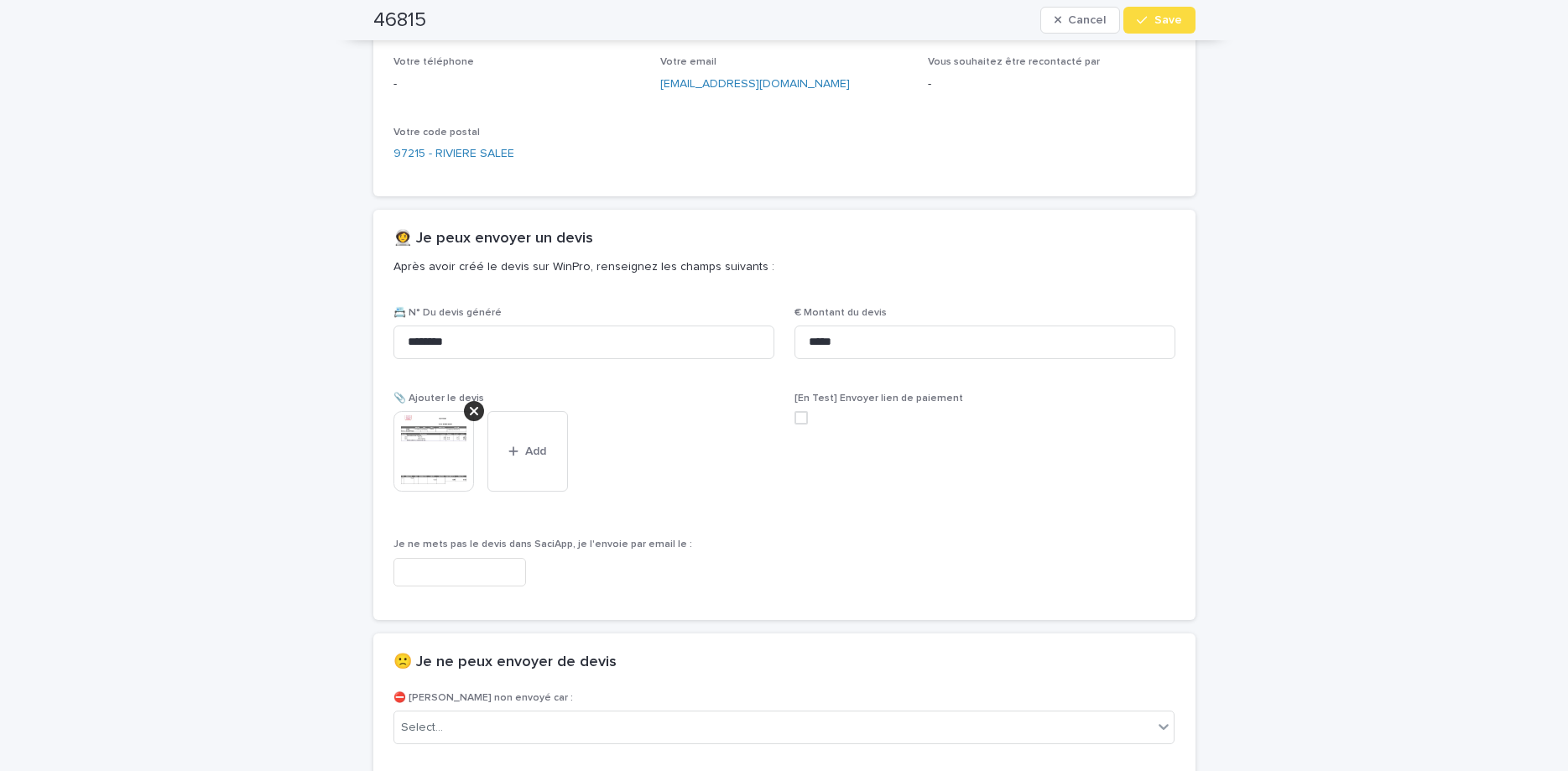
click at [1173, 19] on span "Save" at bounding box center [1169, 19] width 28 height 12
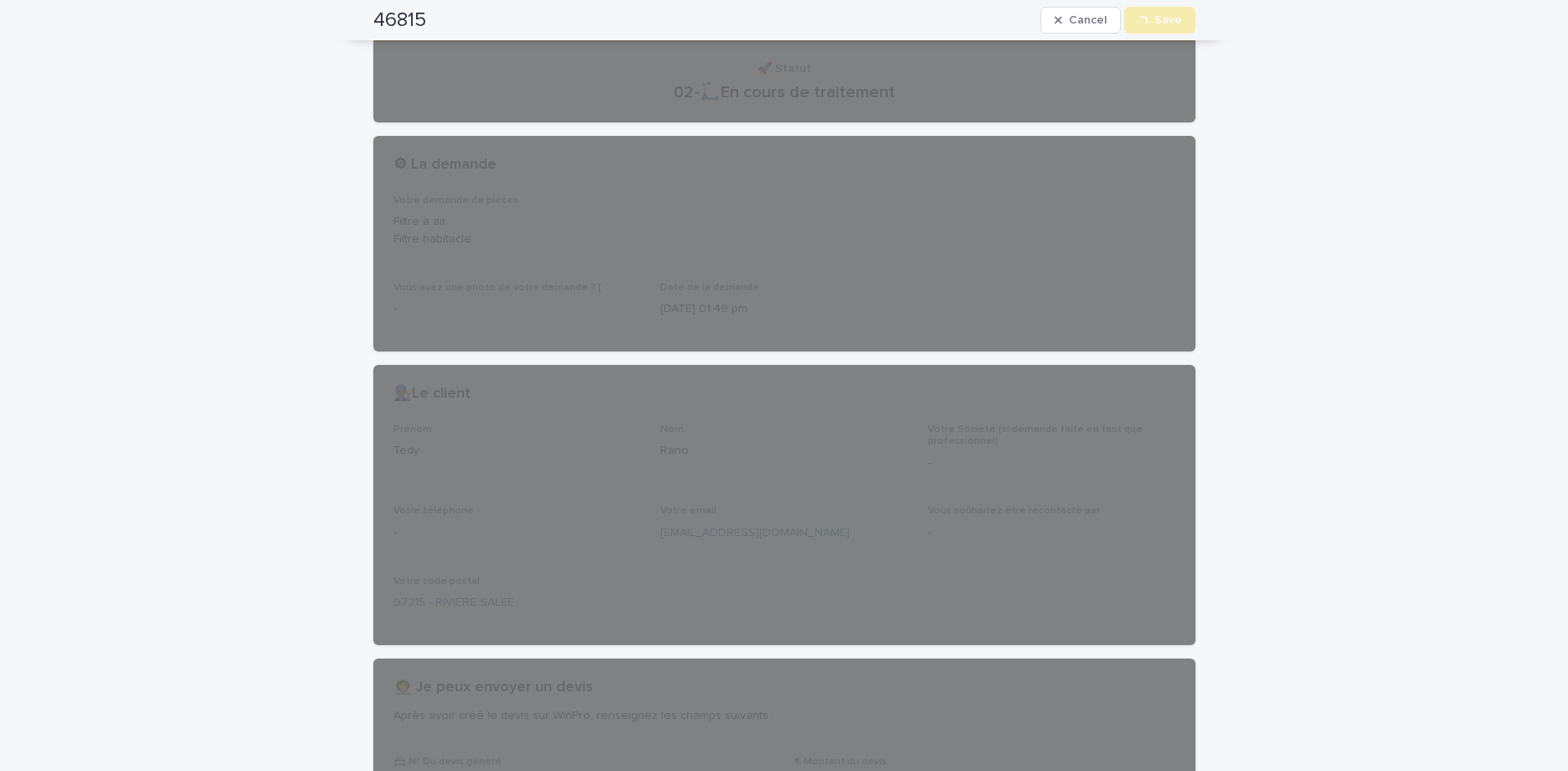
scroll to position [0, 0]
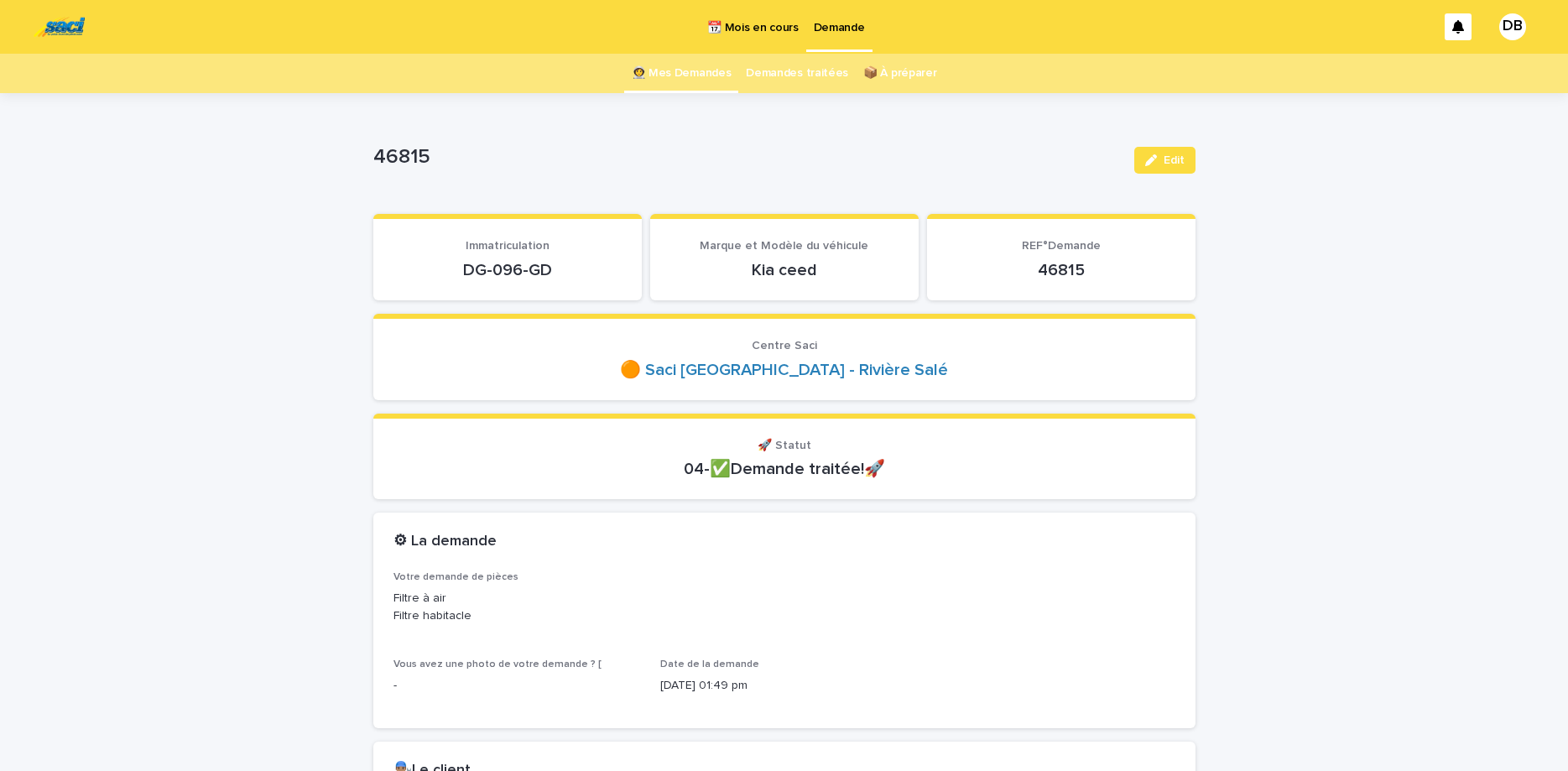
click at [711, 65] on link "👩‍🚀 Mes Demandes" at bounding box center [681, 73] width 100 height 40
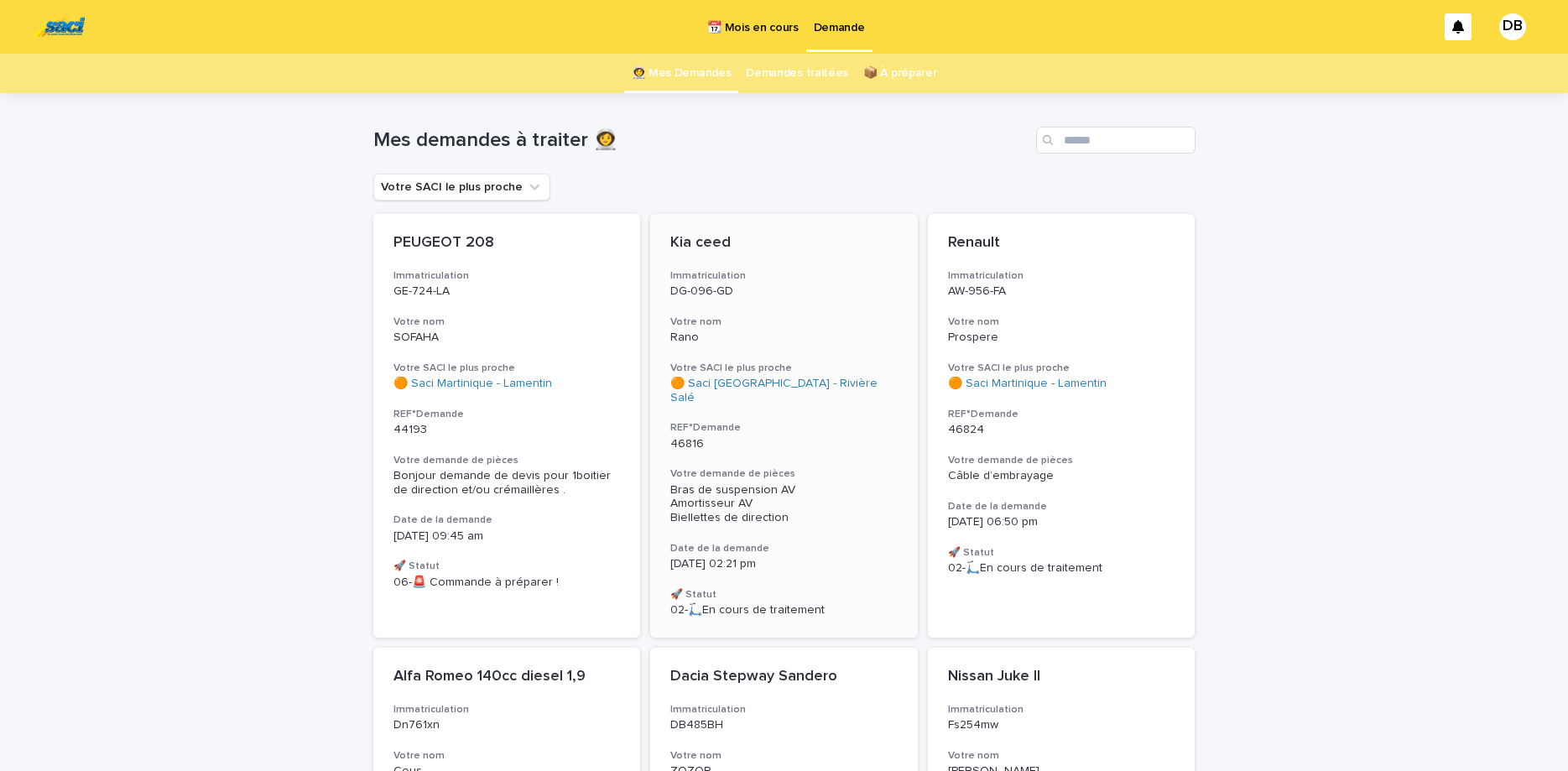
click at [765, 314] on div "Kia ceed Immatriculation DG-096-GD Votre nom Rano Votre SACI le plus proche 🟠 S…" at bounding box center [783, 425] width 267 height 423
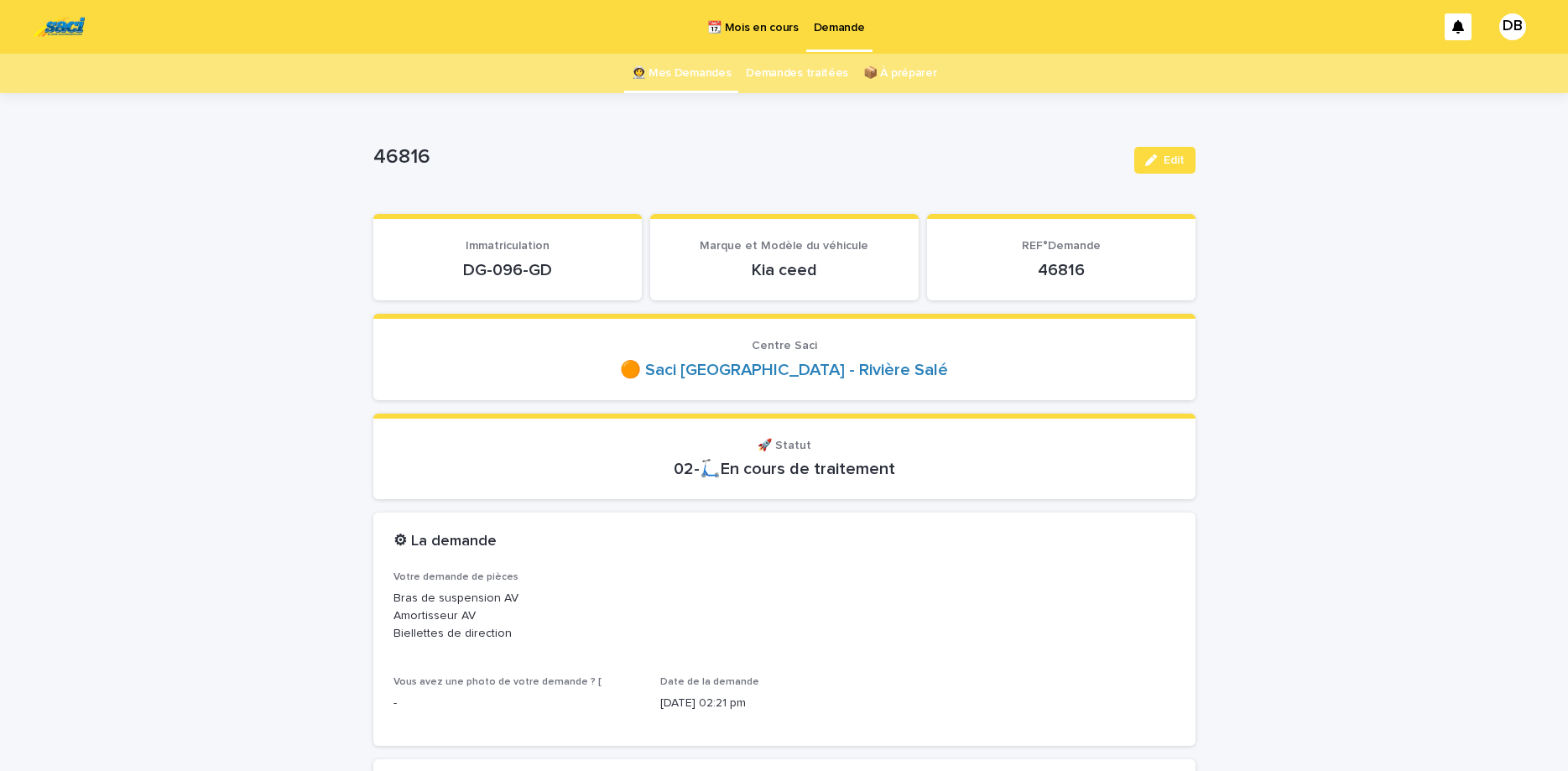
click at [502, 259] on div "DG-096-GD" at bounding box center [508, 268] width 228 height 23
click at [510, 264] on p "DG-096-GD" at bounding box center [508, 270] width 228 height 20
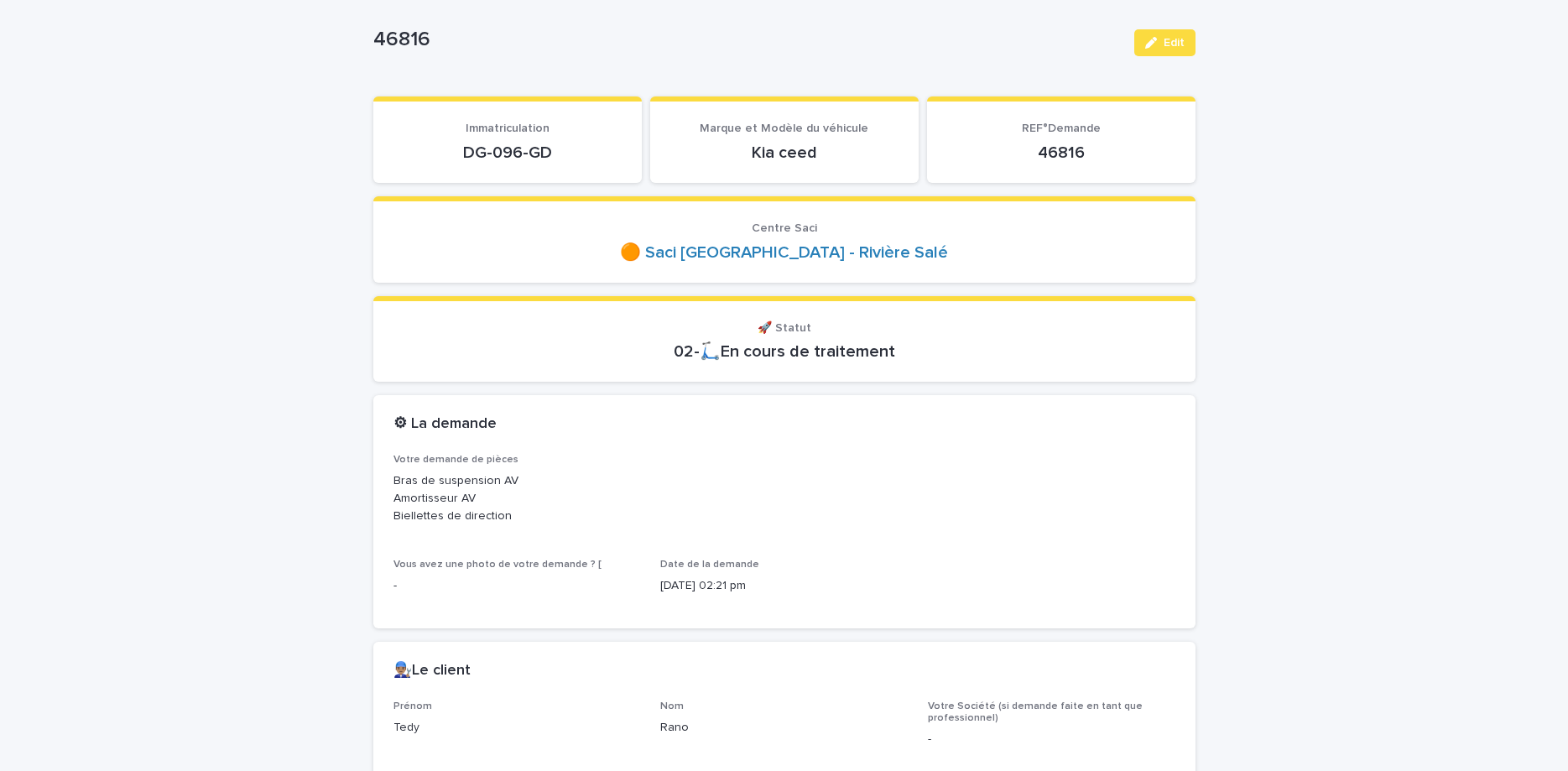
scroll to position [352, 0]
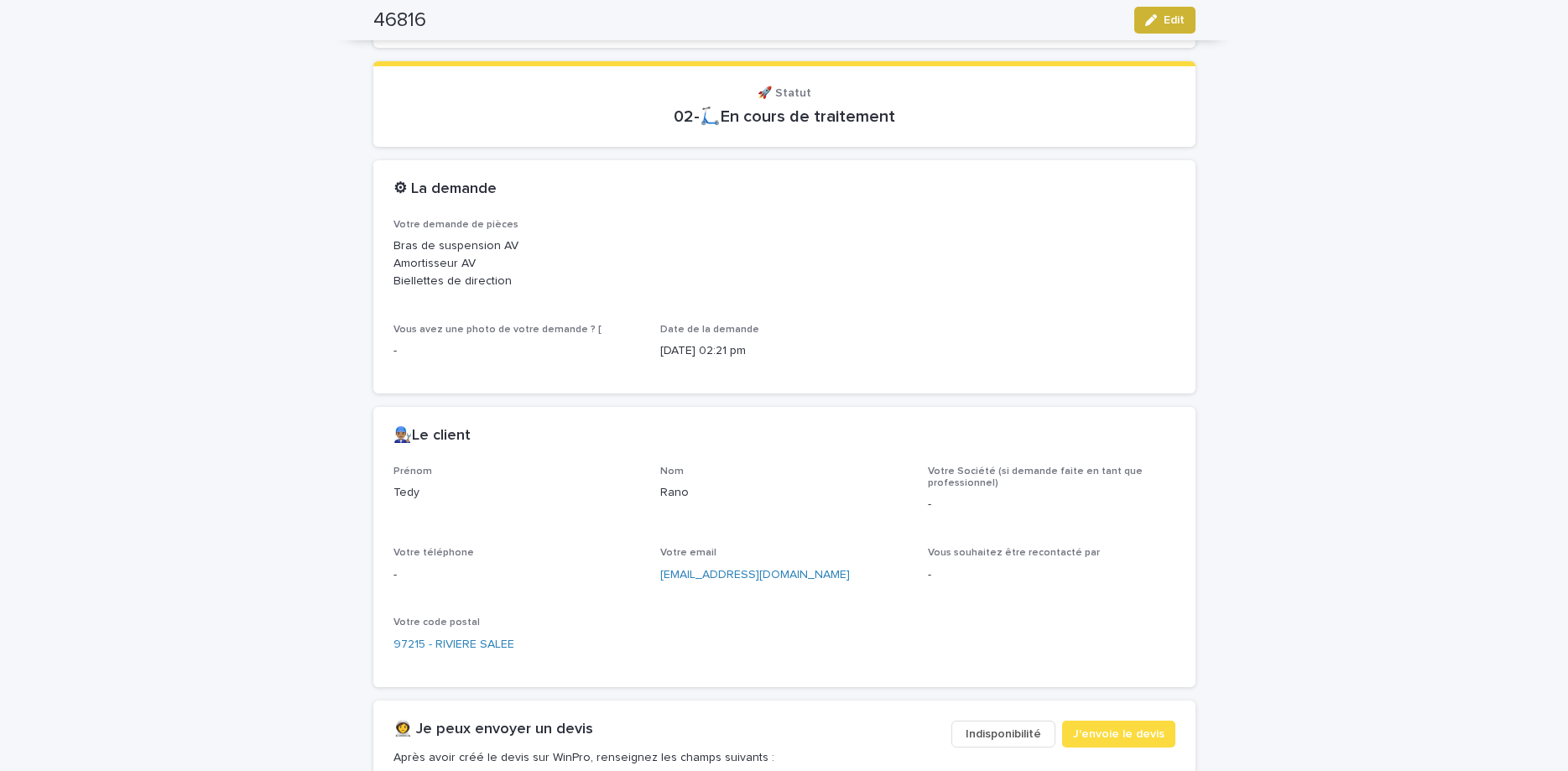
click at [1192, 13] on button "Edit" at bounding box center [1165, 19] width 61 height 27
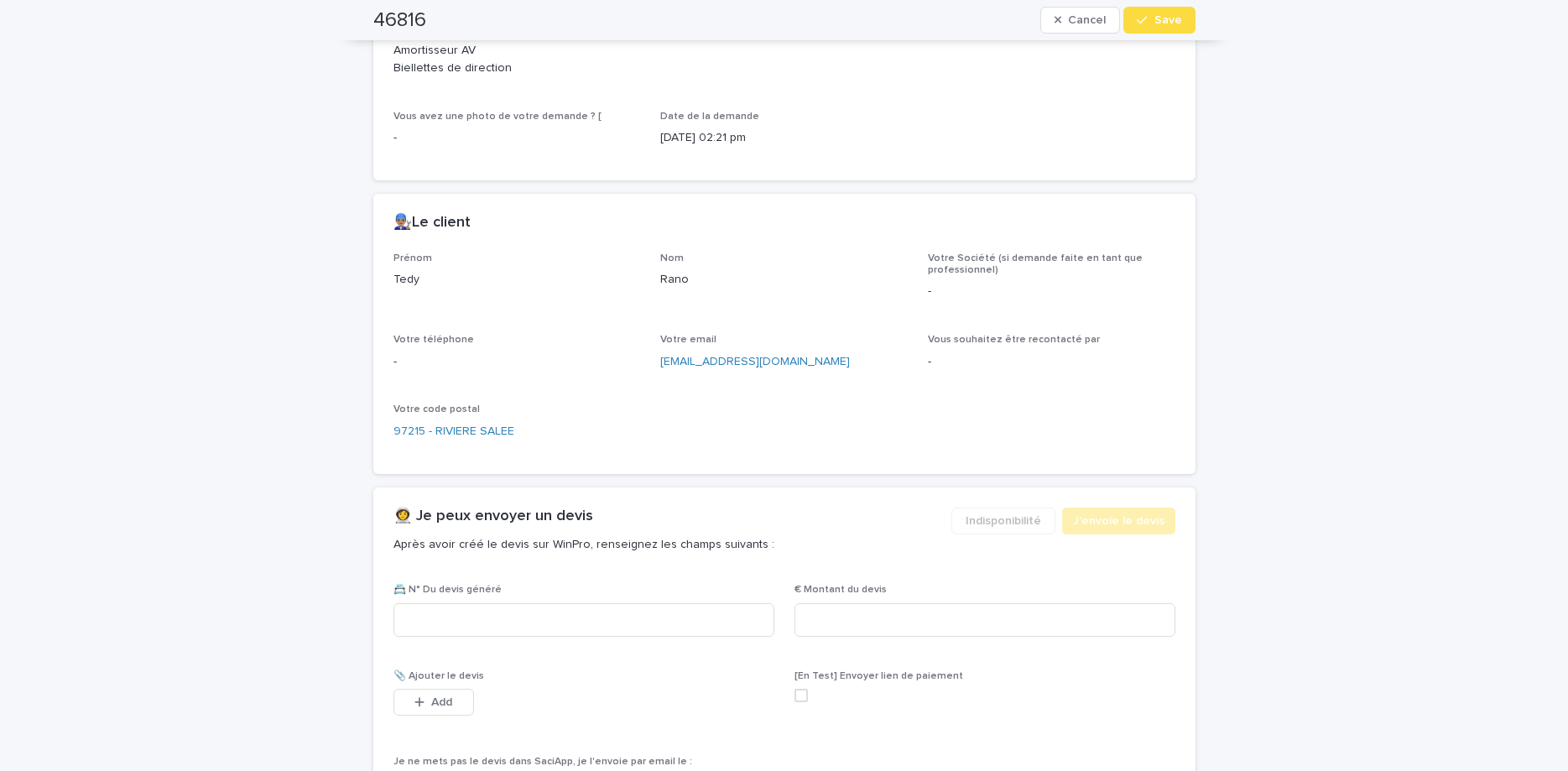
scroll to position [615, 0]
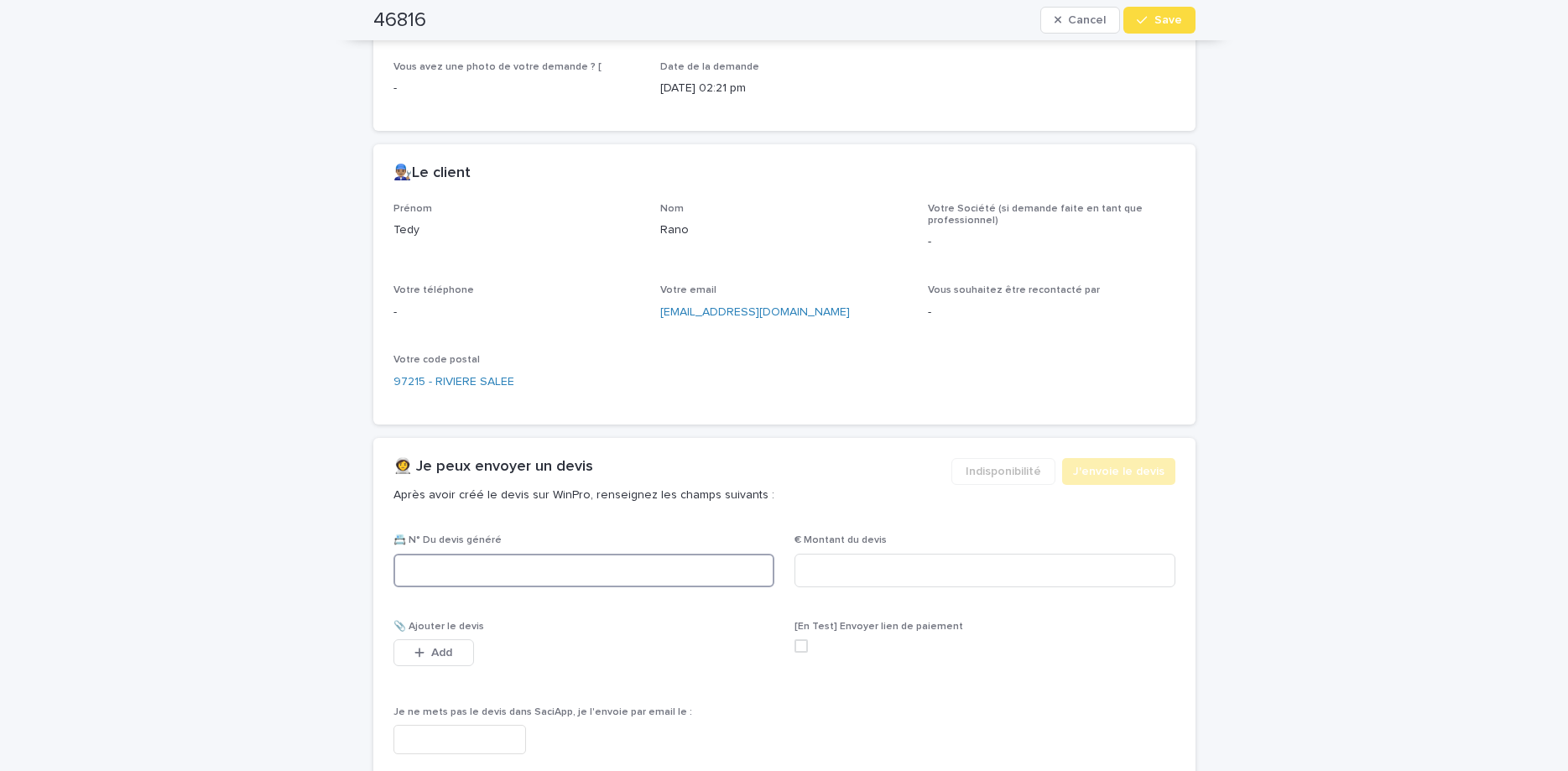
click at [575, 561] on input at bounding box center [584, 570] width 381 height 33
paste input "********"
type input "********"
click at [864, 579] on input at bounding box center [985, 570] width 381 height 33
type input "******"
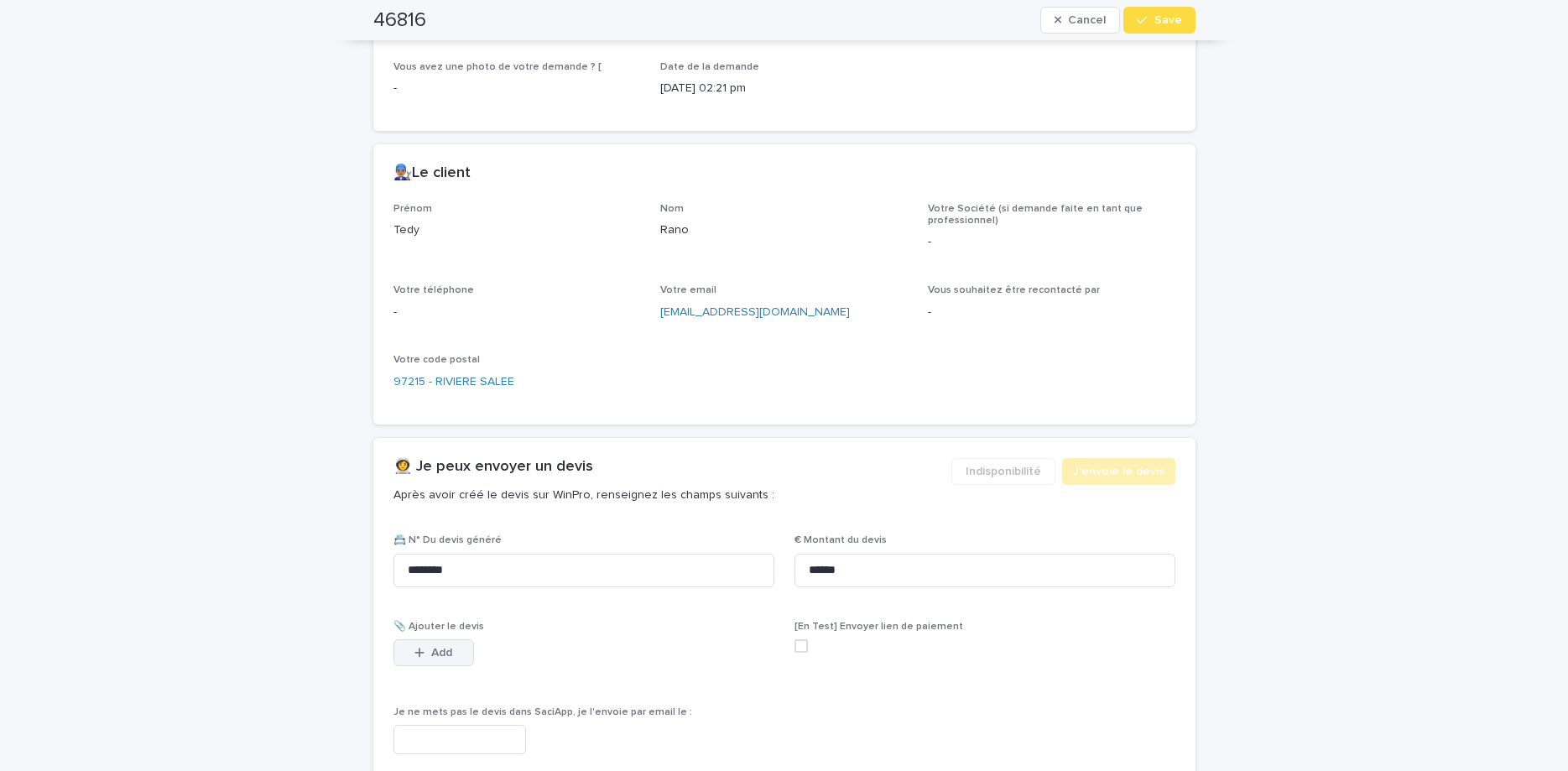
click at [459, 651] on button "Add" at bounding box center [434, 652] width 80 height 27
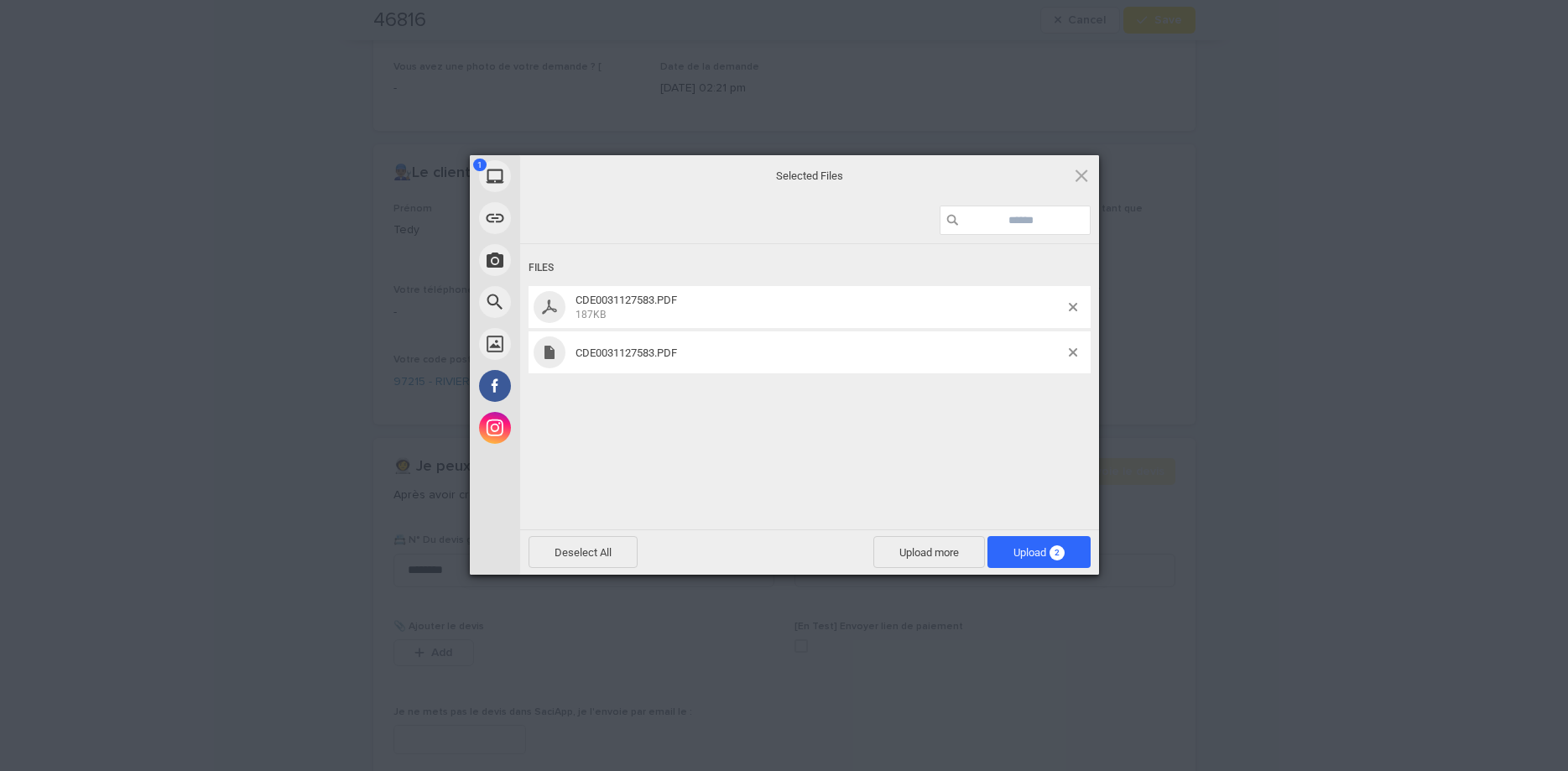
drag, startPoint x: 860, startPoint y: 438, endPoint x: 1060, endPoint y: 365, distance: 212.9
click at [866, 438] on div "Files CDE0031127583.PDF 187KB CDE0031127583.PDF" at bounding box center [810, 385] width 579 height 282
click at [1074, 354] on span at bounding box center [1072, 352] width 8 height 8
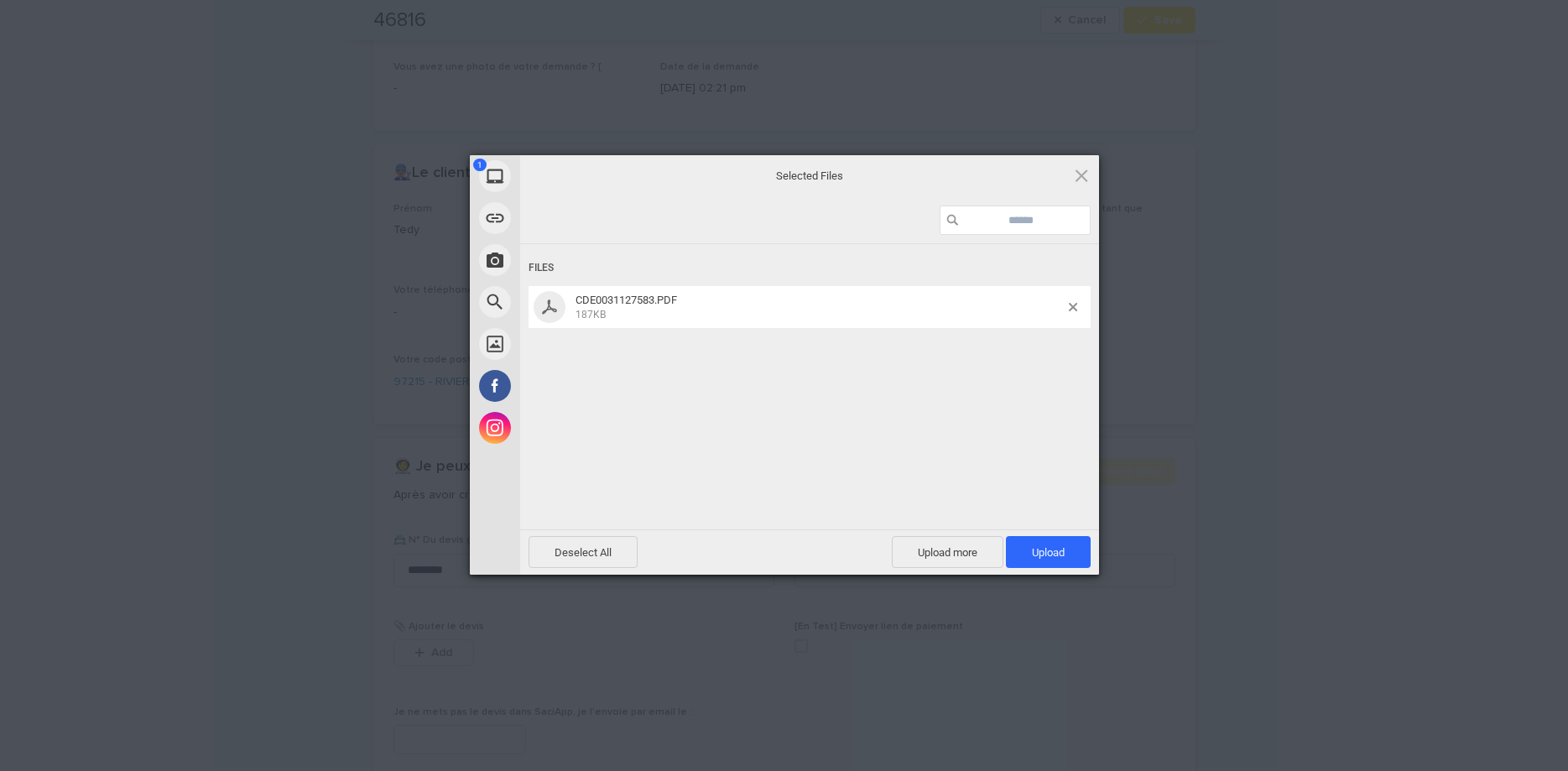
drag, startPoint x: 1046, startPoint y: 545, endPoint x: 1126, endPoint y: 440, distance: 132.0
click at [1047, 545] on span "Upload 1" at bounding box center [1048, 552] width 85 height 31
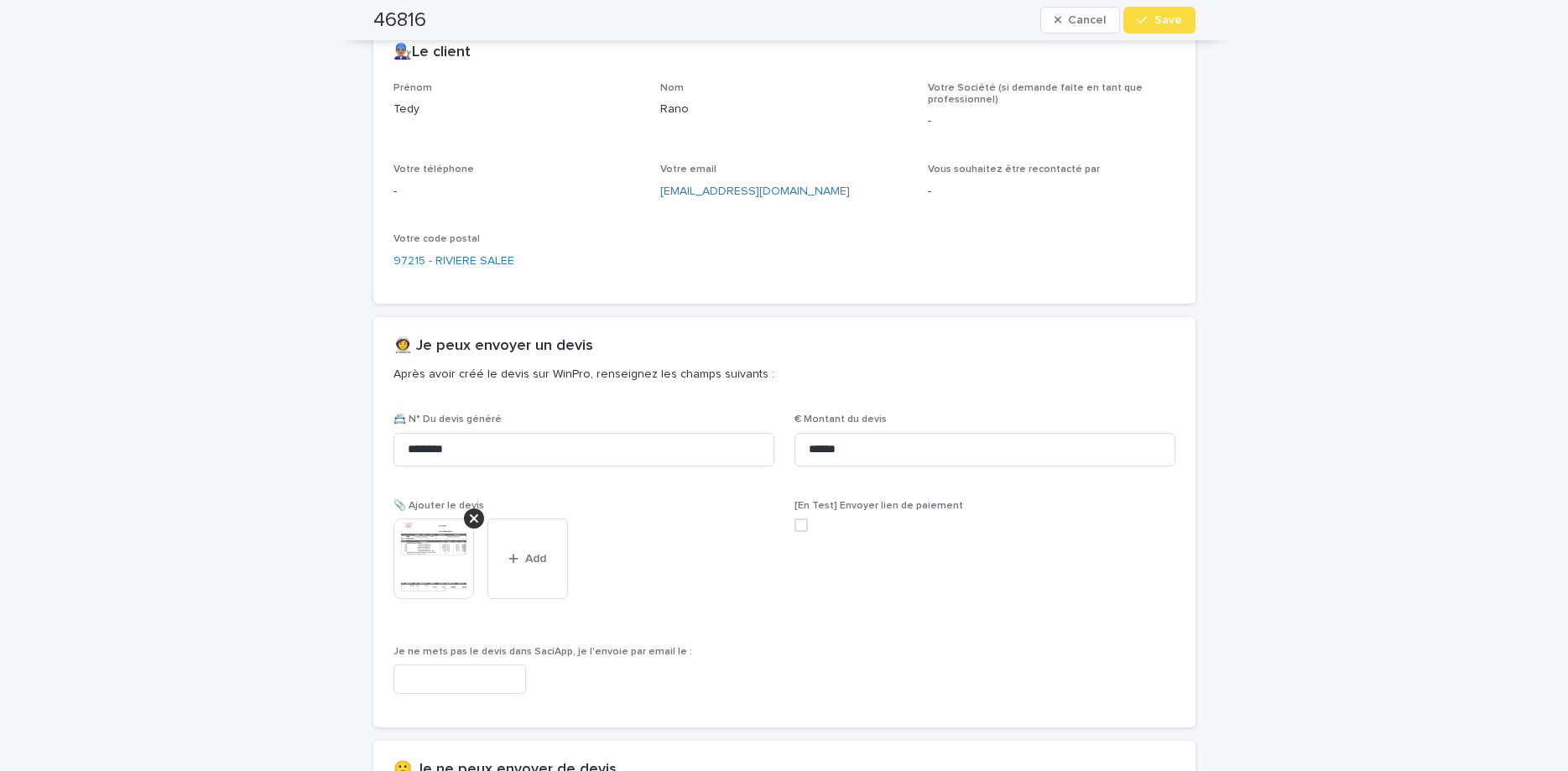
click at [1186, 18] on button "Save" at bounding box center [1158, 19] width 71 height 27
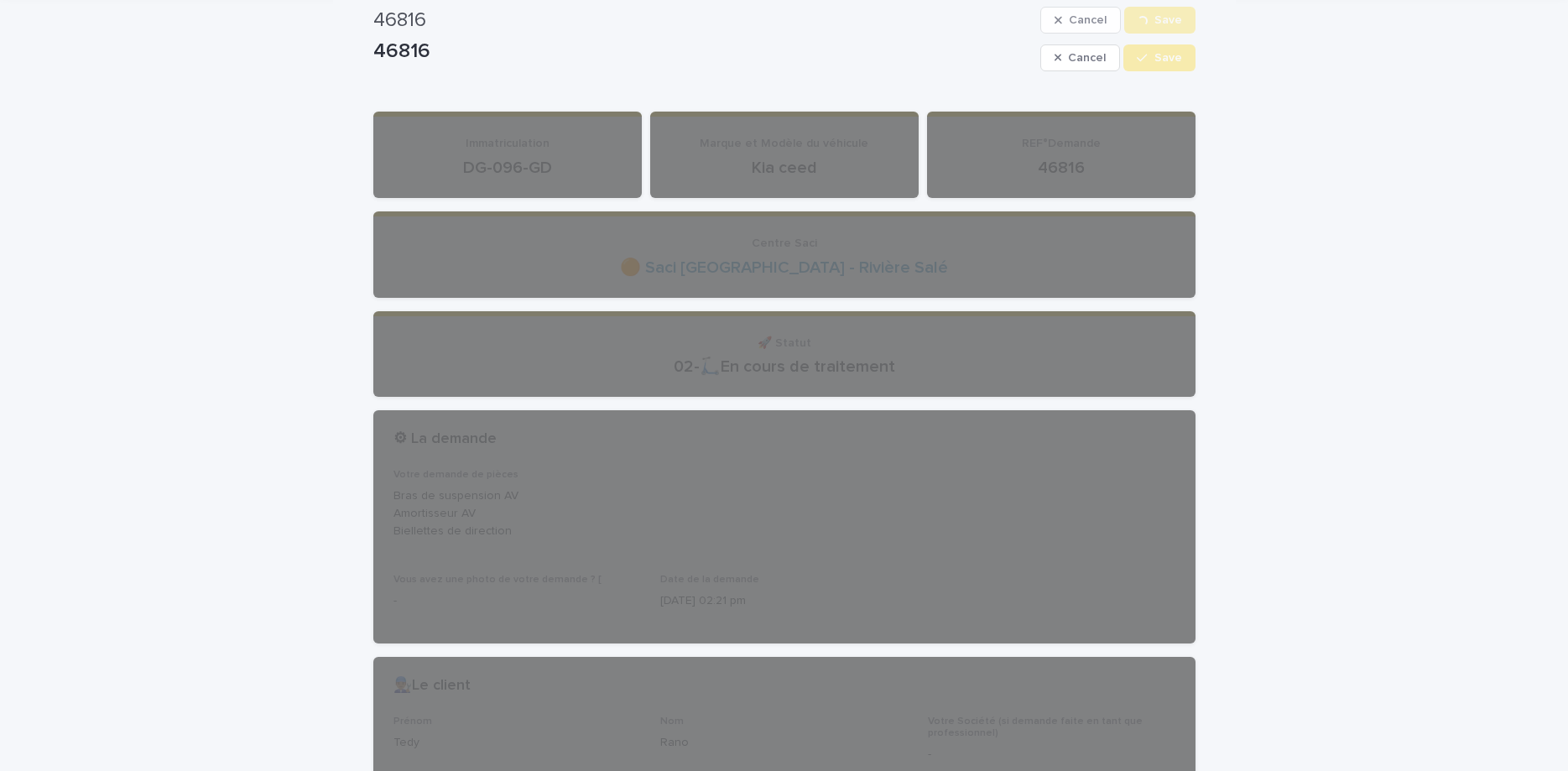
scroll to position [0, 0]
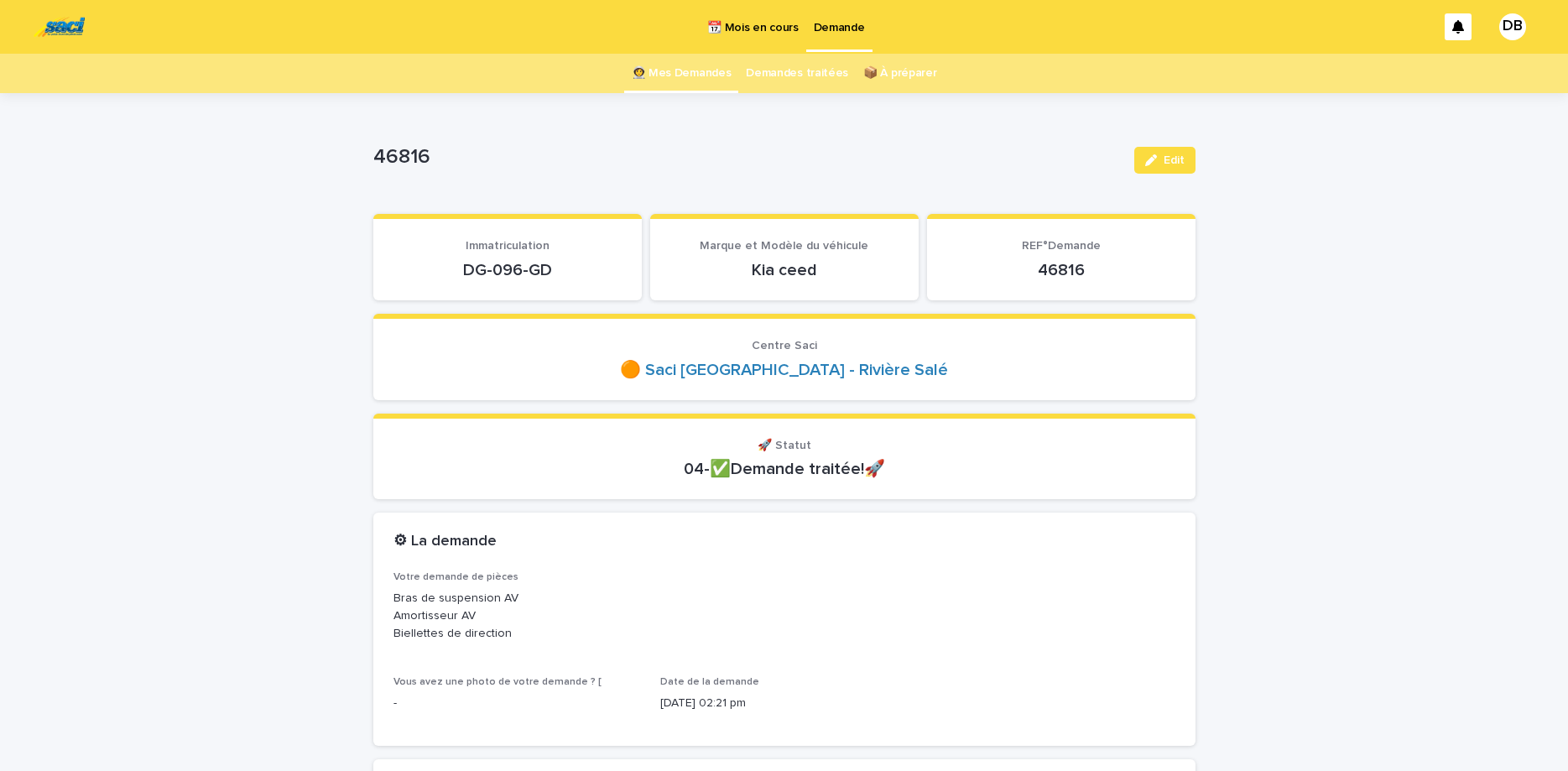
click at [680, 70] on link "👩‍🚀 Mes Demandes" at bounding box center [681, 73] width 100 height 40
